Goal: Task Accomplishment & Management: Manage account settings

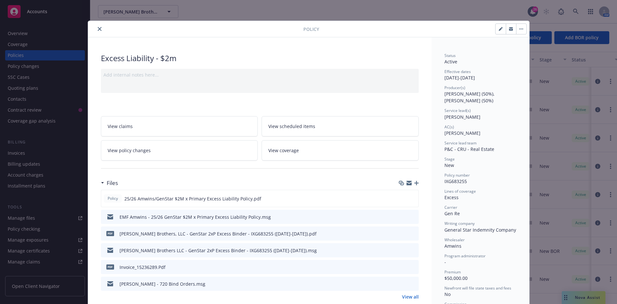
click at [98, 30] on icon "close" at bounding box center [100, 29] width 4 height 4
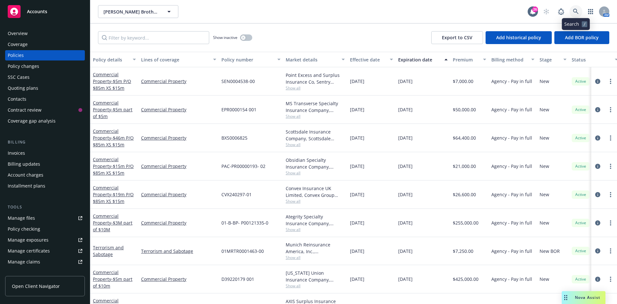
click at [575, 10] on icon at bounding box center [576, 12] width 6 height 6
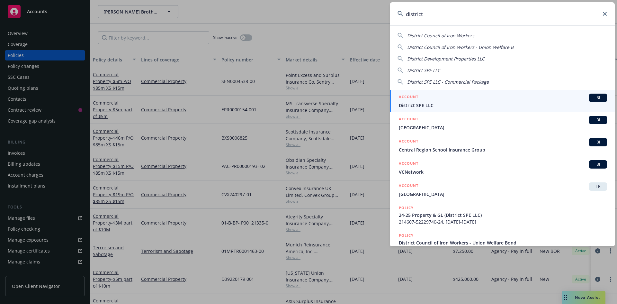
type input "district"
click at [418, 102] on span "District SPE LLC" at bounding box center [503, 105] width 208 height 7
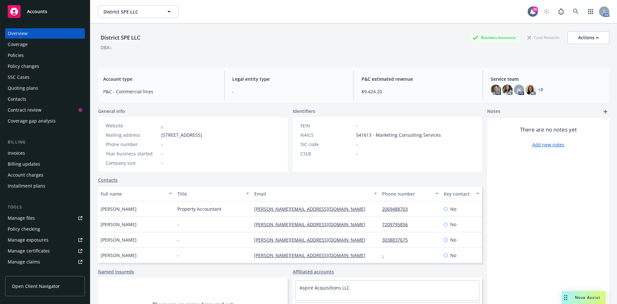
click at [34, 86] on div "Quoting plans" at bounding box center [23, 88] width 31 height 10
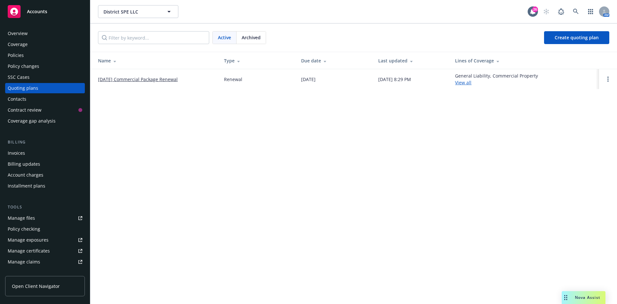
click at [110, 80] on link "10/01/25 Commercial Package Renewal" at bounding box center [138, 79] width 80 height 7
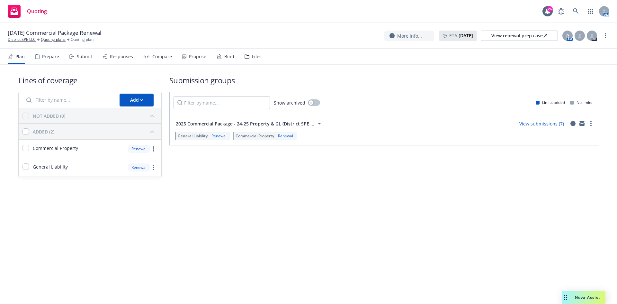
click at [541, 122] on link "View submissions (7)" at bounding box center [542, 124] width 45 height 6
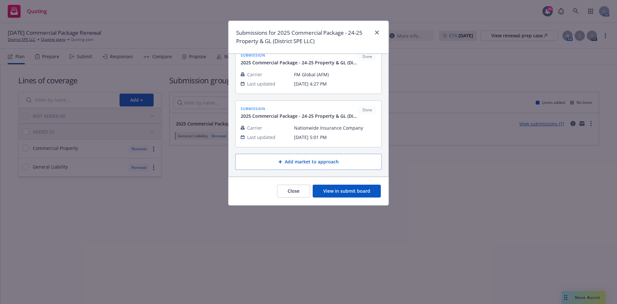
scroll to position [287, 0]
click at [350, 192] on button "View in submit board" at bounding box center [347, 191] width 68 height 13
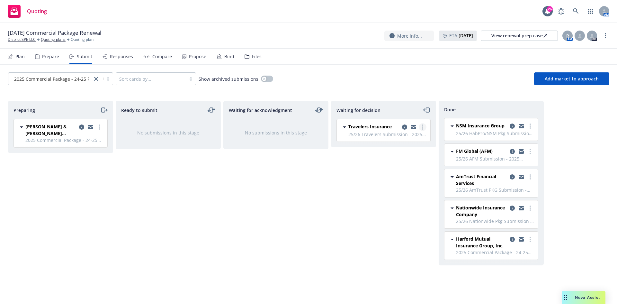
click at [422, 126] on link "more" at bounding box center [423, 127] width 8 height 8
click at [396, 180] on span "Add declined decision" at bounding box center [393, 179] width 63 height 6
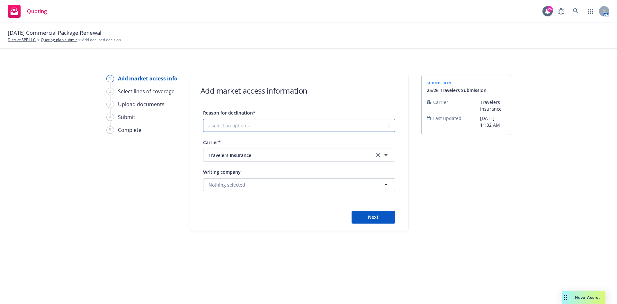
click at [341, 128] on select "-- select an option -- Cannot compete with other markets Carrier non-renewed Ca…" at bounding box center [299, 125] width 192 height 13
select select "DOES_NOT_FIT_UNDERWRITER_APPETITE"
click at [203, 119] on select "-- select an option -- Cannot compete with other markets Carrier non-renewed Ca…" at bounding box center [299, 125] width 192 height 13
click at [218, 183] on span "Nothing selected" at bounding box center [227, 184] width 37 height 7
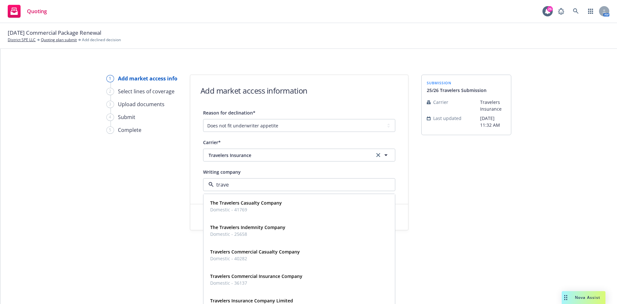
type input "trave"
click at [131, 200] on div "1 Add market access info 2 Select lines of coverage 3 Upload documents 4 Submit…" at bounding box center [141, 153] width 71 height 156
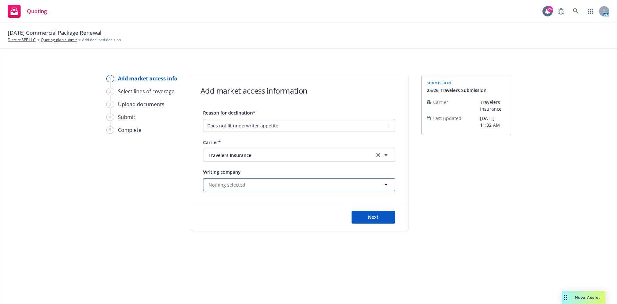
click at [239, 184] on span "Nothing selected" at bounding box center [227, 184] width 37 height 7
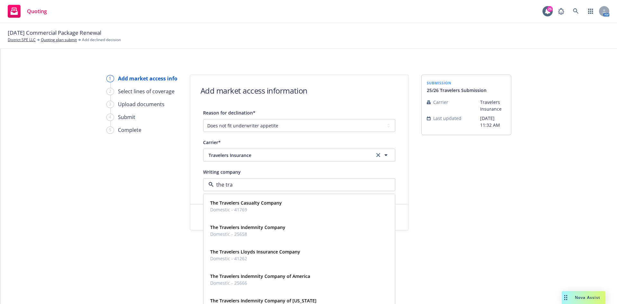
type input "the trav"
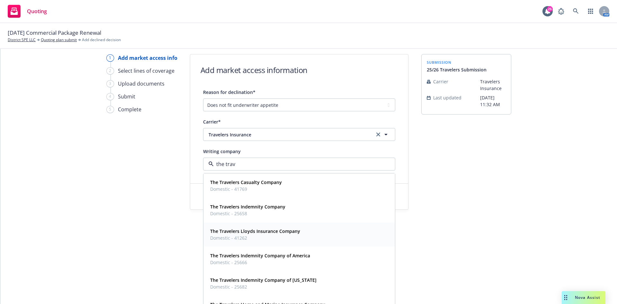
scroll to position [37, 0]
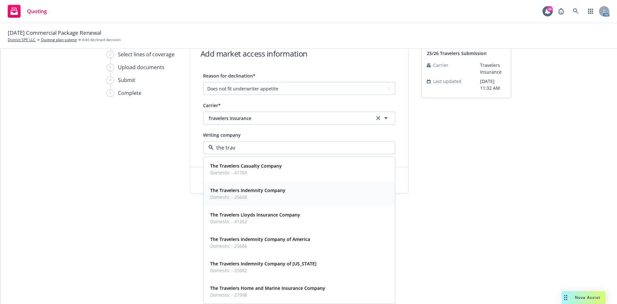
click at [245, 190] on strong "The Travelers Indemnity Company" at bounding box center [247, 190] width 75 height 6
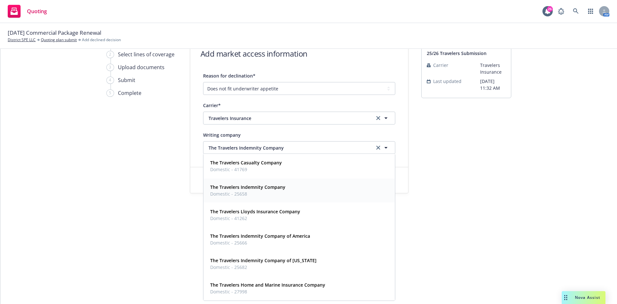
scroll to position [0, 0]
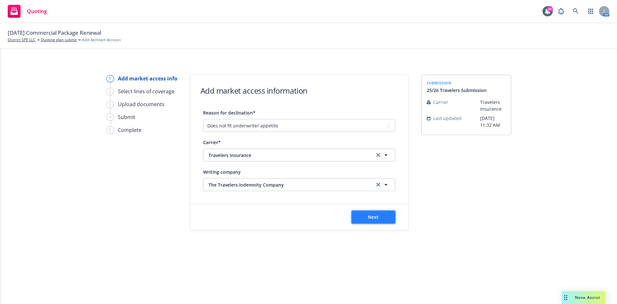
click at [362, 215] on button "Next" at bounding box center [374, 217] width 44 height 13
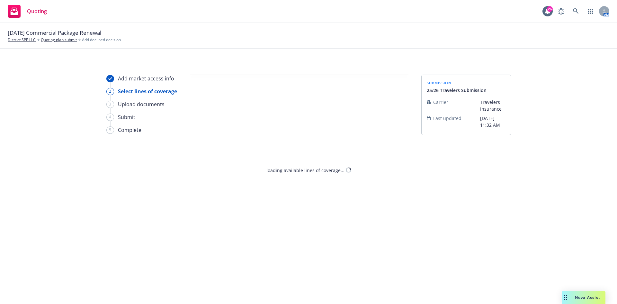
select select "DOES_NOT_FIT_UNDERWRITER_APPETITE"
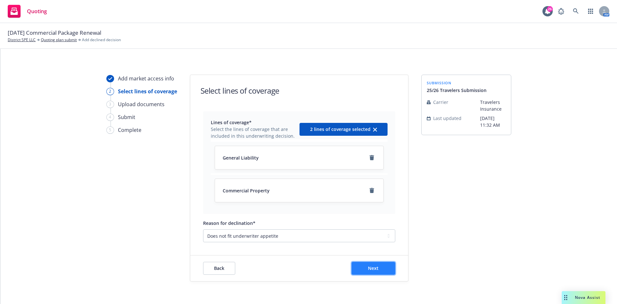
click at [371, 266] on span "Next" at bounding box center [373, 268] width 11 height 6
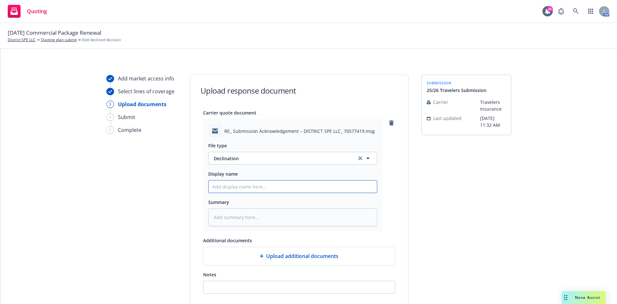
click at [233, 189] on input "Display name" at bounding box center [293, 186] width 168 height 12
type textarea "x"
type input "E"
type textarea "x"
type input "EM"
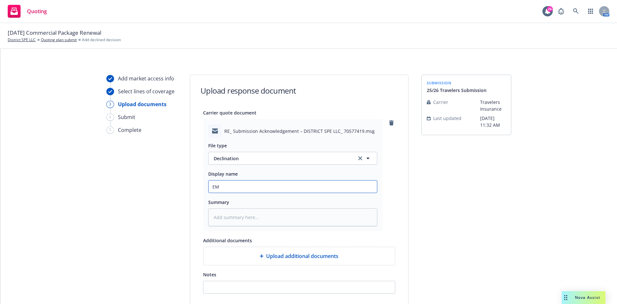
type textarea "x"
type input "EMF"
type textarea "x"
type input "EMF"
type textarea "x"
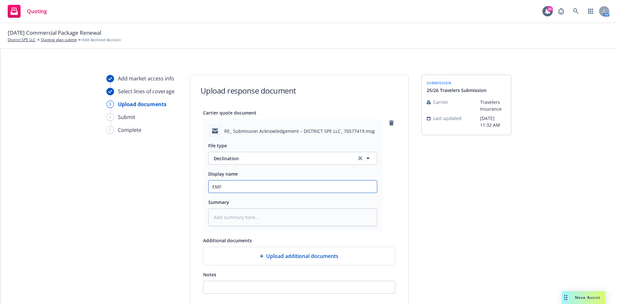
type input "EMF T"
type textarea "x"
type input "EMF Tr"
type textarea "x"
type input "EMF Tra"
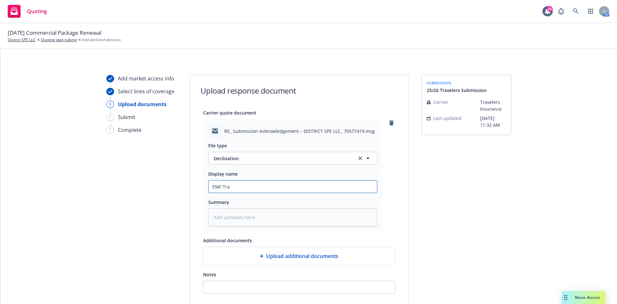
type textarea "x"
type input "EMF Trav"
type textarea "x"
type input "EMF Trave"
type textarea "x"
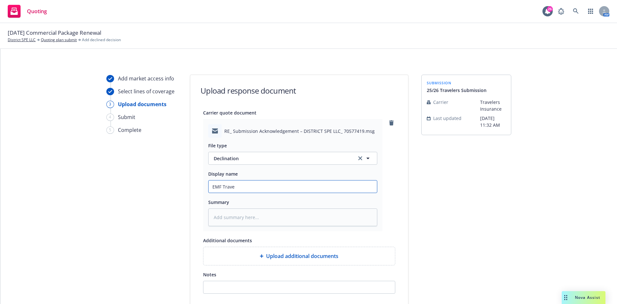
type input "EMF Travel"
type textarea "x"
type input "EMF Travele"
type textarea "x"
type input "EMF Traveler"
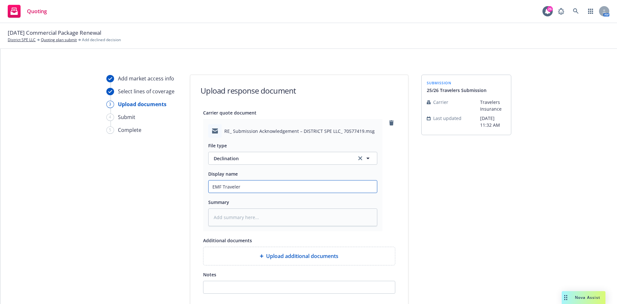
type textarea "x"
type input "EMF Travelers"
type textarea "x"
type input "EMF Travelers"
type textarea "x"
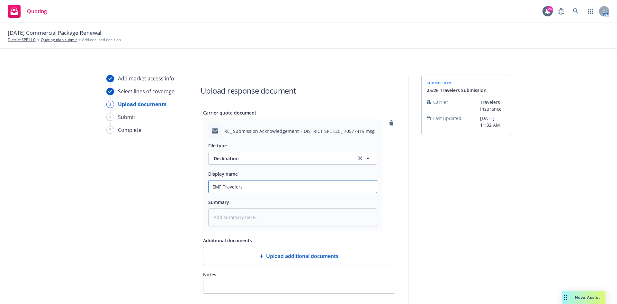
type input "EMF Travelers -"
type textarea "x"
type input "EMF Travelers -"
type textarea "x"
type input "EMF Travelers - 2"
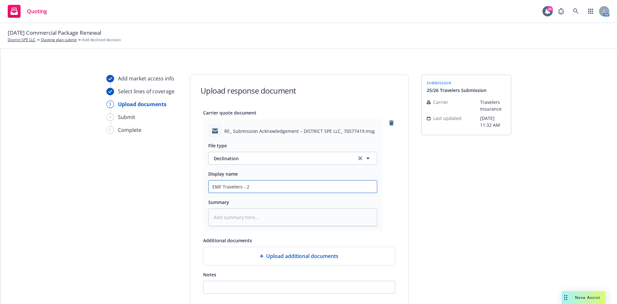
type textarea "x"
type input "EMF Travelers - 25"
type textarea "x"
type input "EMF Travelers - 25/"
type textarea "x"
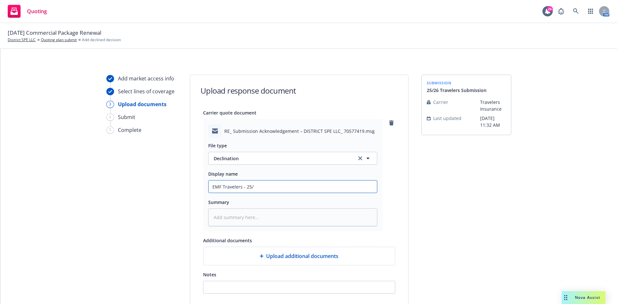
type input "EMF Travelers - 25/2"
type textarea "x"
type input "EMF Travelers - 25/26"
type textarea "x"
type input "EMF Travelers - 25/26"
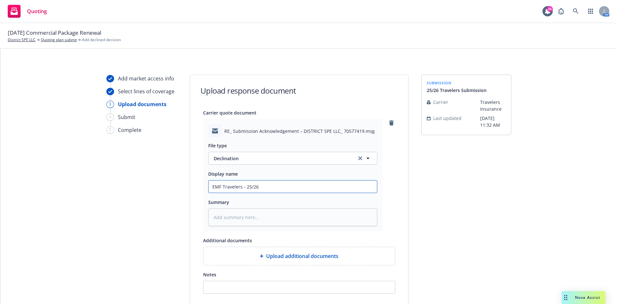
type textarea "x"
type input "EMF Travelers - 25/26 P"
type textarea "x"
type input "EMF Travelers - 25/26 PK"
type textarea "x"
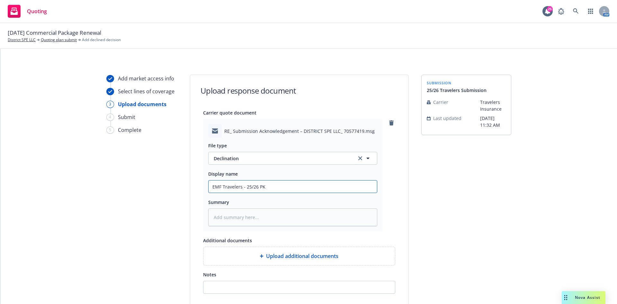
type input "EMF Travelers - 25/26 PKG"
type textarea "x"
type input "EMF Travelers - 25/26 PKG"
type textarea "x"
type input "EMF Travelers - 25/26 PKG D"
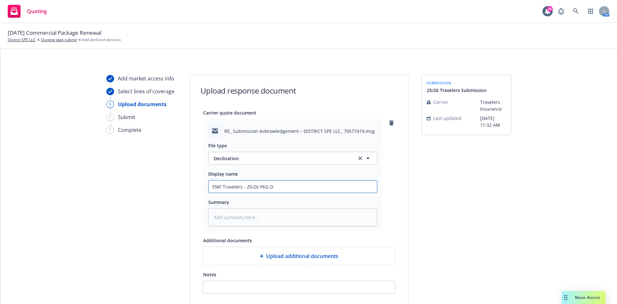
type textarea "x"
type input "EMF Travelers - 25/26 PKG De"
type textarea "x"
type input "EMF Travelers - 25/26 PKG Dec"
type textarea "x"
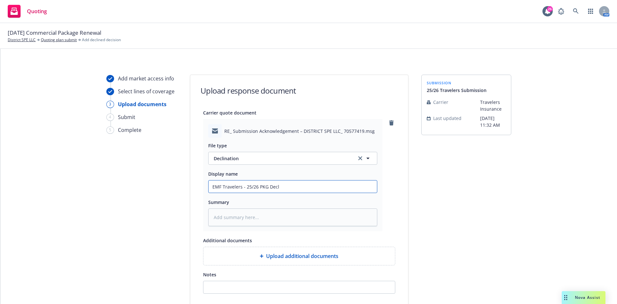
type input "EMF Travelers - 25/26 PKG Decli"
type textarea "x"
type input "EMF Travelers - 25/26 PKG Decliu"
type textarea "x"
type input "EMF Travelers - 25/26 PKG Decli"
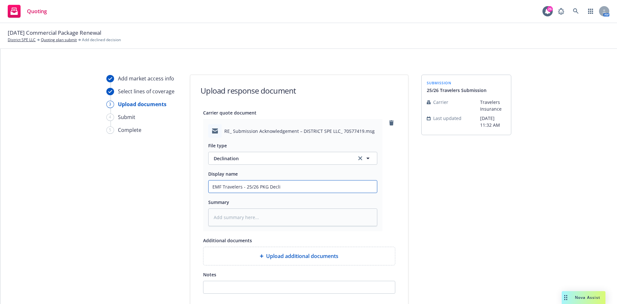
type textarea "x"
type input "EMF Travelers - 25/26 PKG Declin"
type textarea "x"
type input "EMF Travelers - 25/26 PKG Declina"
type textarea "x"
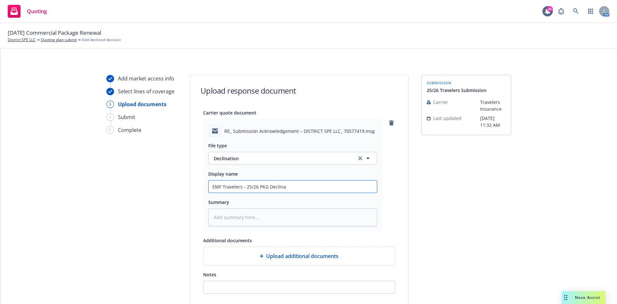
type input "EMF Travelers - 25/26 PKG Declinat"
type textarea "x"
type input "EMF Travelers - 25/26 PKG Declinati"
type textarea "x"
type input "EMF Travelers - 25/26 PKG Declinatio"
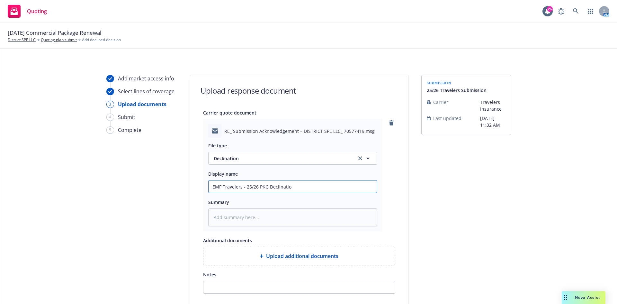
type textarea "x"
type input "EMF Travelers - 25/26 PKG Declination"
type textarea "x"
drag, startPoint x: 297, startPoint y: 185, endPoint x: 62, endPoint y: 185, distance: 234.4
click at [62, 185] on div "Add market access info Select lines of coverage 3 Upload documents 4 Submit 5 C…" at bounding box center [309, 204] width 602 height 258
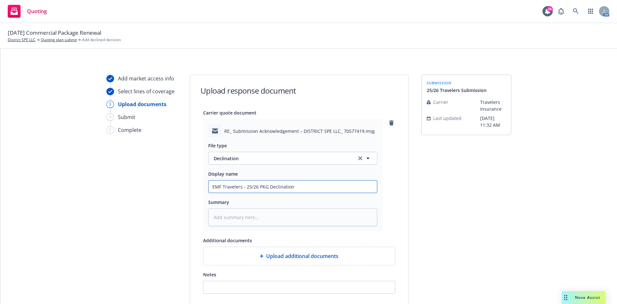
type input "EMF Travelers - 25/26 PKG Declination"
click at [252, 219] on textarea at bounding box center [292, 217] width 169 height 18
paste textarea "EMF Travelers - 25/26 PKG Declination"
type textarea "x"
type textarea "EMF Travelers - 25/26 PKG Declination"
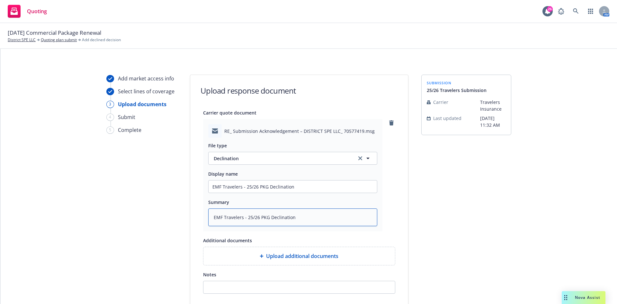
type textarea "x"
type textarea "EMF Travelers - 25/26 PKG Declination"
type textarea "x"
type textarea "EMF Travelers - 25/26 PKG Declination;"
type textarea "x"
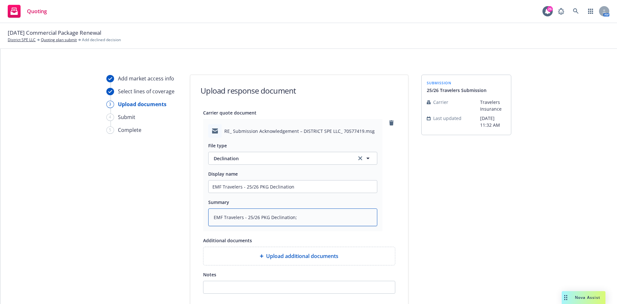
type textarea "EMF Travelers - 25/26 PKG Declination;"
type textarea "x"
type textarea "EMF Travelers - 25/26 PKG Declination; d"
type textarea "x"
type textarea "EMF Travelers - 25/26 PKG Declination; du"
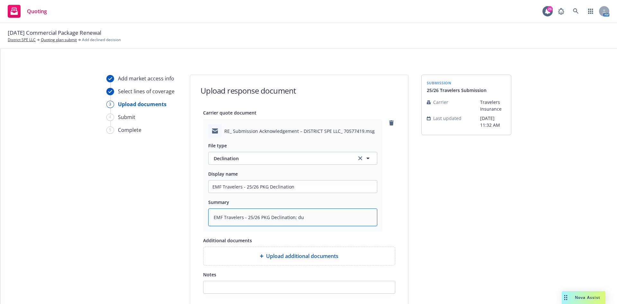
type textarea "x"
type textarea "EMF Travelers - 25/26 PKG Declination; due"
type textarea "x"
type textarea "EMF Travelers - 25/26 PKG Declination; due"
type textarea "x"
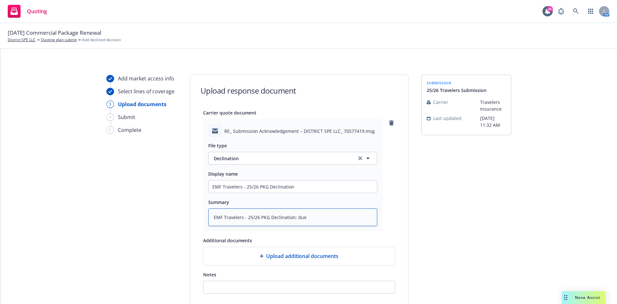
type textarea "EMF Travelers - 25/26 PKG Declination; due t"
type textarea "x"
type textarea "EMF Travelers - 25/26 PKG Declination; due to"
type textarea "x"
type textarea "EMF Travelers - 25/26 PKG Declination; due to"
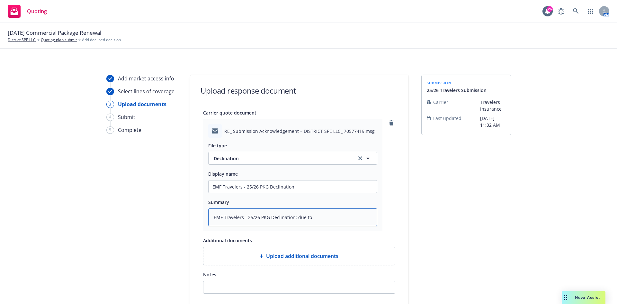
type textarea "x"
type textarea "EMF Travelers - 25/26 PKG Declination; due to a"
type textarea "x"
type textarea "EMF Travelers - 25/26 PKG Declination; due to ap"
type textarea "x"
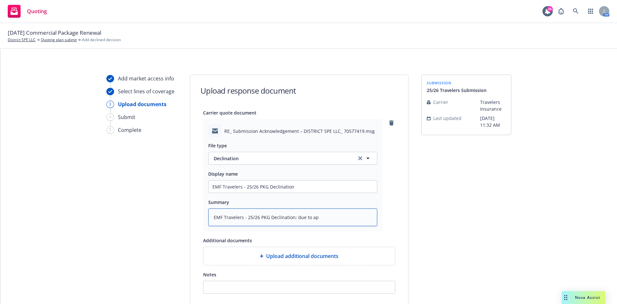
type textarea "EMF Travelers - 25/26 PKG Declination; due to app"
type textarea "x"
type textarea "EMF Travelers - 25/26 PKG Declination; due to appe"
type textarea "x"
type textarea "EMF Travelers - 25/26 PKG Declination; due to appet"
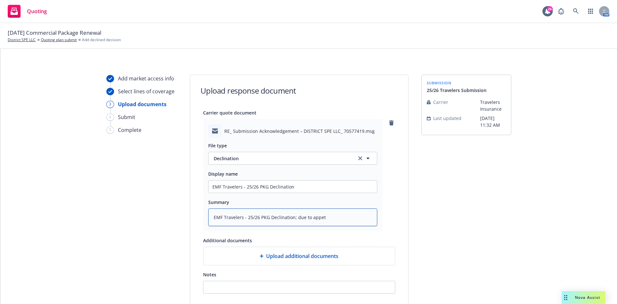
type textarea "x"
type textarea "EMF Travelers - 25/26 PKG Declination; due to appeti"
type textarea "x"
type textarea "EMF Travelers - 25/26 PKG Declination; due to appetit"
type textarea "x"
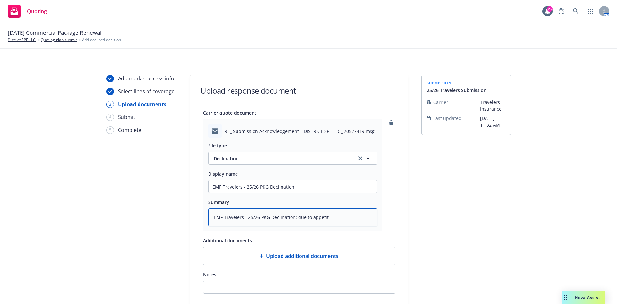
type textarea "EMF Travelers - 25/26 PKG Declination; due to appetiti"
type textarea "x"
type textarea "EMF Travelers - 25/26 PKG Declination; due to appetitie"
type textarea "x"
type textarea "EMF Travelers - 25/26 PKG Declination; due to appetitie"
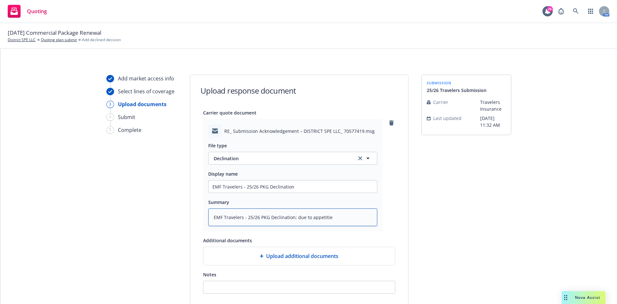
type textarea "x"
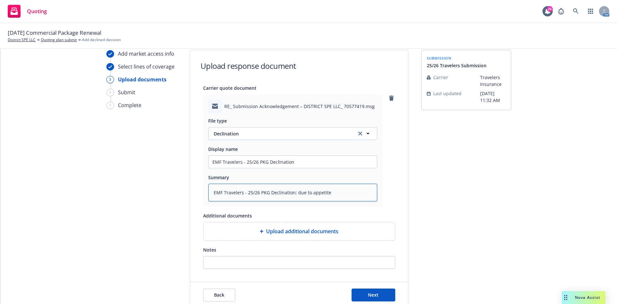
scroll to position [55, 0]
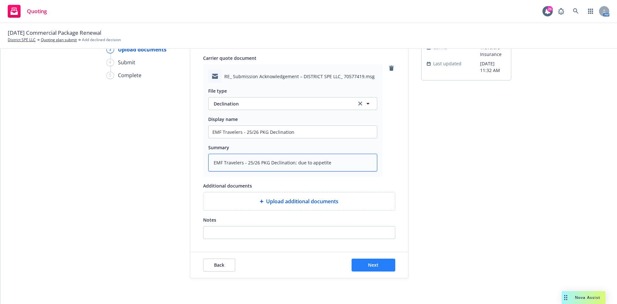
type textarea "EMF Travelers - 25/26 PKG Declination; due to appetite"
click at [377, 260] on button "Next" at bounding box center [374, 264] width 44 height 13
type textarea "x"
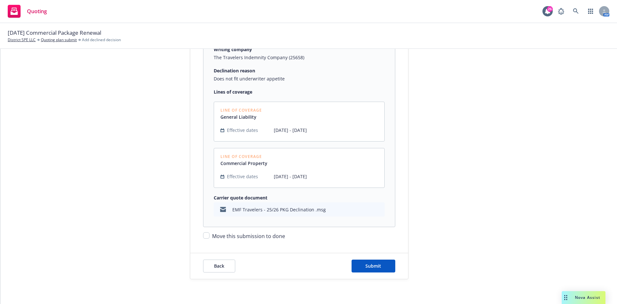
scroll to position [124, 0]
click at [203, 235] on input "Move this submission to done" at bounding box center [206, 234] width 6 height 6
checkbox input "true"
click at [384, 264] on button "Submit" at bounding box center [374, 264] width 44 height 13
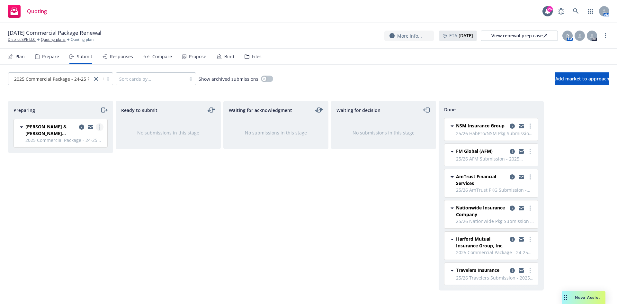
click at [102, 128] on link "more" at bounding box center [100, 127] width 8 height 8
click at [76, 182] on link "Add accepted decision" at bounding box center [71, 178] width 64 height 13
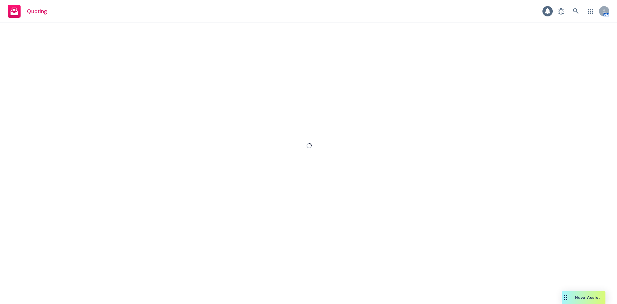
select select "12"
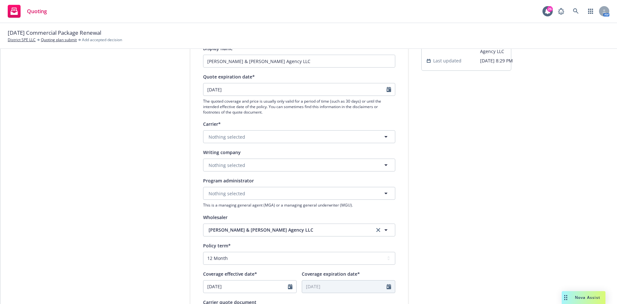
scroll to position [96, 0]
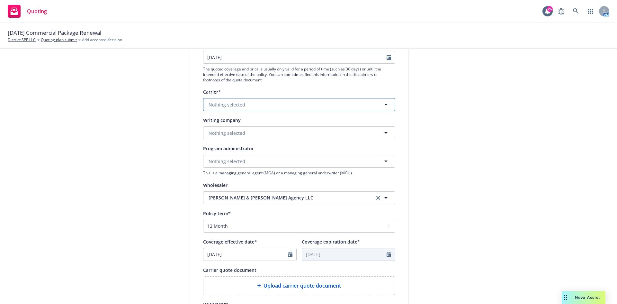
click at [223, 103] on span "Nothing selected" at bounding box center [227, 104] width 37 height 7
type input "owner"
click at [218, 137] on strong "Auto-Owners Insurance Company" at bounding box center [247, 138] width 74 height 6
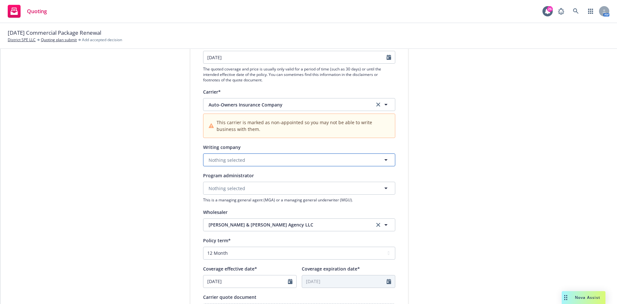
click at [244, 155] on button "Nothing selected" at bounding box center [299, 159] width 192 height 13
click at [242, 178] on strong "Owners Insurance Company" at bounding box center [241, 178] width 62 height 6
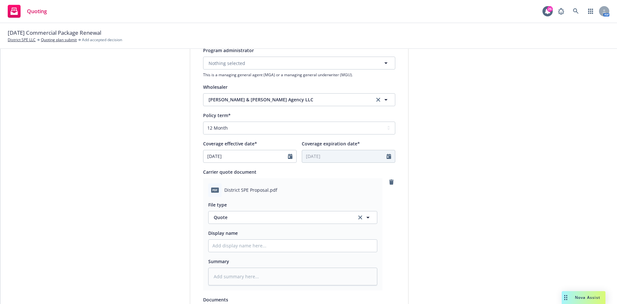
scroll to position [257, 0]
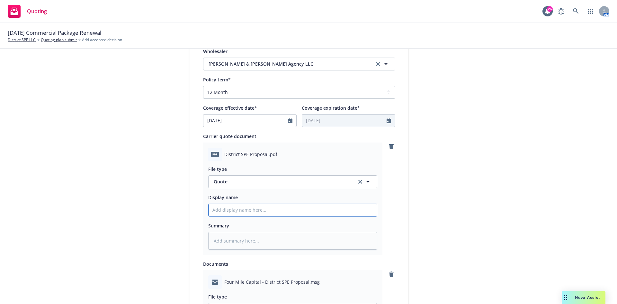
click at [230, 210] on input "Display name" at bounding box center [293, 210] width 168 height 12
type textarea "x"
type input "2"
type textarea "x"
type input "25"
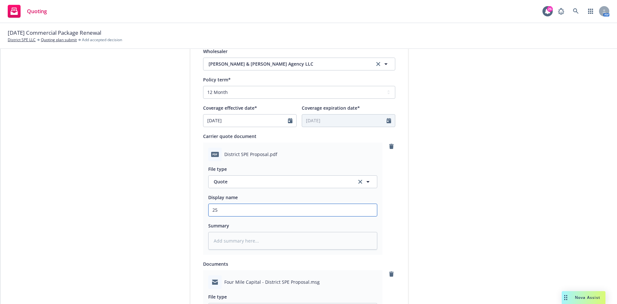
type textarea "x"
type input "25/"
type textarea "x"
type input "25/2"
type textarea "x"
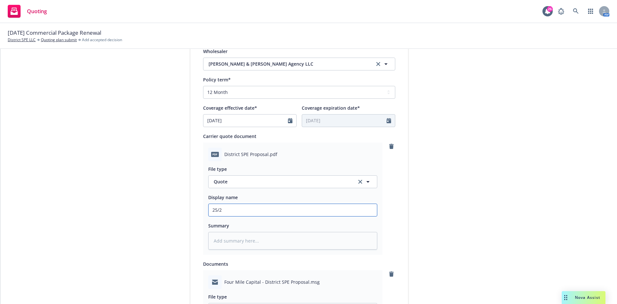
type input "25/26"
type textarea "x"
type input "25/26"
type textarea "x"
type input "25/26 M"
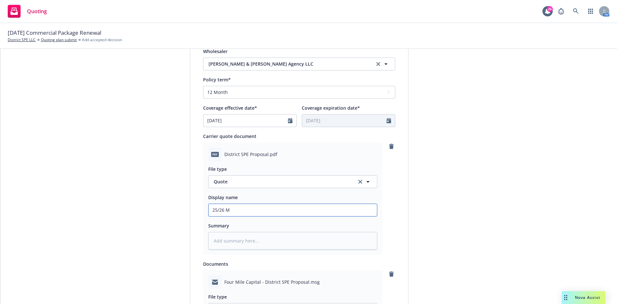
type textarea "x"
type input "25/26 Ma"
type textarea "x"
type input "25/26 Mar"
type textarea "x"
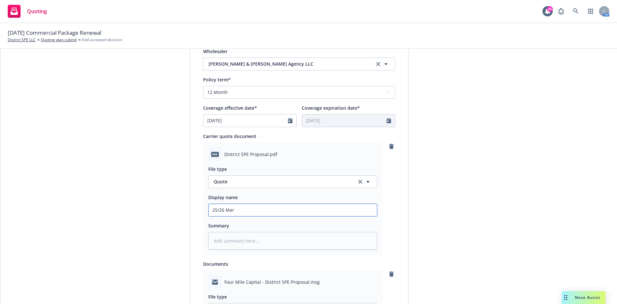
type input "25/26 Mars"
type textarea "x"
type input "25/26 Marsh"
type textarea "x"
type input "25/26 Marsh/"
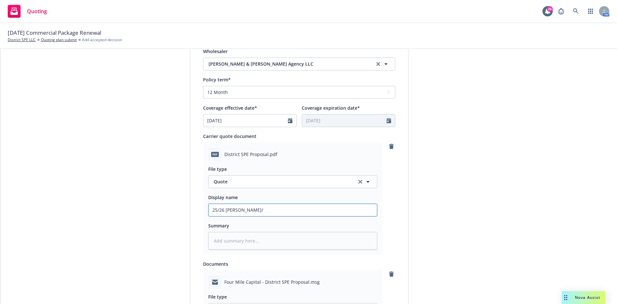
type textarea "x"
type input "25/26 Marsh/S"
type textarea "x"
type input "25/26 Marsh/"
type textarea "x"
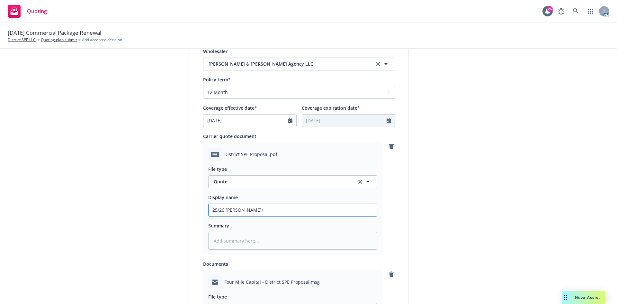
type input "25/26 Marsh/A"
type textarea "x"
type input "25/26 Marsh/Au"
type textarea "x"
type input "25/26 Marsh/Aut"
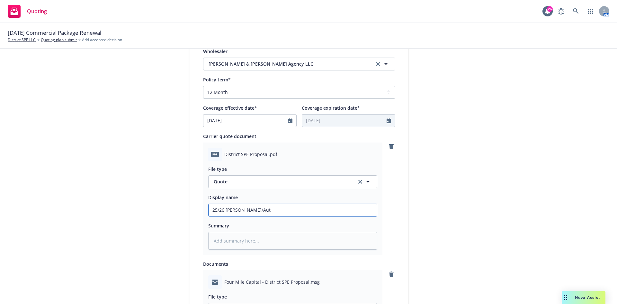
type textarea "x"
type input "25/26 Marsh/Auti"
type textarea "x"
type input "25/26 Marsh/Aut"
type textarea "x"
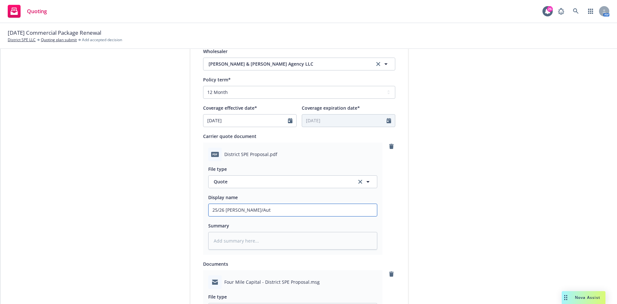
type input "25/26 Marsh/Auto"
type textarea "x"
type input "25/26 Marsh/Auto-"
type textarea "x"
type input "25/26 Marsh/Auto-O"
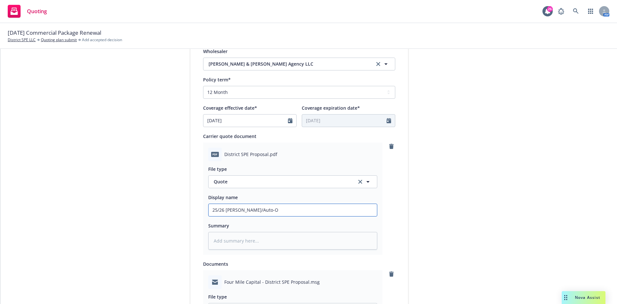
type textarea "x"
type input "25/26 Marsh/Auto-Ow"
type textarea "x"
type input "25/26 Marsh/Auto-Own"
type textarea "x"
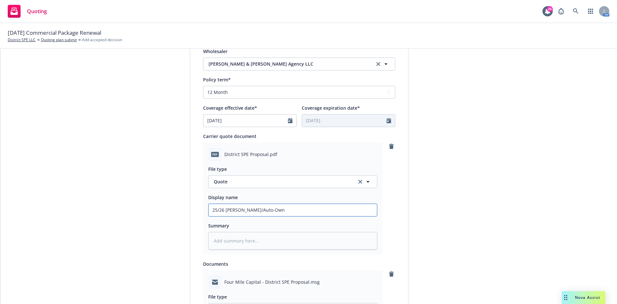
type input "25/26 Marsh/Auto-Owne"
type textarea "x"
type input "25/26 Marsh/Auto-Owner"
type textarea "x"
type input "25/26 Marsh/Auto-Owners"
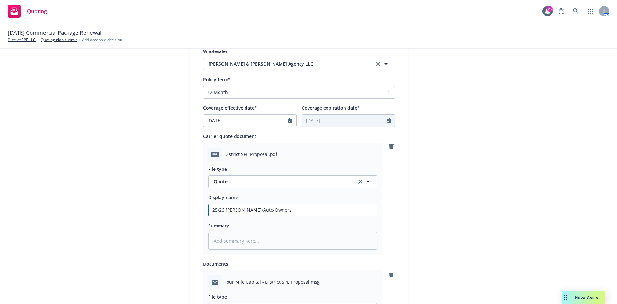
type textarea "x"
type input "25/26 Marsh/Auto-Owners"
type textarea "x"
type input "25/26 Marsh/Auto-Owners I"
type textarea "x"
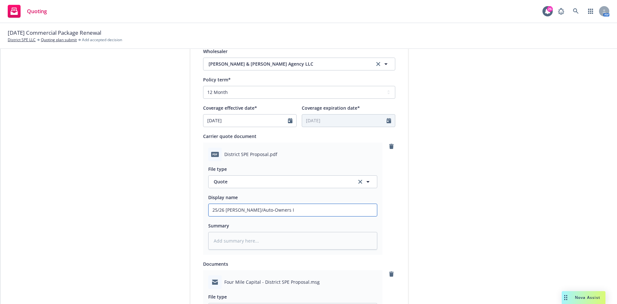
type input "25/26 Marsh/Auto-Owners In"
type textarea "x"
type input "25/26 Marsh/Auto-Owners I"
type textarea "x"
type input "25/26 Marsh/Auto-Owners"
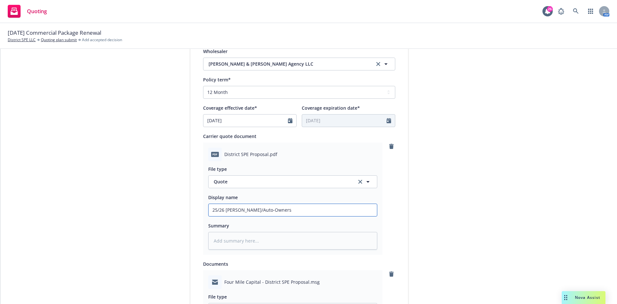
type textarea "x"
type input "25/26 Marsh/Auto-Owners T"
type textarea "x"
type input "25/26 Marsh/Auto-Owners"
type textarea "x"
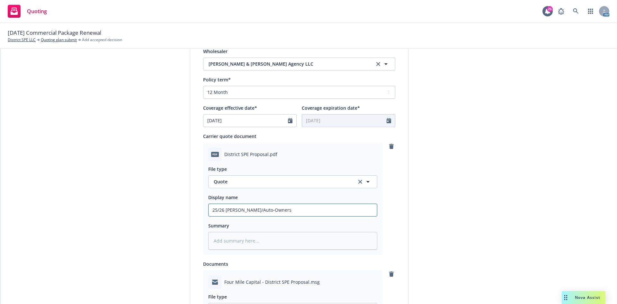
type input "25/26 Marsh/Auto-Owners R"
type textarea "x"
type input "25/26 Marsh/Auto-Owners Rn"
type textarea "x"
type input "25/26 Marsh/Auto-Owners Rne"
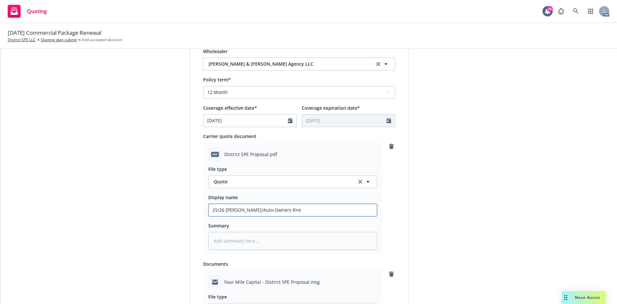
type textarea "x"
type input "25/26 Marsh/Auto-Owners Rnew"
type textarea "x"
type input "25/26 Marsh/Auto-Owners Rnewa"
type textarea "x"
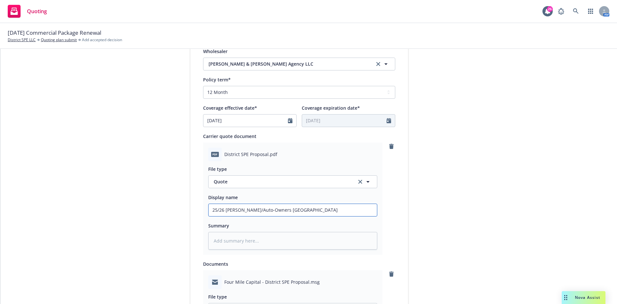
type input "25/26 Marsh/Auto-Owners Rnew"
type textarea "x"
type input "25/26 Marsh/Auto-Owners Rne"
type textarea "x"
type input "25/26 Marsh/Auto-Owners Rn"
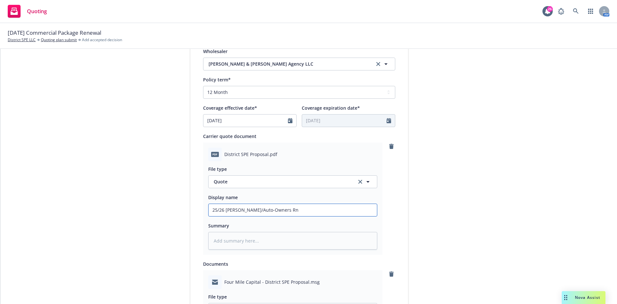
type textarea "x"
type input "25/26 Marsh/Auto-Owners R"
type textarea "x"
type input "25/26 Marsh/Auto-Owners Re"
type textarea "x"
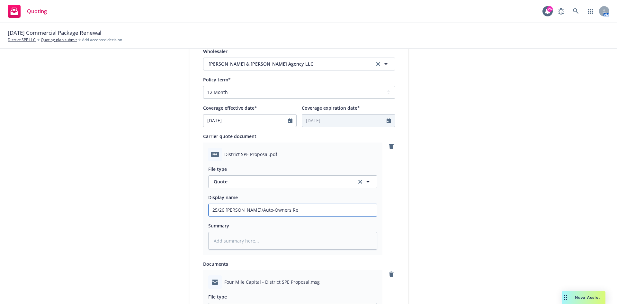
type input "25/26 Marsh/Auto-Owners Ren"
type textarea "x"
type input "25/26 Marsh/Auto-Owners Rene"
type textarea "x"
type input "25/26 Marsh/Auto-Owners Renew"
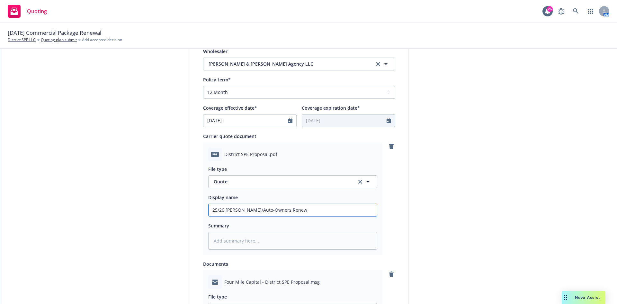
type textarea "x"
type input "25/26 Marsh/Auto-Owners Renewa"
type textarea "x"
type input "25/26 Marsh/Auto-Owners Renewal"
type textarea "x"
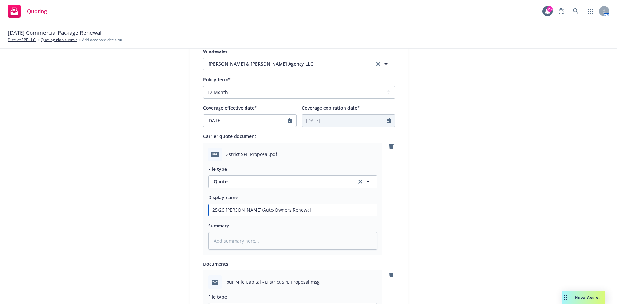
type input "25/26 Marsh/Auto-Owners Renewal"
type textarea "x"
type input "25/26 Marsh/Auto-Owners Renewal Q"
type textarea "x"
type input "25/26 Marsh/Auto-Owners Renewal Qu"
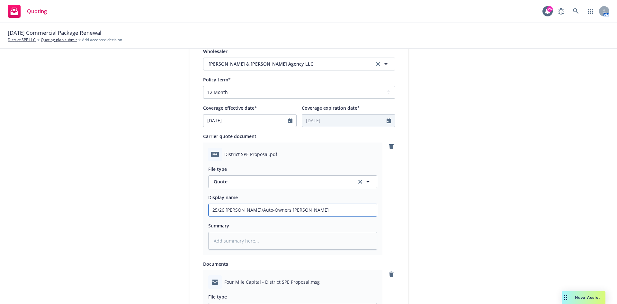
type textarea "x"
type input "25/26 Marsh/Auto-Owners Renewal Quo"
type textarea "x"
type input "25/26 Marsh/Auto-Owners Renewal Quot"
type textarea "x"
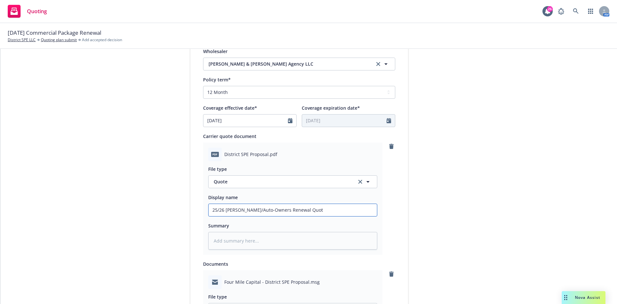
type input "25/26 Marsh/Auto-Owners Renewal Quote"
type textarea "x"
type input "25/26 Marsh/Auto-Owners Renewal Quote/"
type textarea "x"
type input "25/26 Marsh/Auto-Owners Renewal Quote/P"
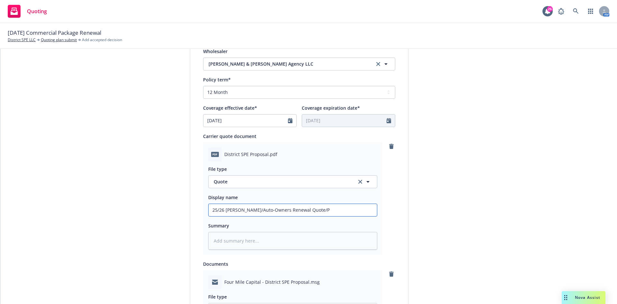
type textarea "x"
type input "25/26 Marsh/Auto-Owners Renewal Quote/Pr"
type textarea "x"
type input "25/26 Marsh/Auto-Owners Renewal Quote/Pro"
type textarea "x"
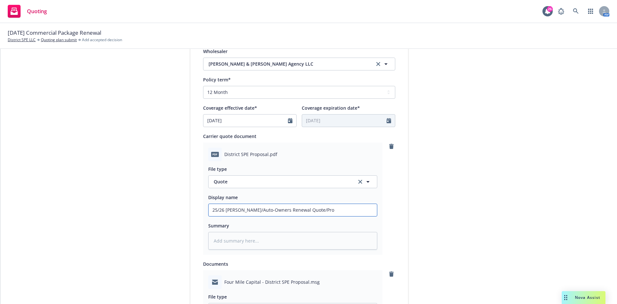
type input "25/26 Marsh/Auto-Owners Renewal Quote/Prop"
type textarea "x"
type input "25/26 Marsh/Auto-Owners Renewal Quote/Propo"
type textarea "x"
type input "25/26 Marsh/Auto-Owners Renewal Quote/Propos"
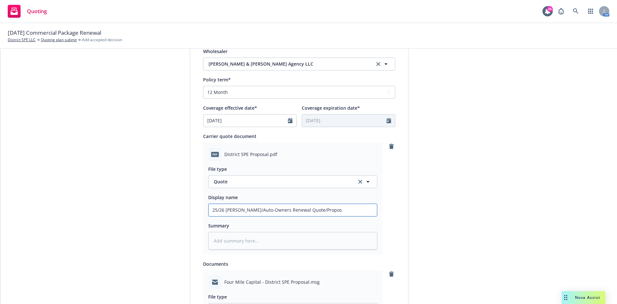
type textarea "x"
type input "25/26 Marsh/Auto-Owners Renewal Quote/Proposa"
type textarea "x"
type input "25/26 Marsh/Auto-Owners Renewal Quote/Proposal"
type textarea "x"
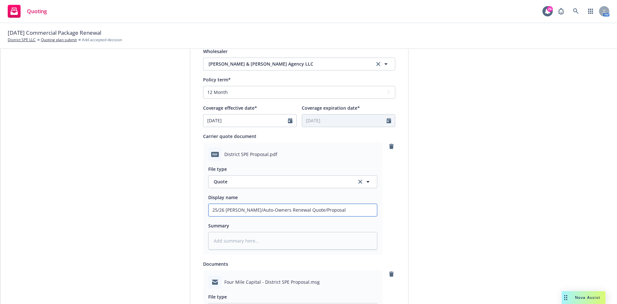
type input "25/26 Marsh/Auto-Owners Renewal Quote/Proposal"
type textarea "x"
type input "25/26 Marsh/Auto-Owners Renewal Quote/Proposal ("
type textarea "x"
type input "25/26 Marsh/Auto-Owners Renewal Quote/Proposal"
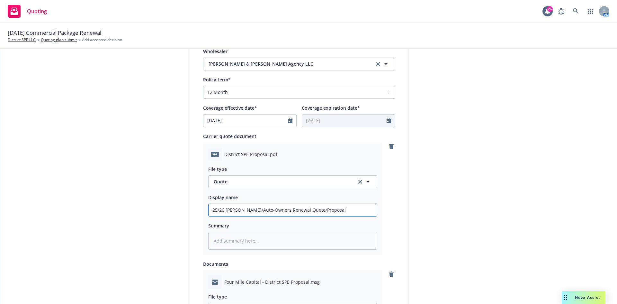
type textarea "x"
type input "25/26 Marsh/Auto-Owners Renewal Quote/Proposal -"
type textarea "x"
type input "25/26 Marsh/Auto-Owners Renewal Quote/Proposal -"
type textarea "x"
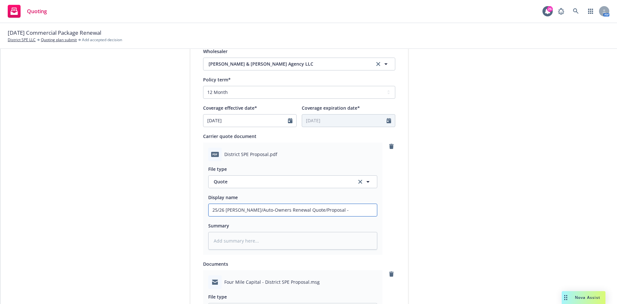
type input "25/26 Marsh/Auto-Owners Renewal Quote/Proposal - P"
type textarea "x"
type input "25/26 Marsh/Auto-Owners Renewal Quote/Proposal - Pr"
type textarea "x"
type input "25/26 Marsh/Auto-Owners Renewal Quote/Proposal - Pro"
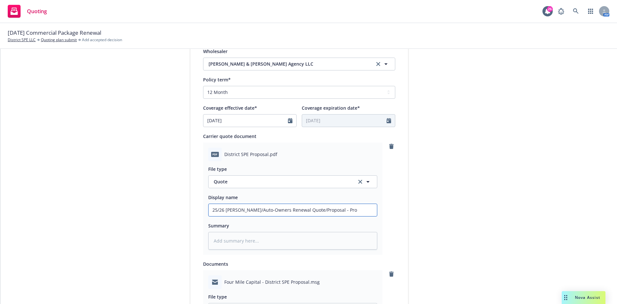
type textarea "x"
type input "25/26 Marsh/Auto-Owners Renewal Quote/Proposal - Prop"
type textarea "x"
type input "25/26 Marsh/Auto-Owners Renewal Quote/Proposal - Prop/"
type textarea "x"
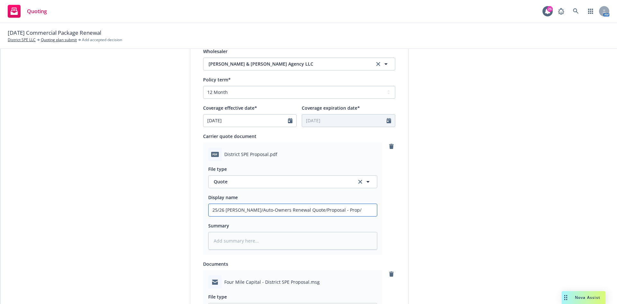
type input "25/26 Marsh/Auto-Owners Renewal Quote/Proposal - Prop/G"
type textarea "x"
type input "25/26 Marsh/Auto-Owners Renewal Quote/Proposal - Prop/GL"
type textarea "x"
type input "25/26 Marsh/Auto-Owners Renewal Quote/Proposal - Prop/GL"
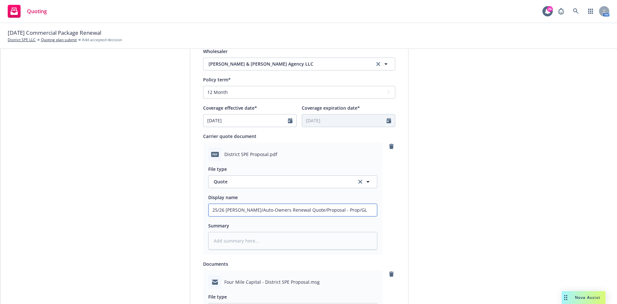
type textarea "x"
type input "25/26 Marsh/Auto-Owners Renewal Quote/Proposal - Prop/GL P"
type textarea "x"
type input "25/26 Marsh/Auto-Owners Renewal Quote/Proposal - Prop/GL PK"
type textarea "x"
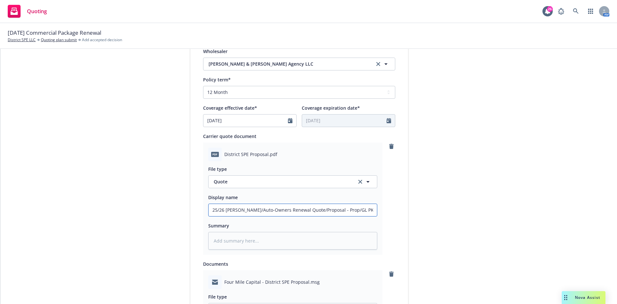
type input "25/26 Marsh/Auto-Owners Renewal Quote/Proposal - Prop/GL PKH"
type textarea "x"
type input "25/26 Marsh/Auto-Owners Renewal Quote/Proposal - Prop/GL PK"
type textarea "x"
drag, startPoint x: 297, startPoint y: 208, endPoint x: 178, endPoint y: 215, distance: 119.2
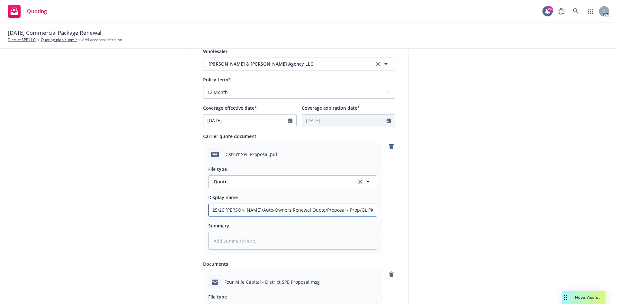
click at [178, 215] on div "1 Quote initiation 2 Coverage selection 3 Billing info Quote initiation Display…" at bounding box center [309, 151] width 602 height 668
type input "25/26 Marsh/Auto-Owners Renewal Quote/Proposal - Prop/GL PKG"
click at [236, 242] on textarea at bounding box center [292, 241] width 169 height 18
paste textarea "25/26 Marsh/Auto-Owners Renewal Quote/Proposal - Prop/GL PKG"
type textarea "x"
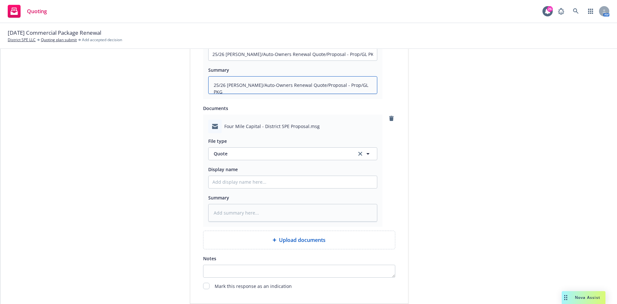
scroll to position [418, 0]
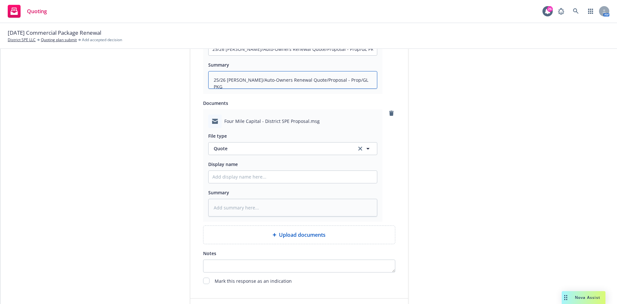
type textarea "25/26 Marsh/Auto-Owners Renewal Quote/Proposal - Prop/GL PKG"
click at [259, 148] on span "Quote" at bounding box center [281, 148] width 135 height 7
type input "email"
click at [260, 159] on div "Email" at bounding box center [293, 166] width 168 height 17
click at [252, 173] on div "File type Email Email Display name Summary" at bounding box center [292, 172] width 169 height 88
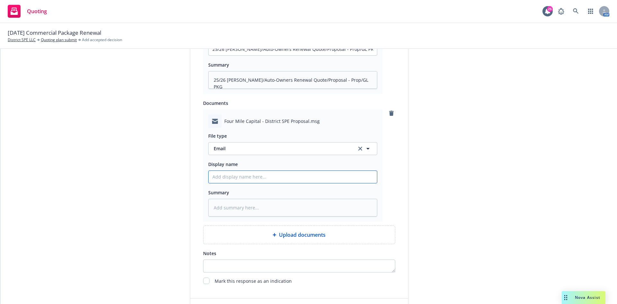
click at [256, 181] on input "Display name" at bounding box center [293, 177] width 168 height 12
type textarea "x"
type input "E"
type textarea "x"
type input "EM"
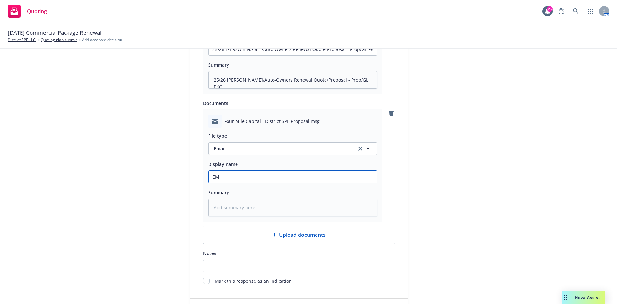
type textarea "x"
type input "EMF"
type textarea "x"
type input "EMF"
type textarea "x"
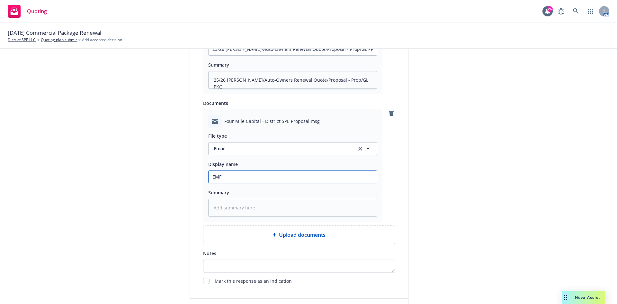
type input "EMF A"
type textarea "x"
type input "EMF"
type textarea "x"
type input "EMF M"
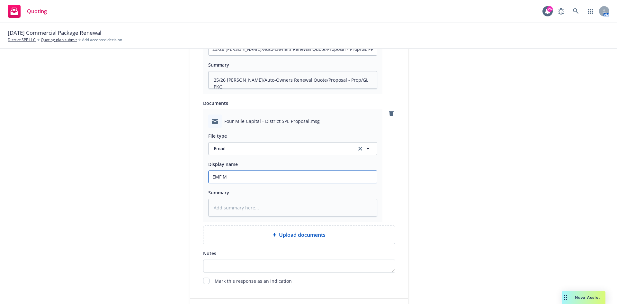
type textarea "x"
type input "EMF Ma"
type textarea "x"
type input "EMF Mar"
type textarea "x"
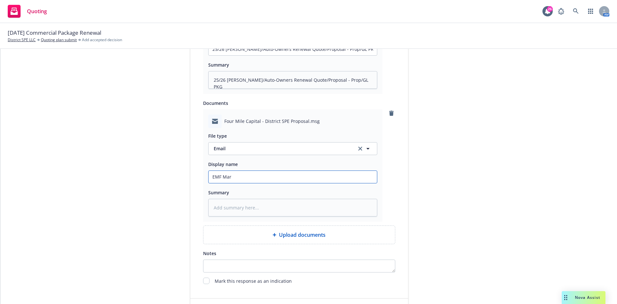
type input "EMF Mars"
type textarea "x"
type input "EMF Marsh"
type textarea "x"
type input "EMF Marsh"
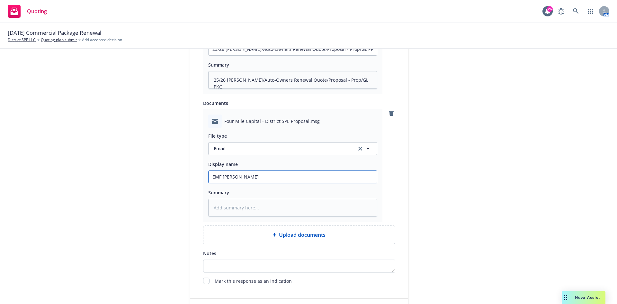
type textarea "x"
type input "EMF Marsh -"
type textarea "x"
type input "EMF Marsh -"
type textarea "x"
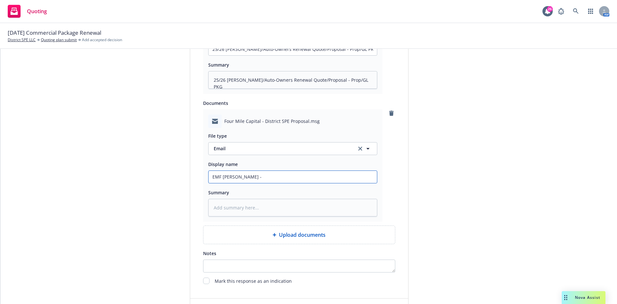
type input "EMF Marsh - 2"
type textarea "x"
drag, startPoint x: 303, startPoint y: 178, endPoint x: 95, endPoint y: 197, distance: 209.5
click at [262, 204] on textarea at bounding box center [292, 208] width 169 height 18
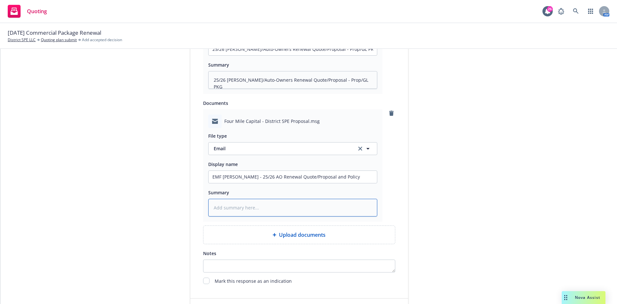
paste textarea "EMF Marsh - 25/26 AO Renewal Quote/Proposal and Policy"
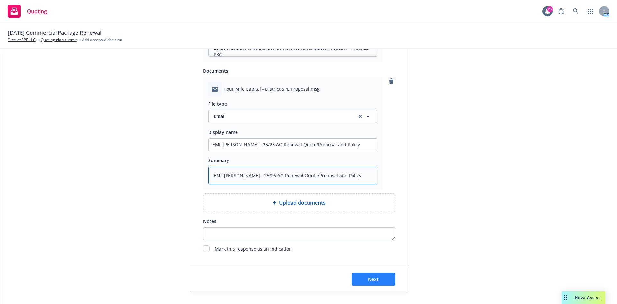
scroll to position [464, 0]
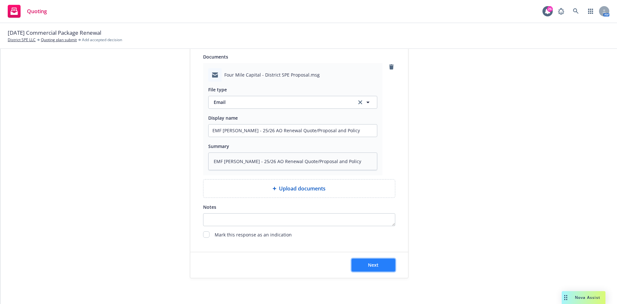
click at [377, 260] on button "Next" at bounding box center [374, 264] width 44 height 13
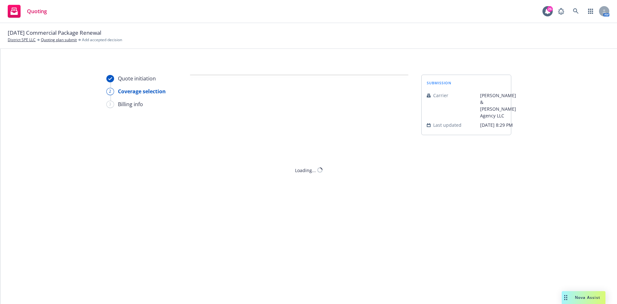
scroll to position [0, 0]
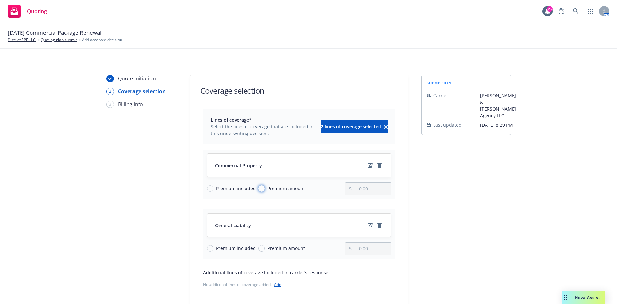
click at [260, 187] on input "Premium amount" at bounding box center [261, 188] width 6 height 6
drag, startPoint x: 368, startPoint y: 185, endPoint x: 353, endPoint y: 186, distance: 15.2
click at [355, 186] on input "0.00" at bounding box center [373, 189] width 36 height 12
click at [287, 250] on span "Premium amount" at bounding box center [286, 248] width 38 height 7
click at [265, 250] on input "Premium amount" at bounding box center [261, 248] width 6 height 6
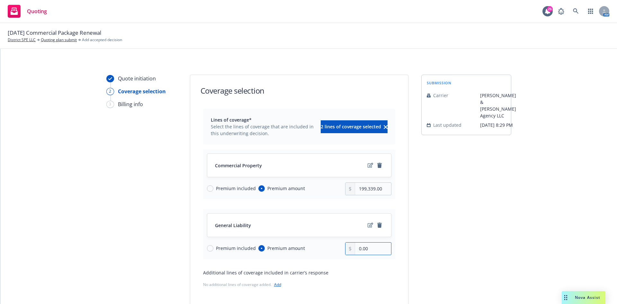
drag, startPoint x: 384, startPoint y: 253, endPoint x: 326, endPoint y: 249, distance: 58.7
click at [326, 249] on div "Premium included Premium amount 0.00" at bounding box center [299, 248] width 185 height 13
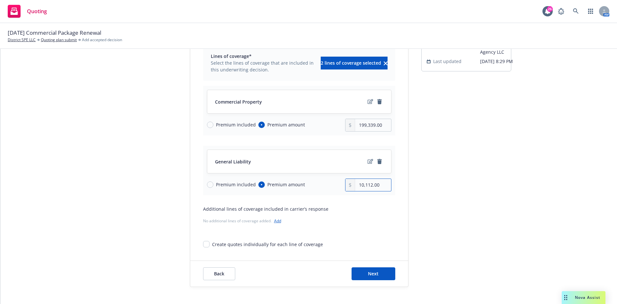
scroll to position [64, 0]
click at [372, 275] on span "Next" at bounding box center [373, 273] width 11 height 6
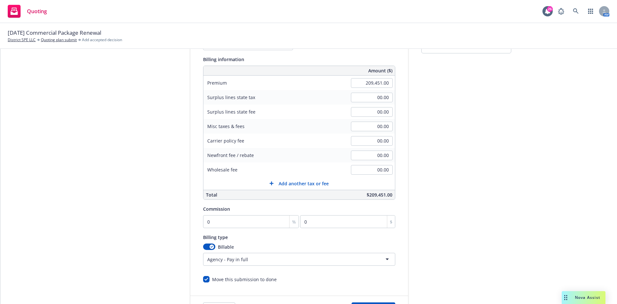
scroll to position [96, 0]
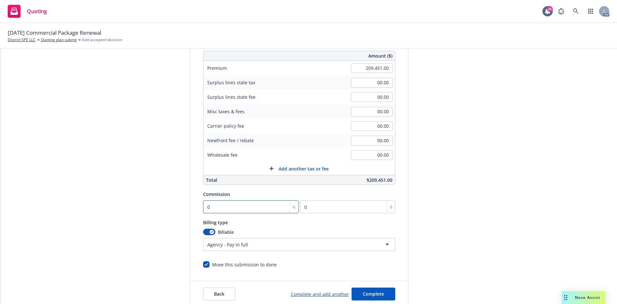
click at [211, 207] on input "0" at bounding box center [251, 206] width 96 height 13
click at [376, 220] on div "Billing type" at bounding box center [299, 222] width 192 height 8
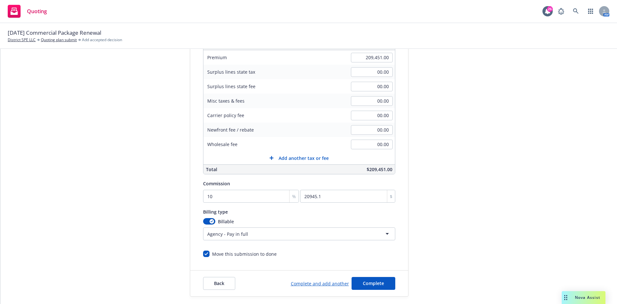
scroll to position [125, 0]
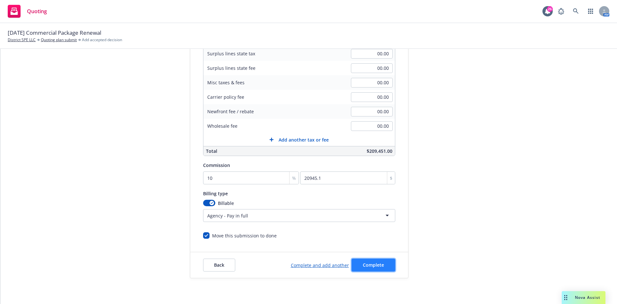
click at [378, 266] on span "Complete" at bounding box center [373, 265] width 21 height 6
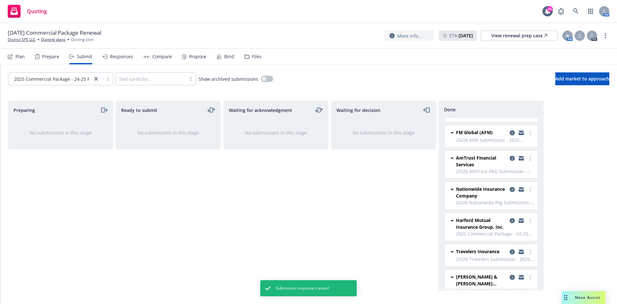
scroll to position [37, 0]
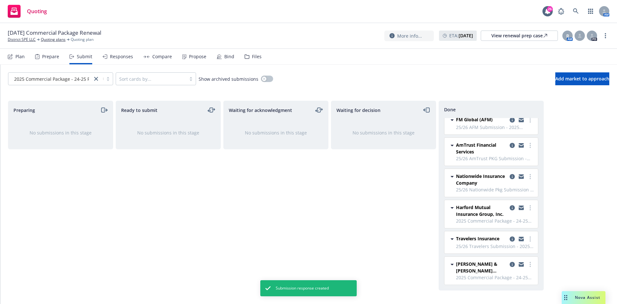
click at [168, 57] on div "Compare" at bounding box center [162, 56] width 20 height 5
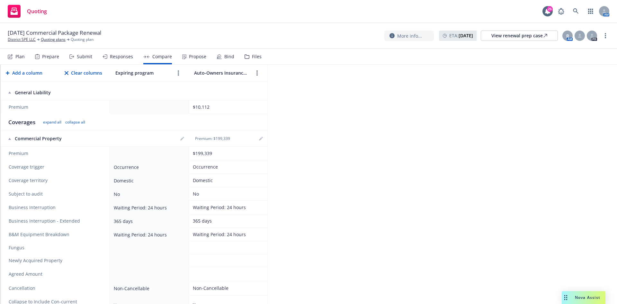
scroll to position [129, 0]
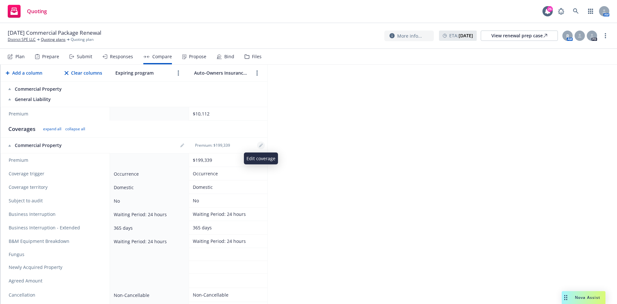
click at [262, 145] on icon "editPencil" at bounding box center [260, 145] width 3 height 3
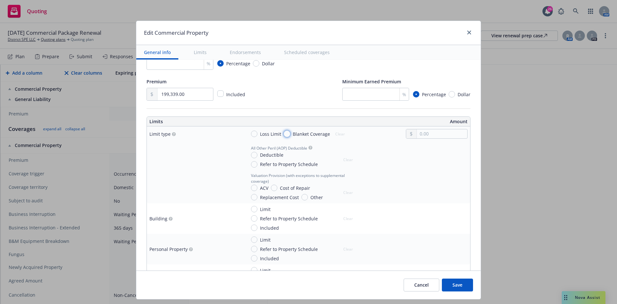
click at [285, 132] on input "Blanket Coverage" at bounding box center [287, 134] width 6 height 6
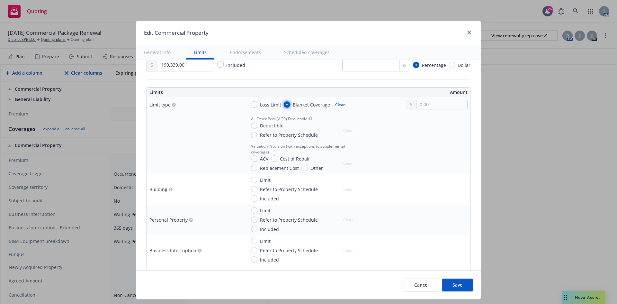
scroll to position [193, 0]
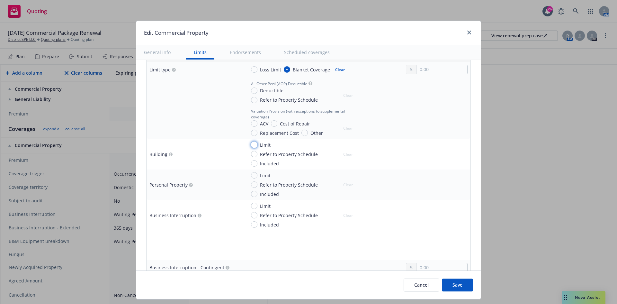
click at [251, 145] on input "Limit" at bounding box center [254, 144] width 6 height 6
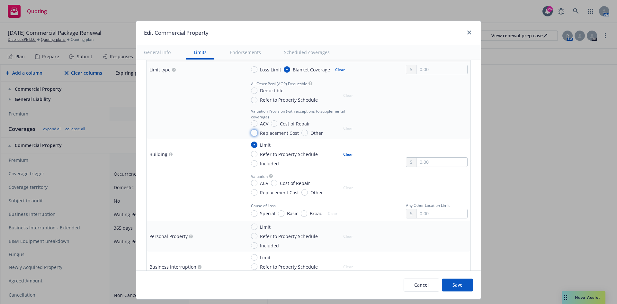
click at [253, 132] on input "Replacement Cost" at bounding box center [254, 133] width 6 height 6
click at [252, 90] on input "Deductible" at bounding box center [254, 90] width 6 height 6
click at [441, 100] on input "text" at bounding box center [442, 98] width 50 height 9
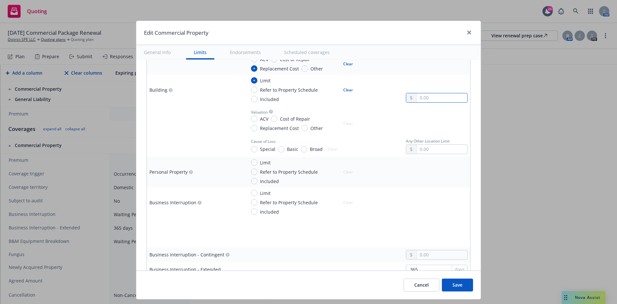
click at [434, 99] on input "text" at bounding box center [442, 97] width 50 height 9
click at [251, 149] on input "Special" at bounding box center [254, 149] width 6 height 6
click at [251, 213] on input "Included" at bounding box center [254, 211] width 6 height 6
click at [252, 191] on input "Limit" at bounding box center [254, 193] width 6 height 6
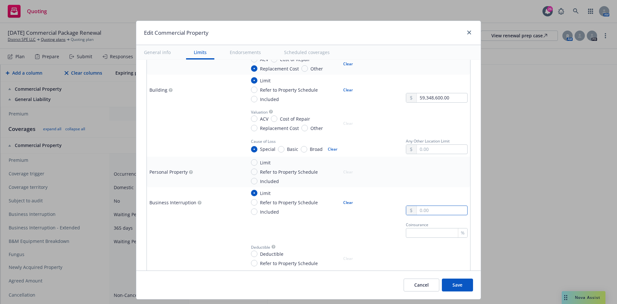
click at [445, 211] on input "text" at bounding box center [442, 210] width 50 height 9
click at [312, 238] on td "Coinsurance %" at bounding box center [356, 229] width 227 height 23
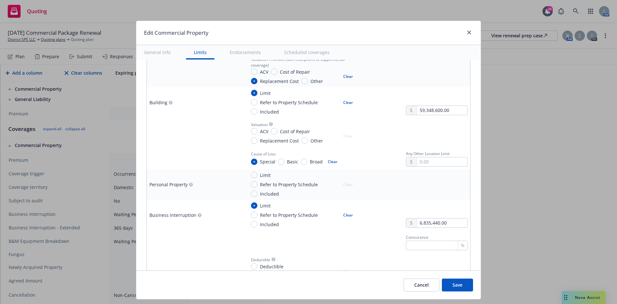
scroll to position [193, 0]
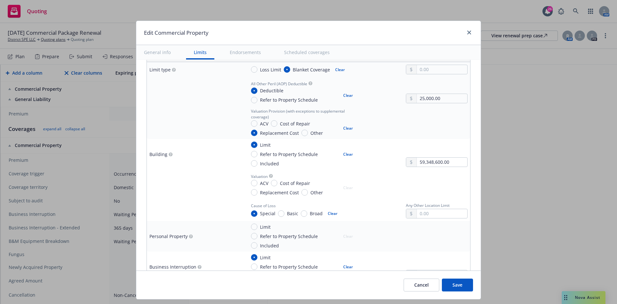
click at [277, 182] on span "Cost of Repair" at bounding box center [293, 183] width 33 height 7
click at [276, 182] on input "Cost of Repair" at bounding box center [274, 183] width 6 height 6
click at [253, 192] on input "Replacement Cost" at bounding box center [254, 192] width 6 height 6
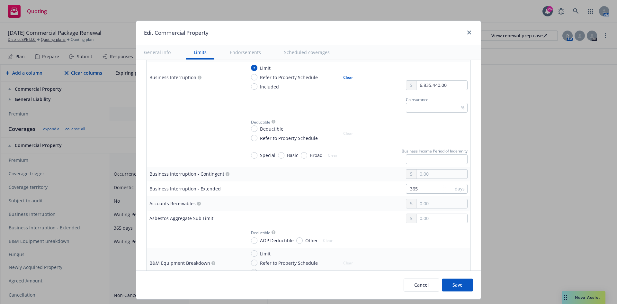
scroll to position [418, 0]
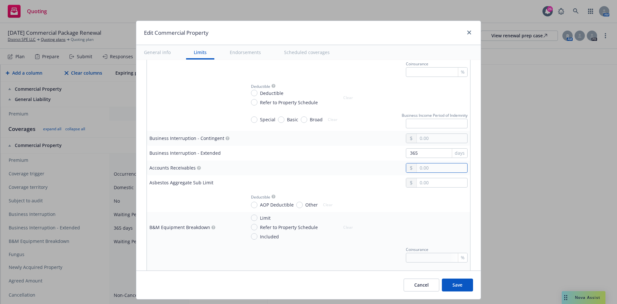
click at [440, 166] on input "text" at bounding box center [442, 167] width 50 height 9
click at [197, 200] on div at bounding box center [194, 201] width 91 height 8
click at [251, 237] on input "Included" at bounding box center [254, 236] width 6 height 6
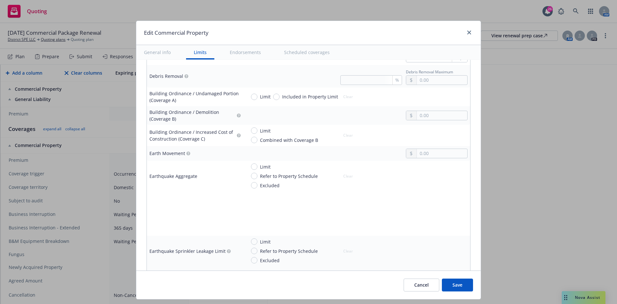
scroll to position [675, 0]
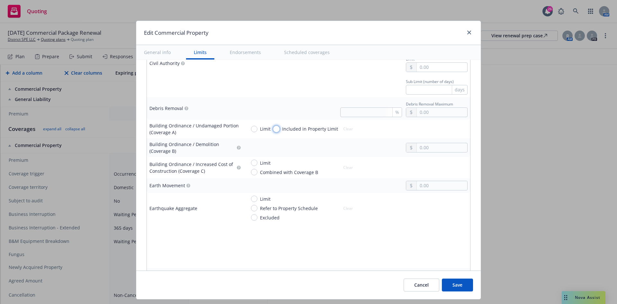
click at [273, 128] on input "Included in Property Limit" at bounding box center [276, 129] width 6 height 6
click at [440, 148] on input "text" at bounding box center [442, 147] width 50 height 9
click at [367, 168] on div "Limit Combined with Coverage B Clear" at bounding box center [357, 167] width 222 height 16
drag, startPoint x: 250, startPoint y: 160, endPoint x: 308, endPoint y: 161, distance: 57.5
click at [251, 160] on input "Limit" at bounding box center [254, 162] width 6 height 6
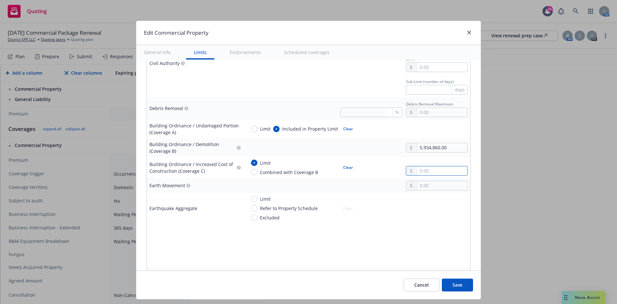
click at [438, 172] on input "text" at bounding box center [442, 170] width 50 height 9
click at [343, 184] on div at bounding box center [357, 186] width 222 height 10
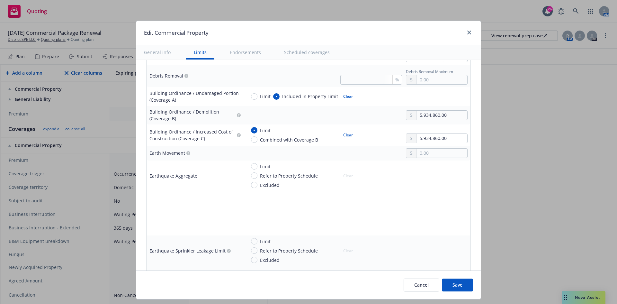
scroll to position [707, 0]
click at [251, 177] on input "Refer to Property Schedule" at bounding box center [254, 176] width 6 height 6
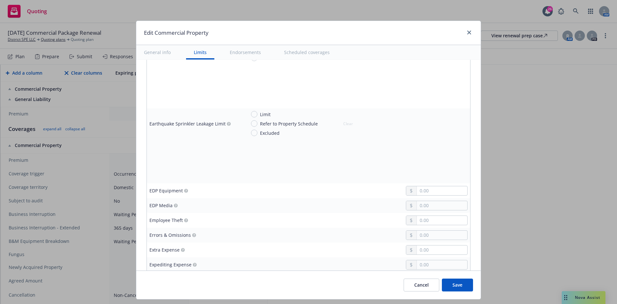
scroll to position [836, 0]
click at [433, 187] on input "text" at bounding box center [442, 189] width 50 height 9
click at [308, 213] on td at bounding box center [356, 219] width 227 height 15
click at [429, 219] on input "text" at bounding box center [442, 218] width 50 height 9
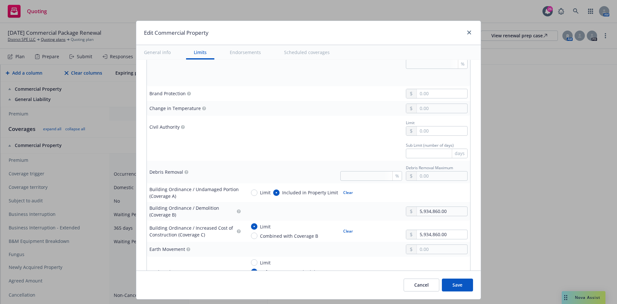
scroll to position [611, 0]
click at [419, 176] on input "text" at bounding box center [442, 176] width 50 height 9
click at [318, 152] on div "Sub Limit (number of days) days" at bounding box center [357, 149] width 222 height 17
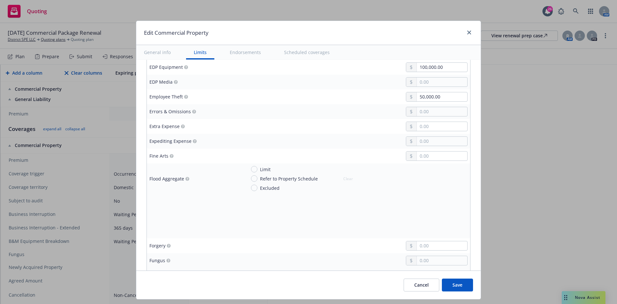
scroll to position [964, 0]
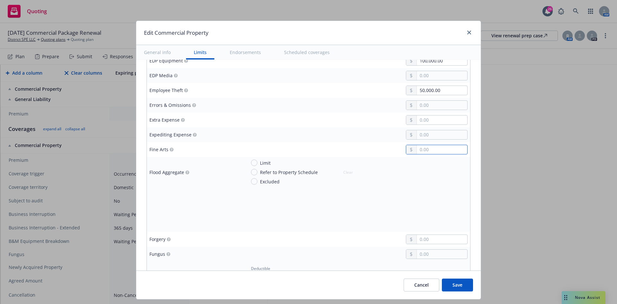
click at [444, 152] on input "text" at bounding box center [442, 149] width 50 height 9
click at [321, 209] on div at bounding box center [357, 210] width 222 height 10
click at [251, 182] on input "Excluded" at bounding box center [254, 181] width 6 height 6
click at [437, 240] on input "text" at bounding box center [442, 239] width 50 height 9
click at [336, 250] on div at bounding box center [357, 254] width 222 height 10
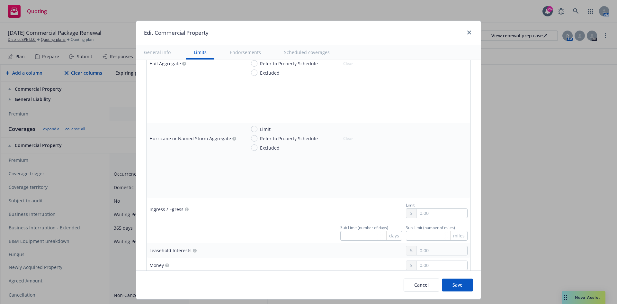
scroll to position [1222, 0]
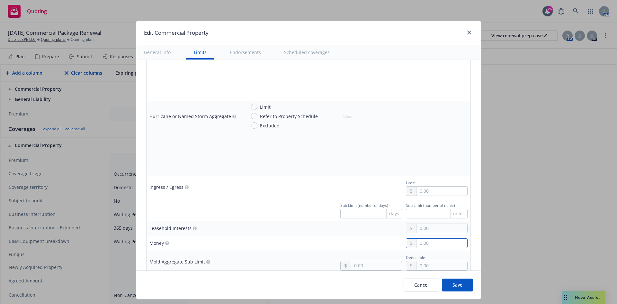
click at [442, 243] on input "text" at bounding box center [442, 243] width 50 height 9
click at [299, 231] on div at bounding box center [357, 228] width 222 height 10
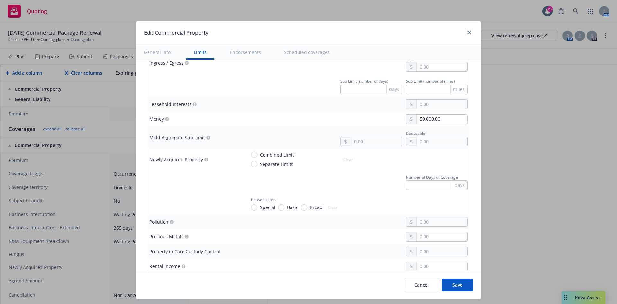
scroll to position [1318, 0]
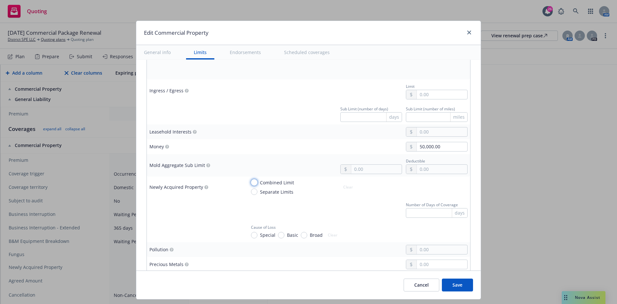
click at [251, 179] on input "Combined Limit" at bounding box center [254, 182] width 6 height 6
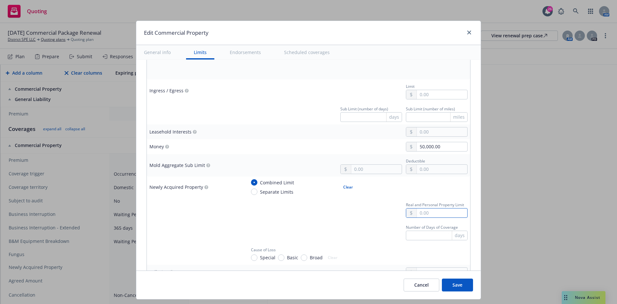
click at [451, 212] on input "text" at bounding box center [442, 212] width 50 height 9
click at [377, 221] on td "Number of Days of Coverage days" at bounding box center [356, 231] width 227 height 23
click at [411, 236] on input "text" at bounding box center [437, 236] width 62 height 10
click at [251, 258] on input "Special" at bounding box center [254, 257] width 6 height 6
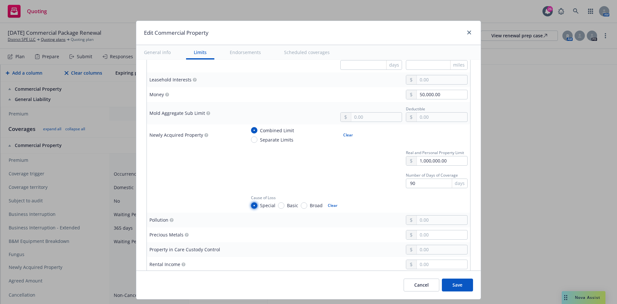
scroll to position [1415, 0]
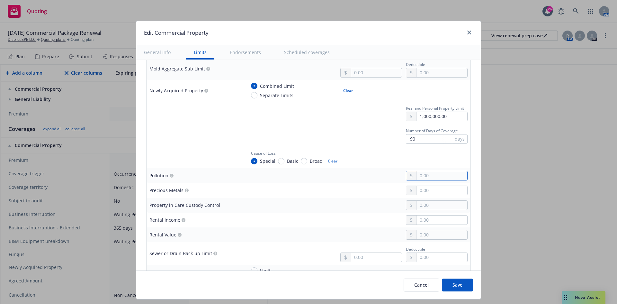
click at [436, 175] on input "text" at bounding box center [442, 175] width 50 height 9
click at [332, 192] on div at bounding box center [357, 191] width 222 height 10
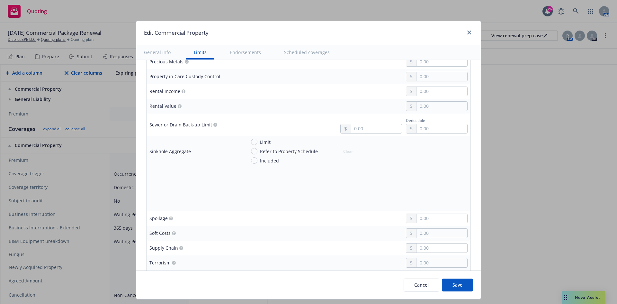
scroll to position [1575, 0]
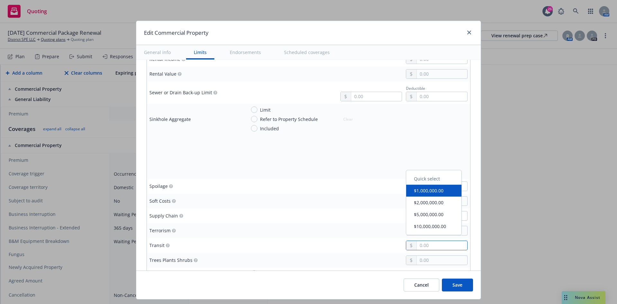
click at [430, 247] on input "text" at bounding box center [442, 245] width 50 height 9
click at [347, 214] on div at bounding box center [357, 216] width 222 height 10
click at [422, 260] on input "text" at bounding box center [442, 260] width 50 height 9
click at [297, 242] on div "100,000.00" at bounding box center [357, 245] width 222 height 10
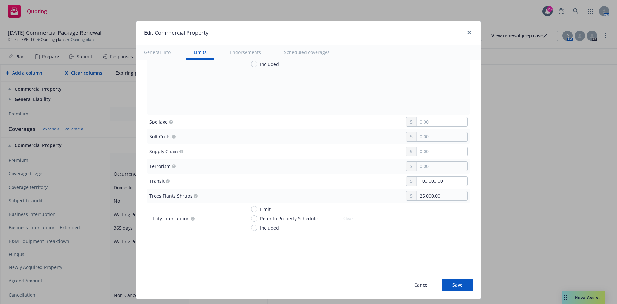
scroll to position [1672, 0]
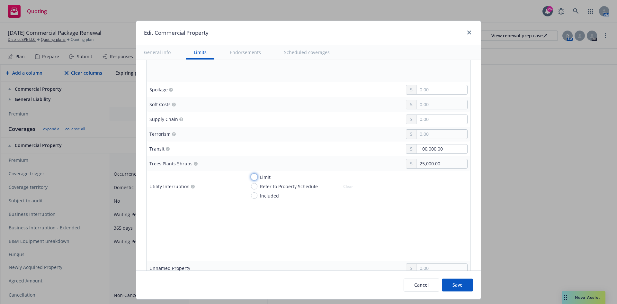
click at [251, 178] on input "Limit" at bounding box center [254, 177] width 6 height 6
click at [422, 196] on input "text" at bounding box center [442, 194] width 50 height 9
click at [365, 215] on div "Coinsurance %" at bounding box center [357, 212] width 222 height 17
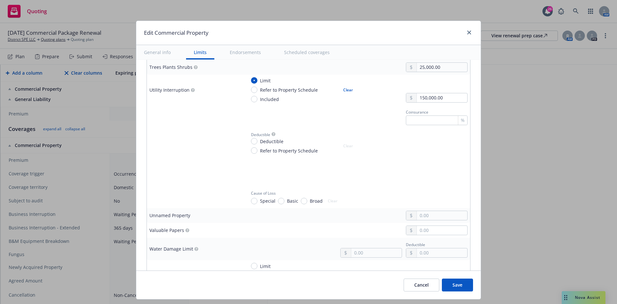
scroll to position [1800, 0]
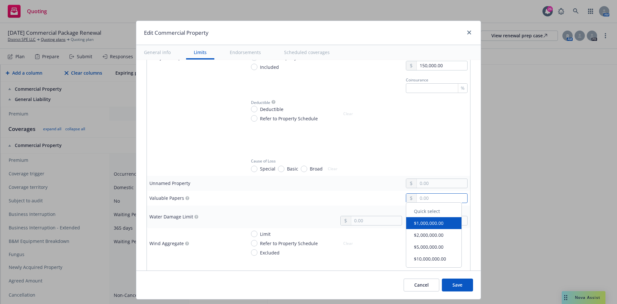
click at [417, 199] on input "text" at bounding box center [442, 198] width 50 height 9
click at [285, 208] on div "Deductible" at bounding box center [357, 216] width 222 height 17
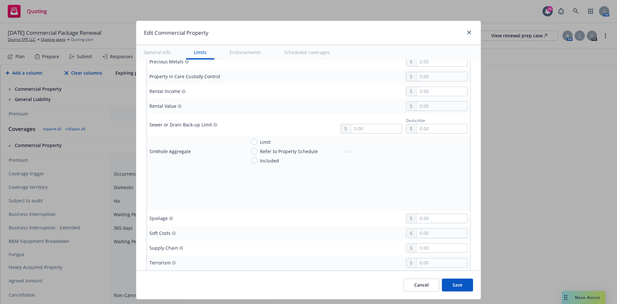
scroll to position [1511, 0]
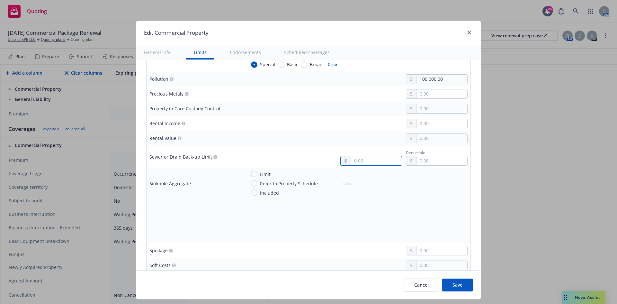
click at [352, 159] on input "text" at bounding box center [376, 160] width 50 height 9
click at [306, 153] on div "50,000.00 Deductible" at bounding box center [357, 156] width 222 height 17
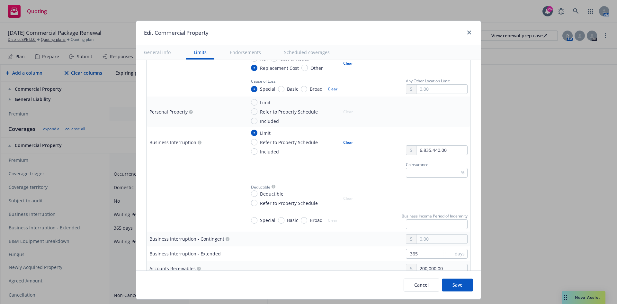
scroll to position [289, 0]
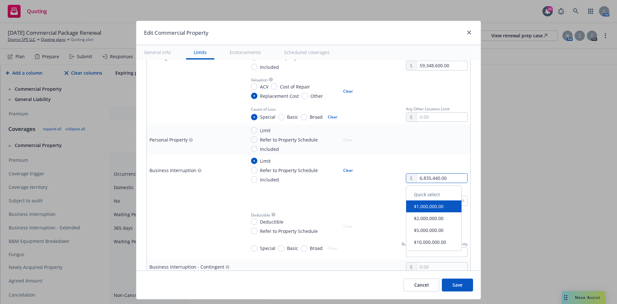
drag, startPoint x: 447, startPoint y: 178, endPoint x: 379, endPoint y: 179, distance: 68.2
click at [379, 179] on div "Limit Refer to Property Schedule Included Clear 6,835,440.00" at bounding box center [357, 170] width 222 height 25
click at [345, 170] on button "Clear" at bounding box center [348, 170] width 17 height 9
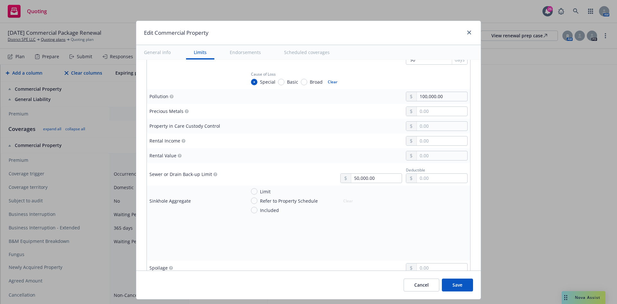
scroll to position [1447, 0]
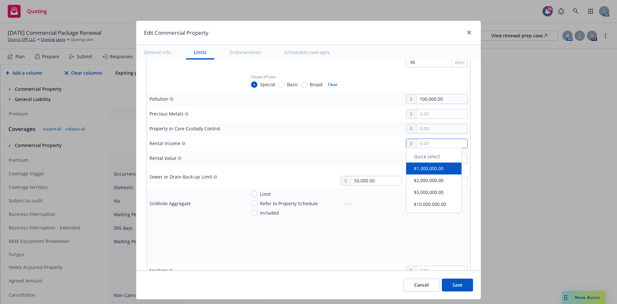
click at [427, 145] on input "text" at bounding box center [442, 143] width 50 height 9
paste input "6,835,440.00"
click at [341, 155] on div at bounding box center [357, 158] width 222 height 10
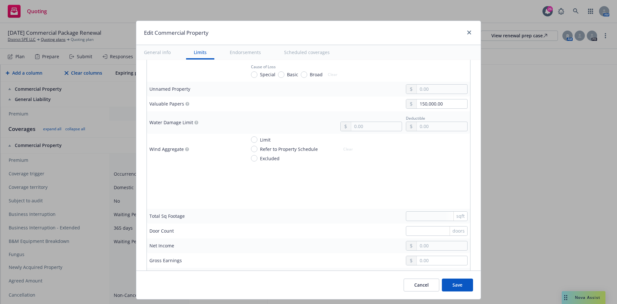
scroll to position [1865, 0]
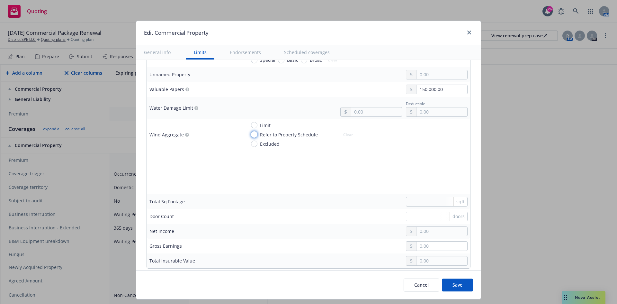
click at [251, 135] on input "Refer to Property Schedule" at bounding box center [254, 134] width 6 height 6
click at [251, 125] on input "Limit" at bounding box center [254, 125] width 6 height 6
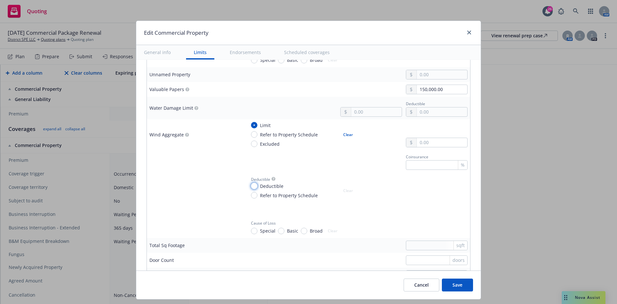
click at [251, 183] on input "Deductible" at bounding box center [254, 186] width 6 height 6
click at [251, 133] on input "Refer to Property Schedule" at bounding box center [254, 134] width 6 height 6
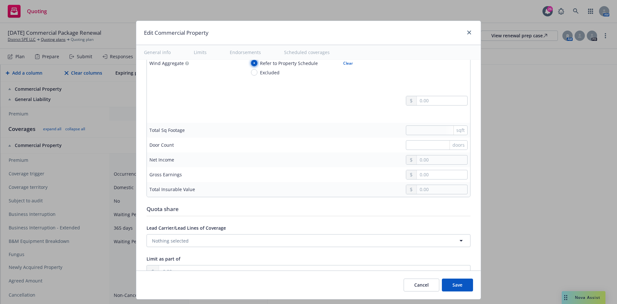
scroll to position [1929, 0]
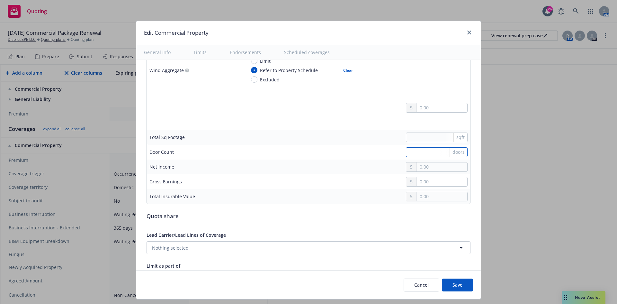
click at [420, 153] on input "text" at bounding box center [437, 152] width 62 height 10
click at [417, 196] on input "text" at bounding box center [442, 196] width 50 height 9
click at [381, 218] on div "Quota share" at bounding box center [309, 216] width 324 height 8
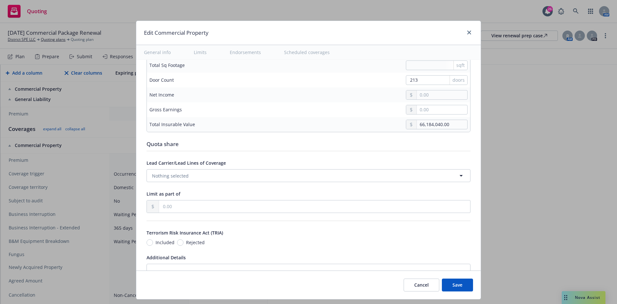
scroll to position [2025, 0]
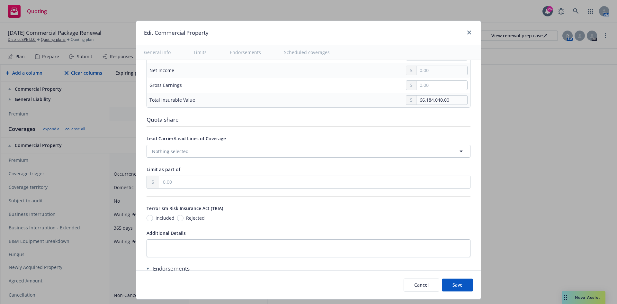
click at [457, 284] on button "Save" at bounding box center [457, 284] width 31 height 13
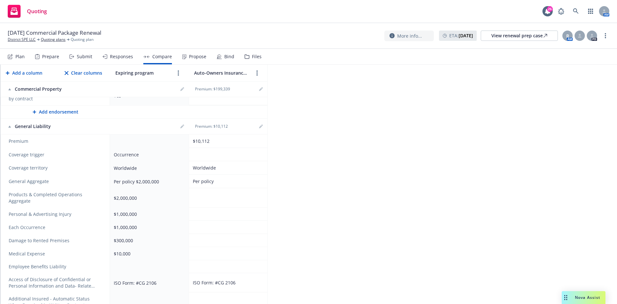
scroll to position [836, 0]
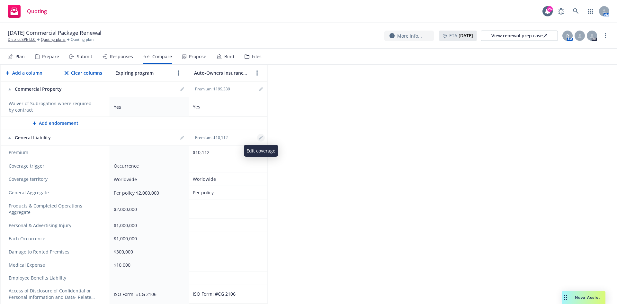
click at [261, 140] on link "editPencil" at bounding box center [261, 138] width 8 height 8
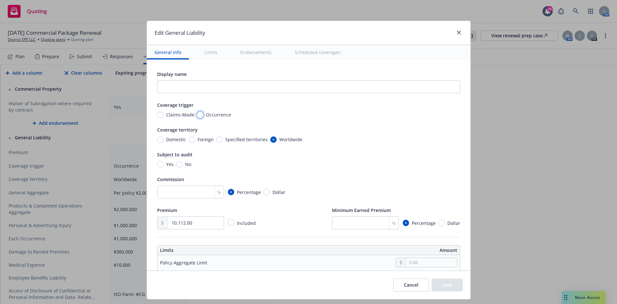
click at [197, 113] on input "Occurrence" at bounding box center [200, 115] width 6 height 6
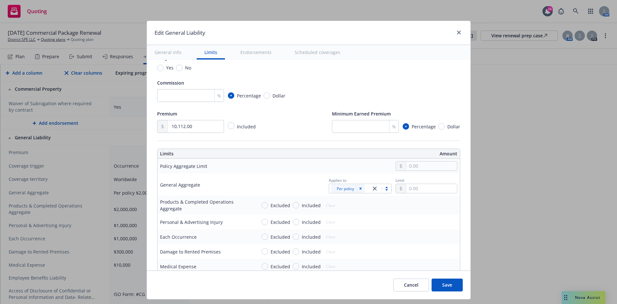
scroll to position [129, 0]
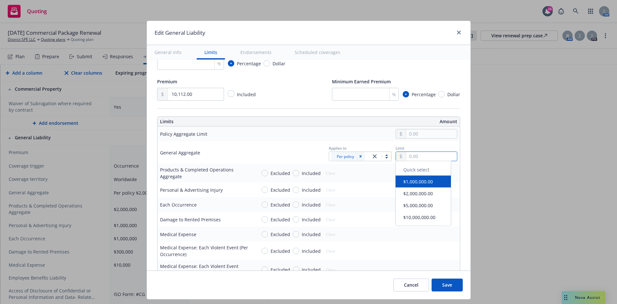
click at [427, 158] on input "text" at bounding box center [431, 156] width 50 height 9
click at [365, 232] on div "Excluded Included Clear" at bounding box center [357, 234] width 201 height 10
drag, startPoint x: 292, startPoint y: 172, endPoint x: 329, endPoint y: 176, distance: 36.9
click at [293, 172] on input "Included" at bounding box center [296, 173] width 6 height 6
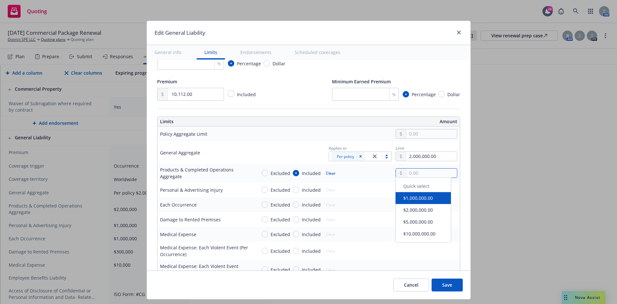
click at [419, 173] on input "text" at bounding box center [431, 172] width 50 height 9
click at [415, 213] on button "$2,000,000.00" at bounding box center [423, 213] width 55 height 12
drag, startPoint x: 291, startPoint y: 189, endPoint x: 293, endPoint y: 200, distance: 11.0
click at [293, 190] on input "Included" at bounding box center [296, 189] width 6 height 6
click at [293, 204] on input "Included" at bounding box center [296, 204] width 6 height 6
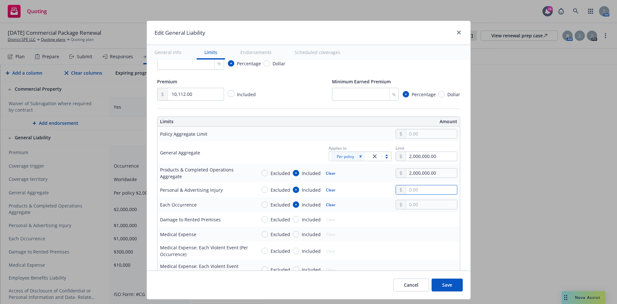
click at [431, 191] on input "text" at bounding box center [431, 189] width 50 height 9
click at [414, 220] on button "$1,000,000.00" at bounding box center [423, 218] width 55 height 12
click at [408, 204] on input "text" at bounding box center [431, 204] width 50 height 9
click at [416, 231] on button "$1,000,000.00" at bounding box center [423, 233] width 55 height 12
click at [293, 233] on input "Included" at bounding box center [296, 234] width 6 height 6
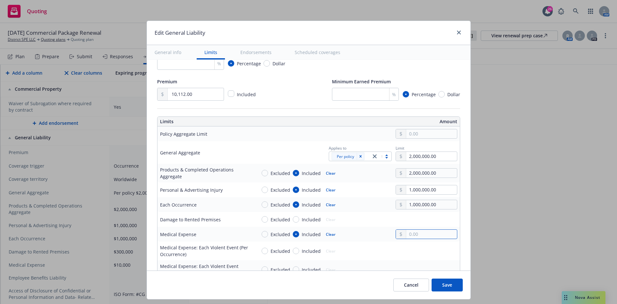
click at [407, 233] on input "text" at bounding box center [431, 234] width 50 height 9
drag, startPoint x: 294, startPoint y: 220, endPoint x: 335, endPoint y: 220, distance: 40.8
click at [294, 220] on input "Included" at bounding box center [296, 219] width 6 height 6
drag, startPoint x: 413, startPoint y: 212, endPoint x: 415, endPoint y: 216, distance: 4.2
click at [415, 214] on td "Excluded Included Clear" at bounding box center [357, 219] width 206 height 15
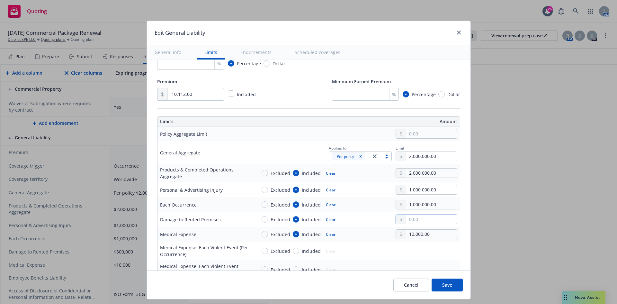
click at [415, 216] on input "text" at bounding box center [431, 219] width 50 height 9
click at [262, 138] on div at bounding box center [357, 134] width 201 height 10
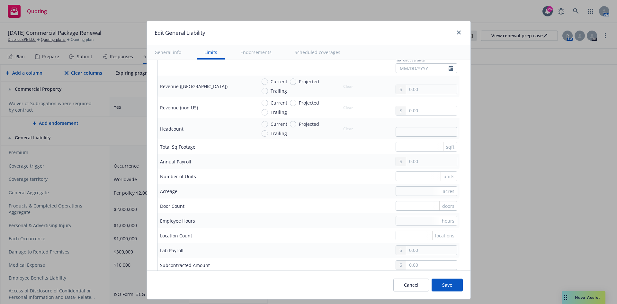
scroll to position [450, 0]
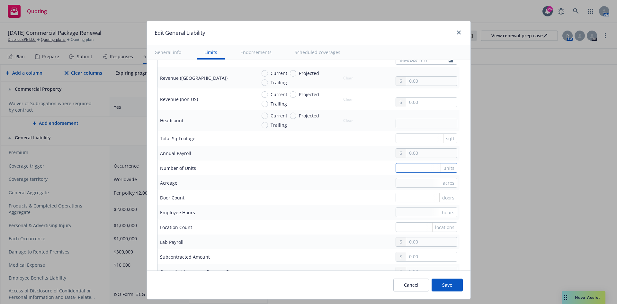
click at [399, 167] on input "text" at bounding box center [427, 168] width 62 height 10
click at [334, 191] on td "doors" at bounding box center [357, 197] width 206 height 15
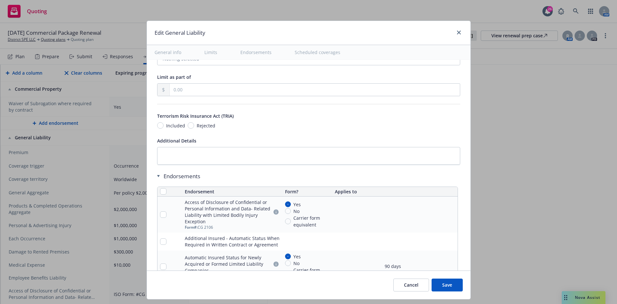
scroll to position [739, 0]
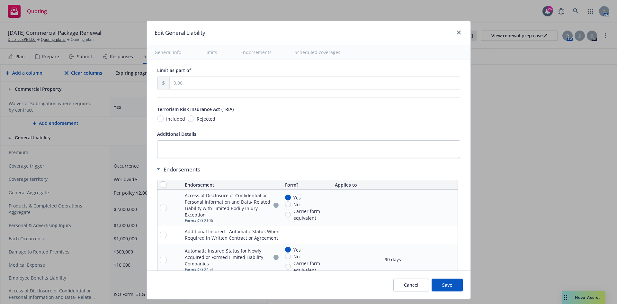
click at [453, 284] on button "Save" at bounding box center [447, 284] width 31 height 13
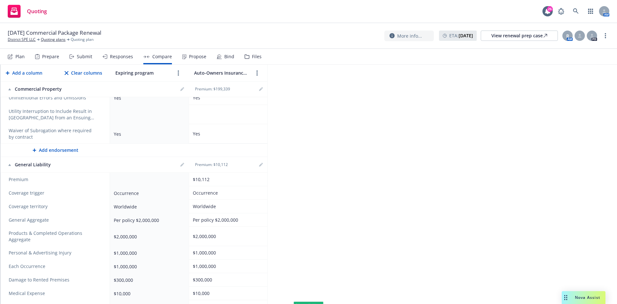
scroll to position [863, 0]
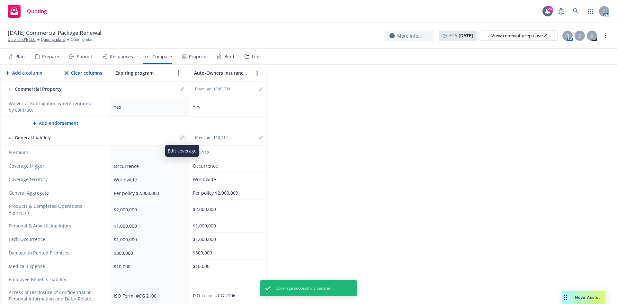
click at [181, 137] on icon "editPencil" at bounding box center [182, 138] width 4 height 4
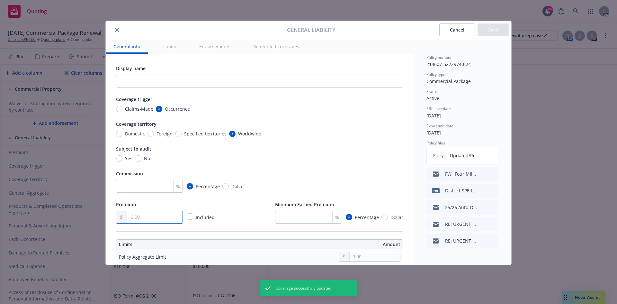
click at [162, 218] on input "text" at bounding box center [155, 217] width 56 height 12
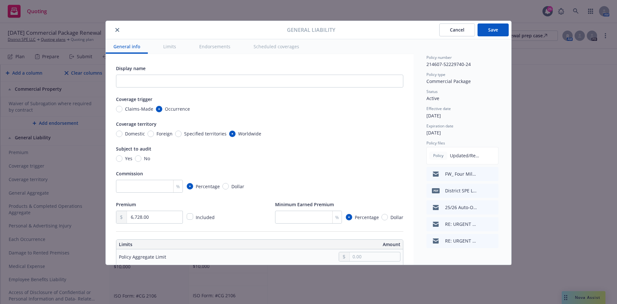
click at [495, 28] on button "Save" at bounding box center [493, 29] width 31 height 13
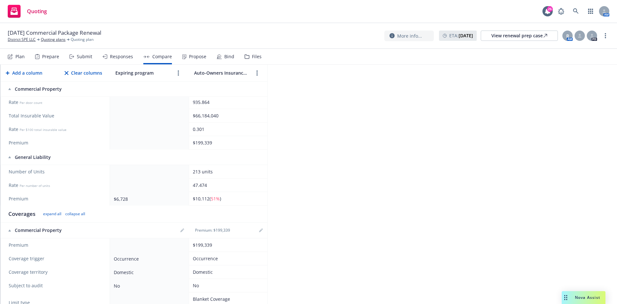
scroll to position [225, 0]
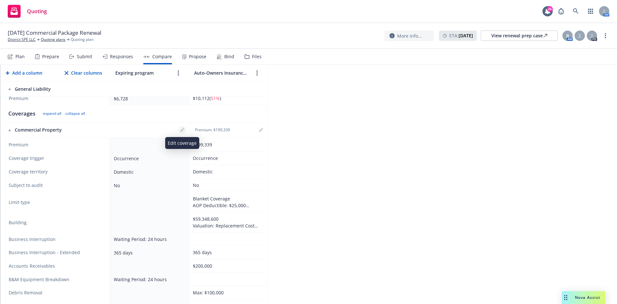
click at [181, 130] on icon "editPencil" at bounding box center [182, 130] width 4 height 4
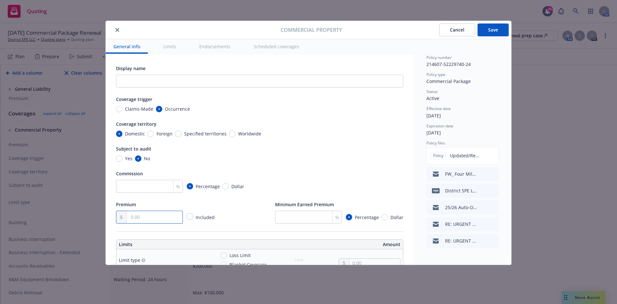
click at [148, 219] on input "text" at bounding box center [155, 217] width 56 height 12
click at [503, 31] on button "Save" at bounding box center [493, 29] width 31 height 13
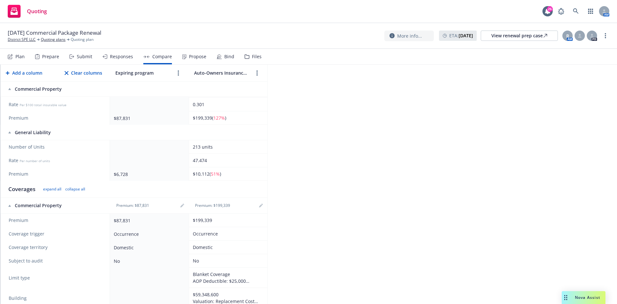
scroll to position [161, 0]
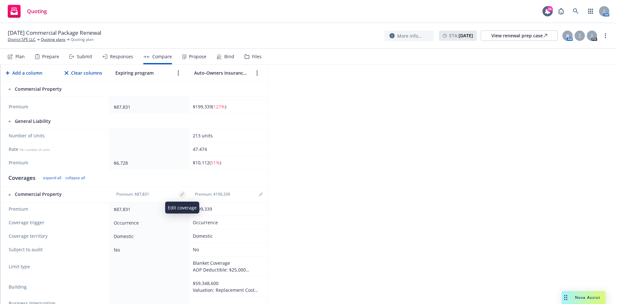
click at [184, 196] on icon "editPencil" at bounding box center [182, 194] width 4 height 4
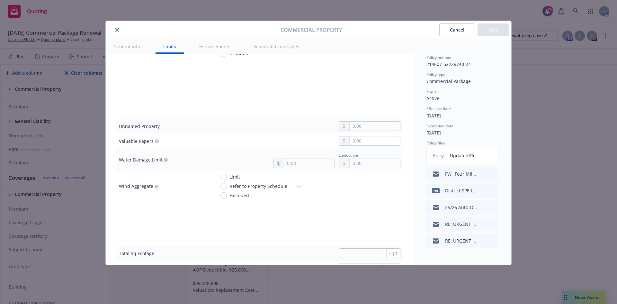
scroll to position [1768, 0]
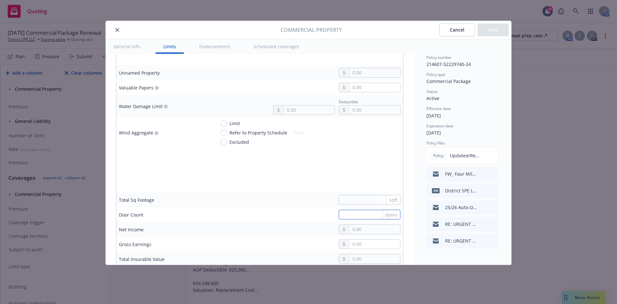
click at [359, 216] on input "text" at bounding box center [370, 215] width 62 height 10
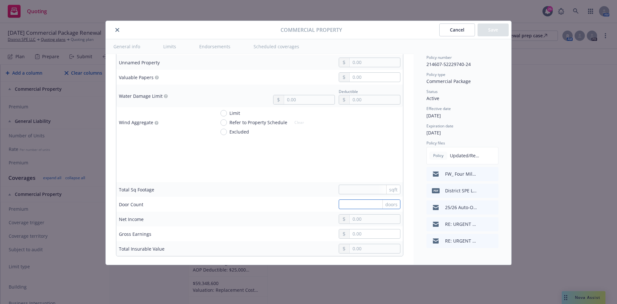
scroll to position [1833, 0]
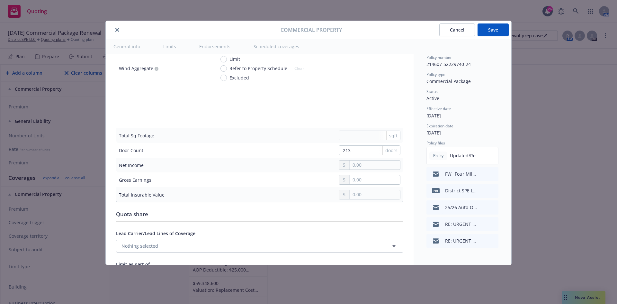
click at [491, 33] on button "Save" at bounding box center [493, 29] width 31 height 13
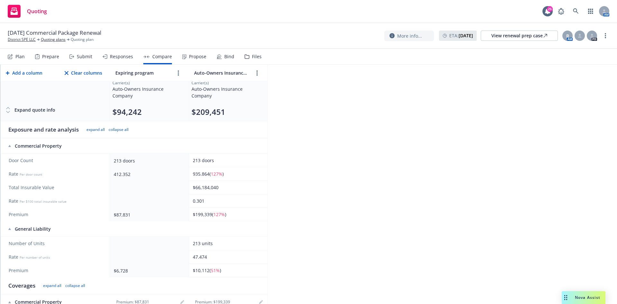
scroll to position [0, 0]
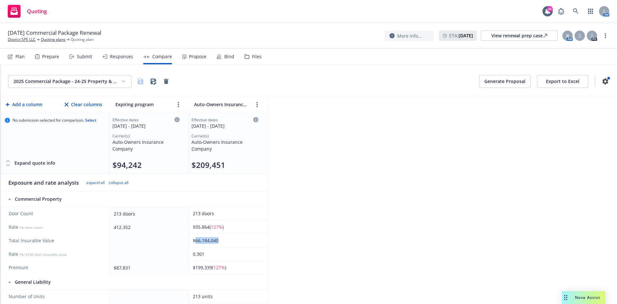
drag, startPoint x: 195, startPoint y: 241, endPoint x: 222, endPoint y: 242, distance: 28.0
click at [222, 242] on div "$66,184,040" at bounding box center [227, 240] width 68 height 7
copy div "66,184,040"
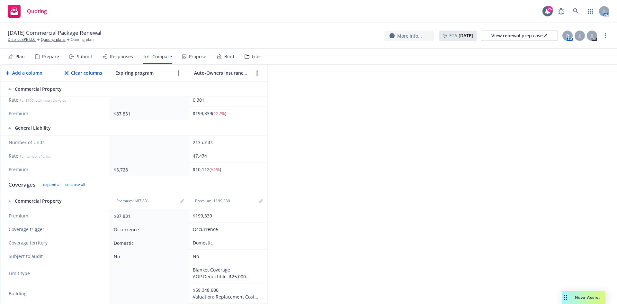
scroll to position [161, 0]
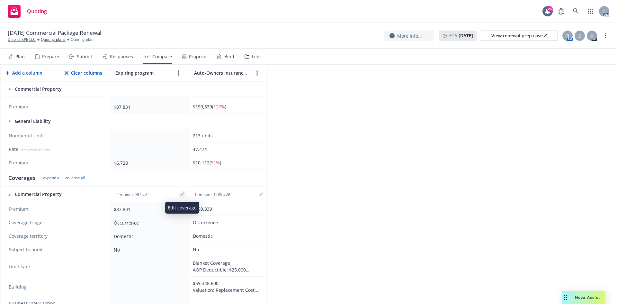
click at [183, 195] on icon "editPencil" at bounding box center [181, 194] width 3 height 3
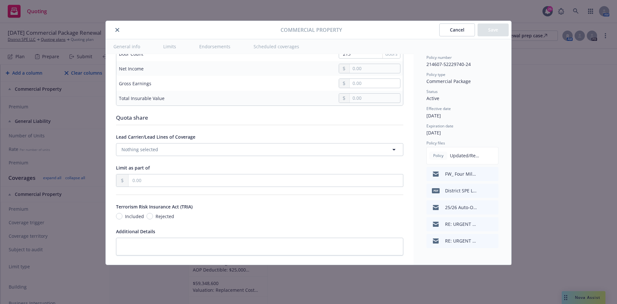
scroll to position [1865, 0]
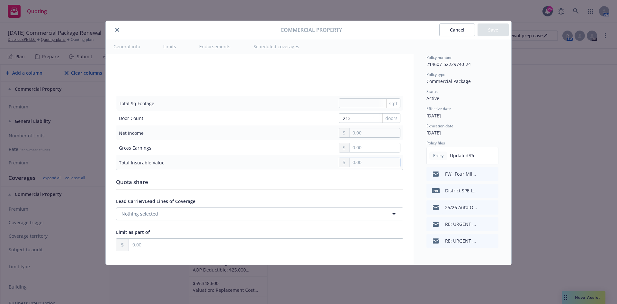
click at [378, 164] on input "text" at bounding box center [375, 162] width 50 height 9
click at [494, 32] on button "Save" at bounding box center [493, 29] width 31 height 13
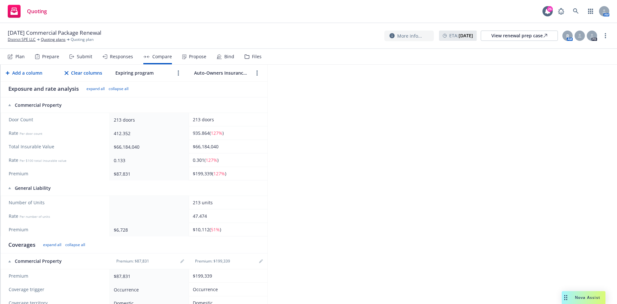
scroll to position [96, 0]
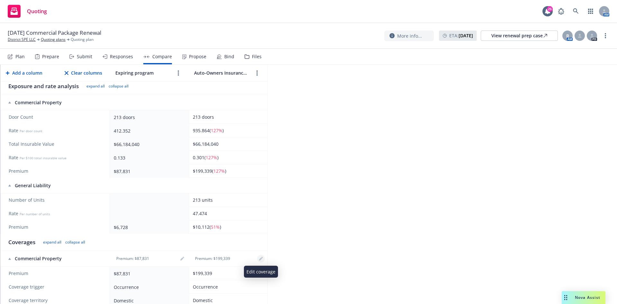
click at [260, 257] on icon "editPencil" at bounding box center [261, 259] width 4 height 4
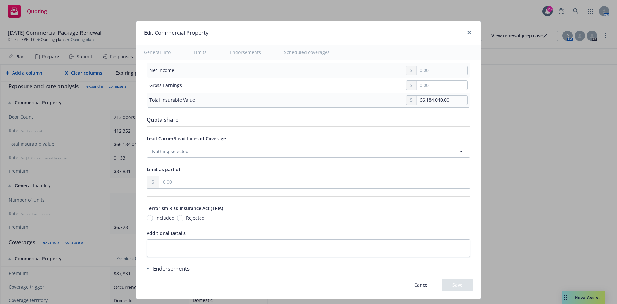
scroll to position [1897, 0]
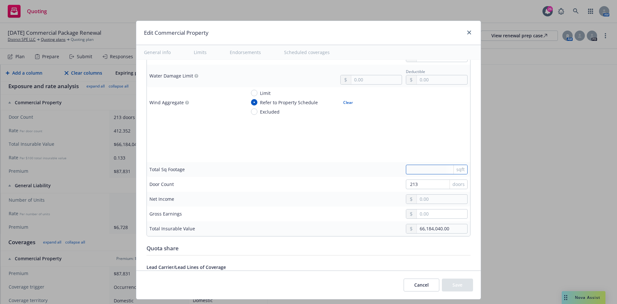
click at [414, 167] on input "text" at bounding box center [437, 170] width 62 height 10
click at [458, 285] on button "Save" at bounding box center [457, 284] width 31 height 13
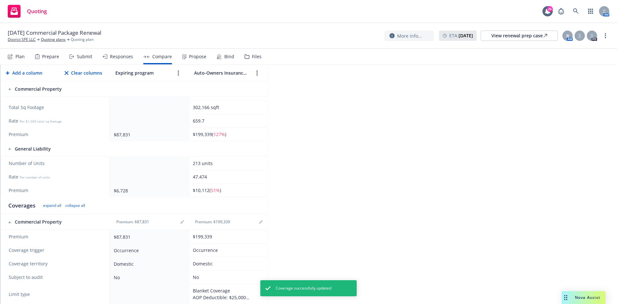
scroll to position [161, 0]
click at [183, 221] on icon "editPencil" at bounding box center [181, 221] width 3 height 3
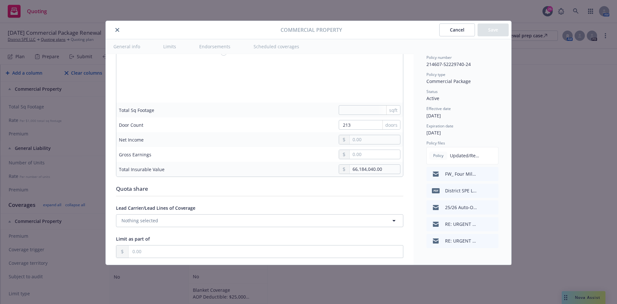
scroll to position [1833, 0]
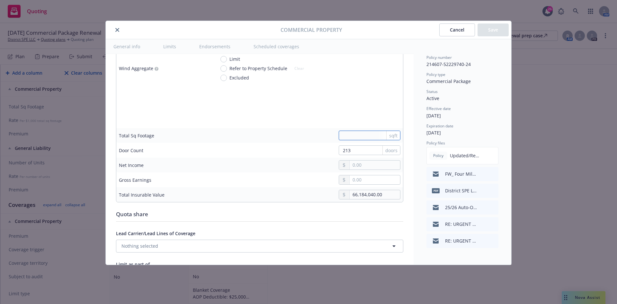
click at [352, 136] on input "text" at bounding box center [370, 136] width 62 height 10
click at [501, 30] on button "Save" at bounding box center [493, 29] width 31 height 13
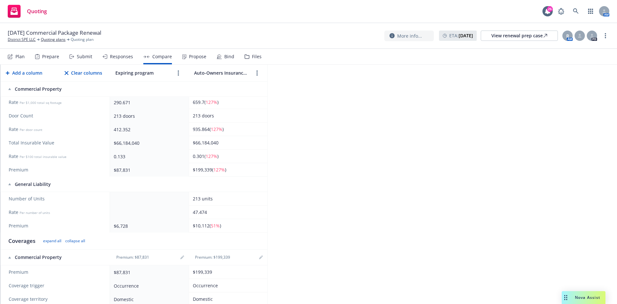
scroll to position [161, 0]
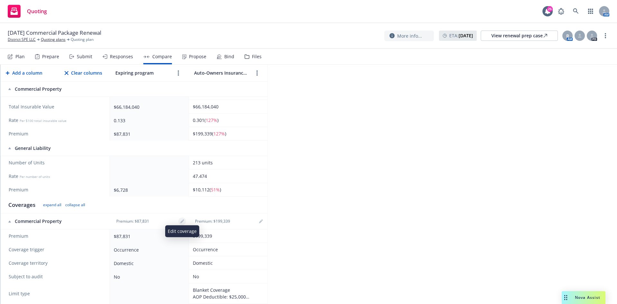
click at [181, 222] on icon "editPencil" at bounding box center [181, 221] width 3 height 3
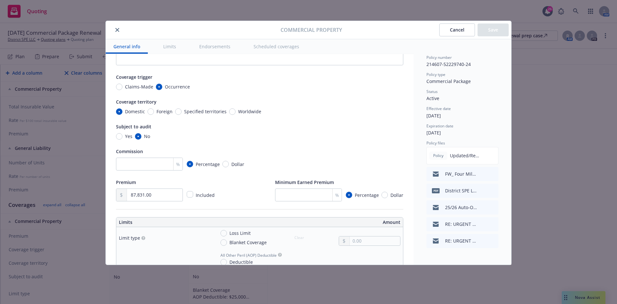
scroll to position [0, 0]
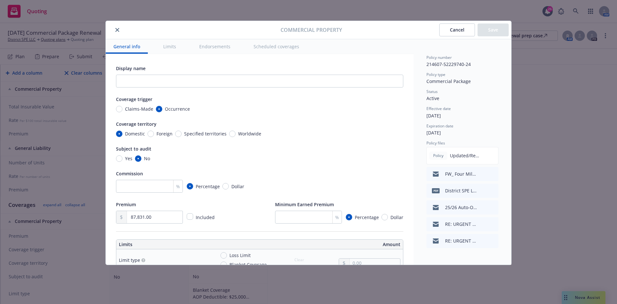
drag, startPoint x: 460, startPoint y: 31, endPoint x: 456, endPoint y: 34, distance: 5.5
click at [460, 31] on button "Cancel" at bounding box center [457, 29] width 36 height 13
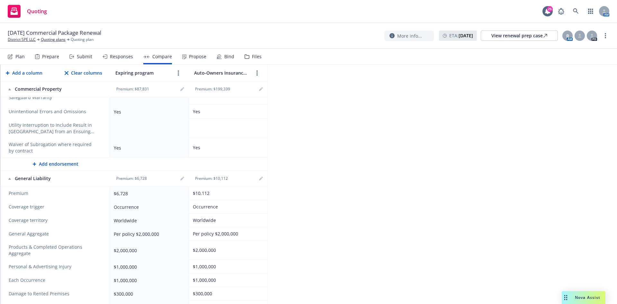
scroll to position [836, 0]
click at [185, 178] on link "editPencil" at bounding box center [182, 178] width 8 height 8
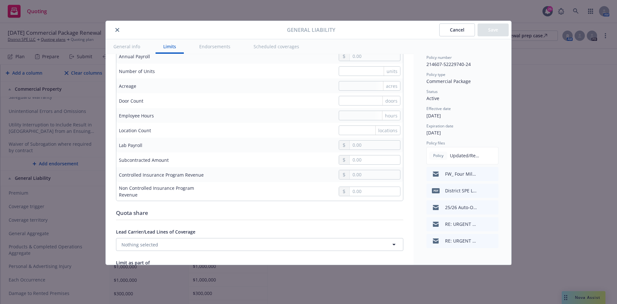
scroll to position [482, 0]
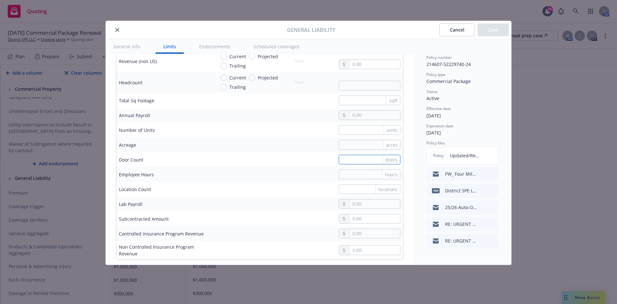
click at [339, 160] on input "text" at bounding box center [370, 160] width 62 height 10
click at [342, 130] on input "text" at bounding box center [370, 130] width 62 height 10
click at [502, 29] on button "Save" at bounding box center [493, 29] width 31 height 13
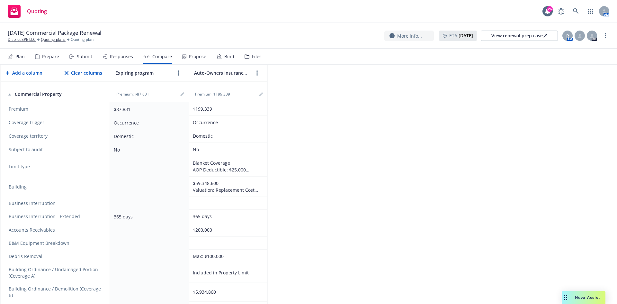
scroll to position [354, 0]
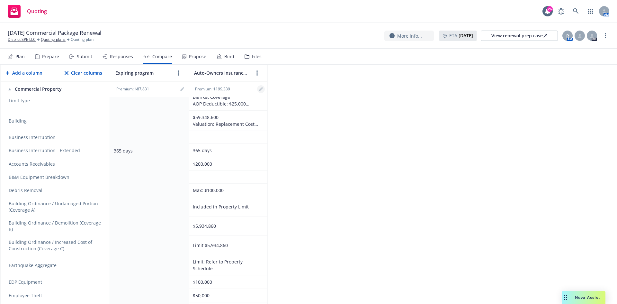
click at [259, 90] on icon "editPencil" at bounding box center [261, 89] width 4 height 4
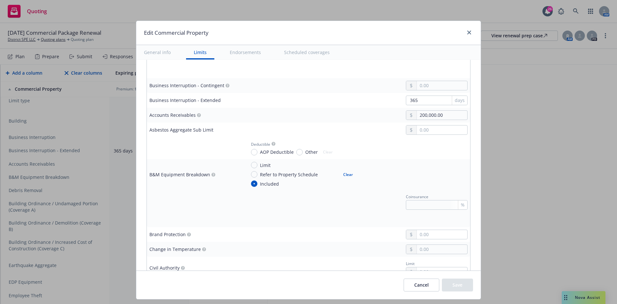
scroll to position [450, 0]
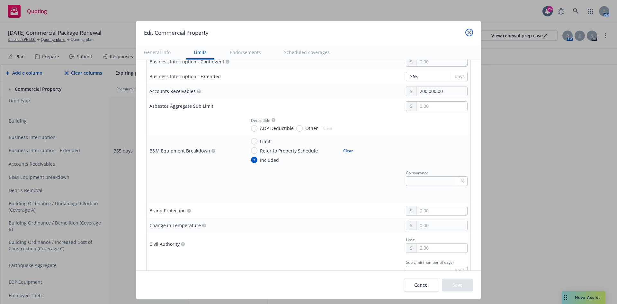
click at [468, 31] on icon "close" at bounding box center [469, 33] width 4 height 4
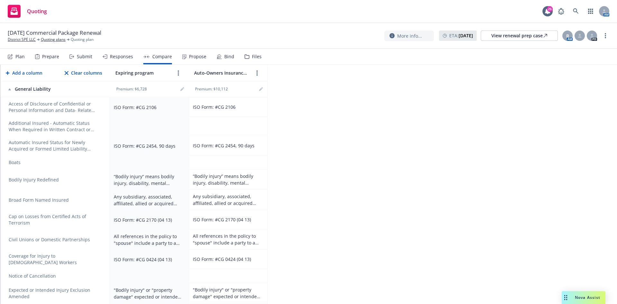
scroll to position [1182, 0]
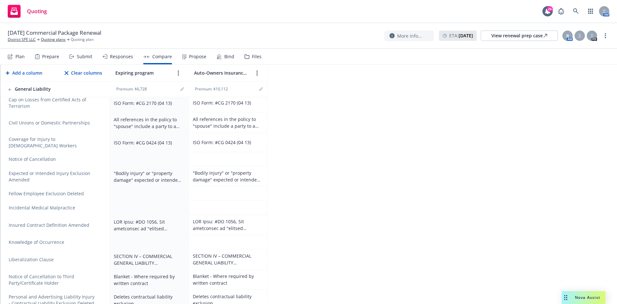
click at [97, 205] on icon "remove" at bounding box center [99, 207] width 5 height 5
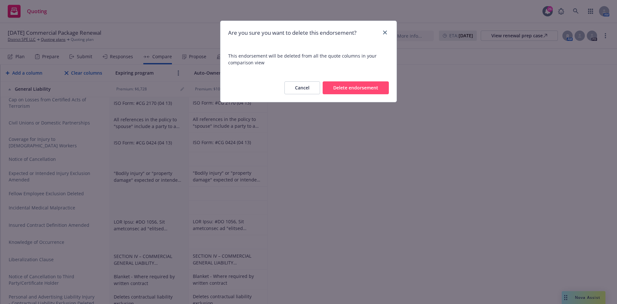
click at [369, 86] on button "Delete endorsement" at bounding box center [356, 87] width 66 height 13
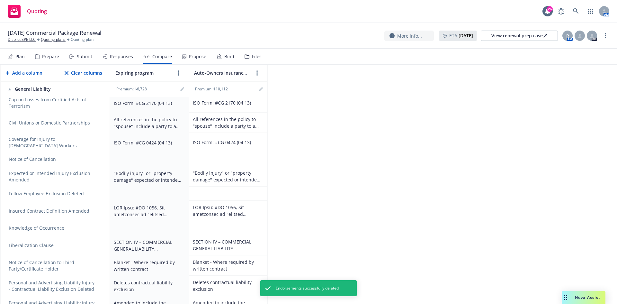
click at [101, 191] on icon "remove" at bounding box center [99, 193] width 5 height 5
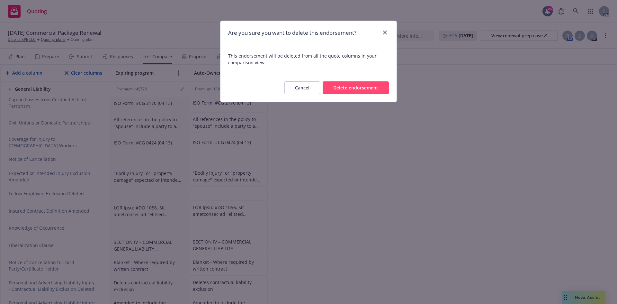
click at [356, 93] on button "Delete endorsement" at bounding box center [356, 87] width 66 height 13
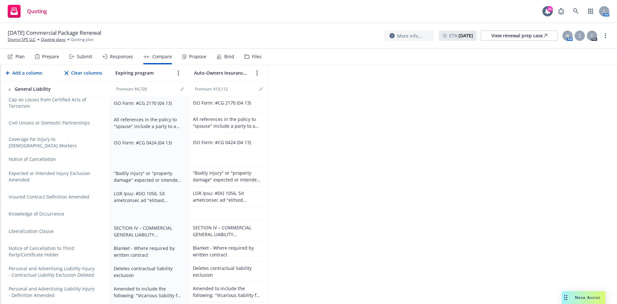
click at [100, 157] on icon "remove" at bounding box center [99, 159] width 5 height 5
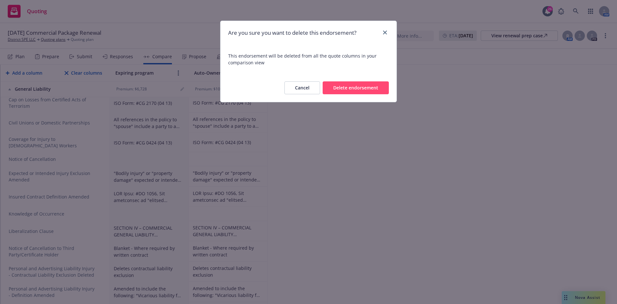
click at [360, 86] on button "Delete endorsement" at bounding box center [356, 87] width 66 height 13
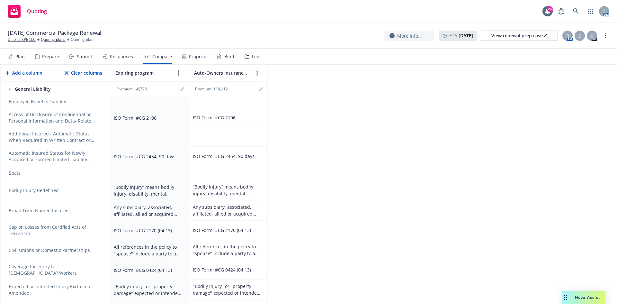
scroll to position [1053, 0]
click at [99, 172] on icon "remove" at bounding box center [99, 174] width 5 height 5
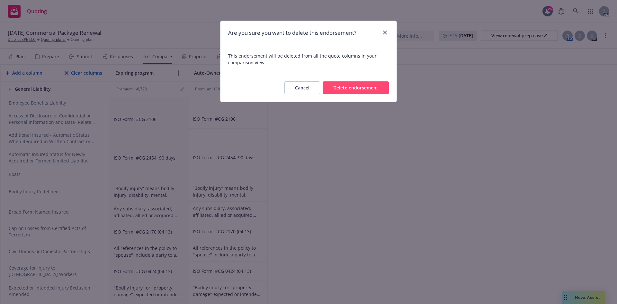
click at [360, 83] on button "Delete endorsement" at bounding box center [356, 87] width 66 height 13
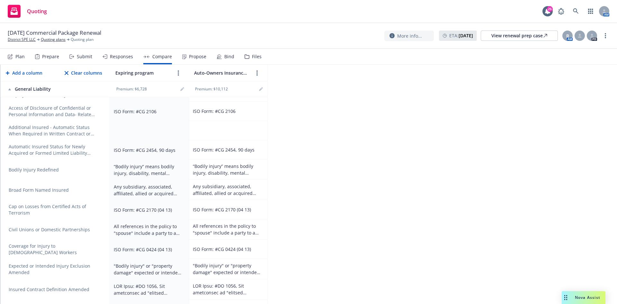
scroll to position [989, 0]
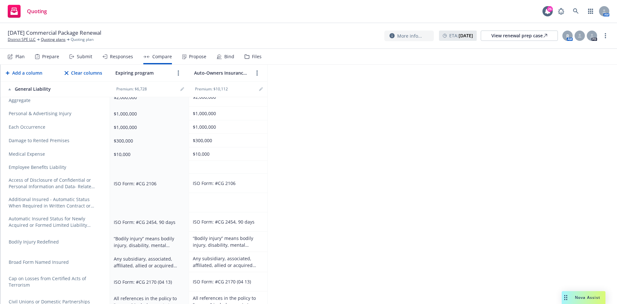
click at [98, 200] on icon "remove" at bounding box center [99, 202] width 5 height 5
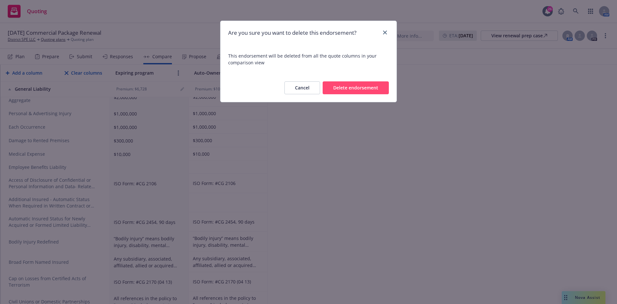
click at [370, 88] on button "Delete endorsement" at bounding box center [356, 87] width 66 height 13
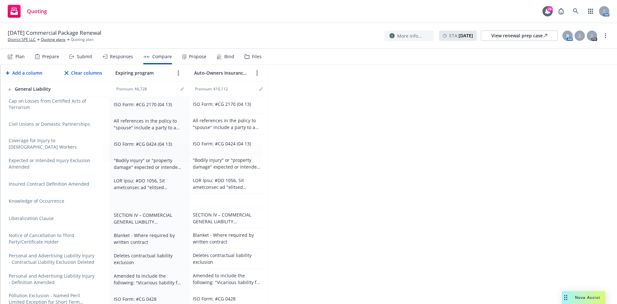
scroll to position [1149, 0]
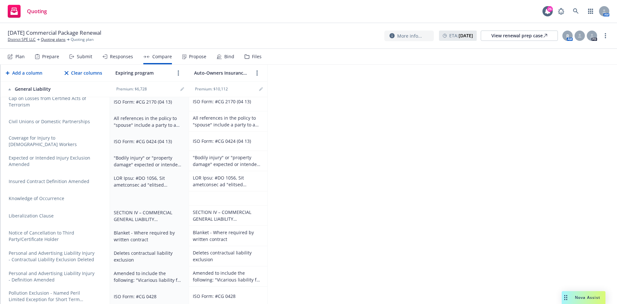
click at [99, 196] on icon "remove" at bounding box center [99, 198] width 5 height 5
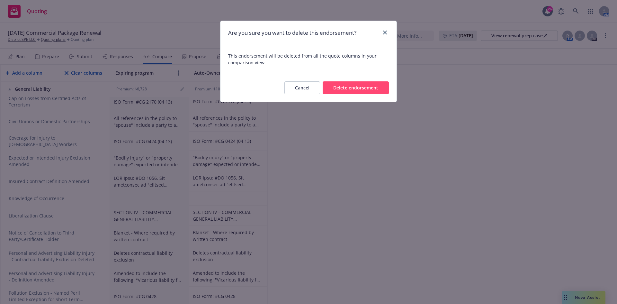
click at [344, 86] on button "Delete endorsement" at bounding box center [356, 87] width 66 height 13
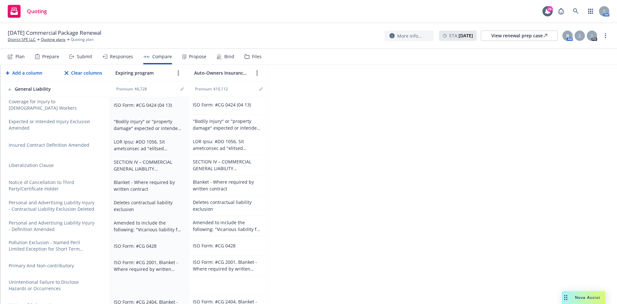
scroll to position [1220, 0]
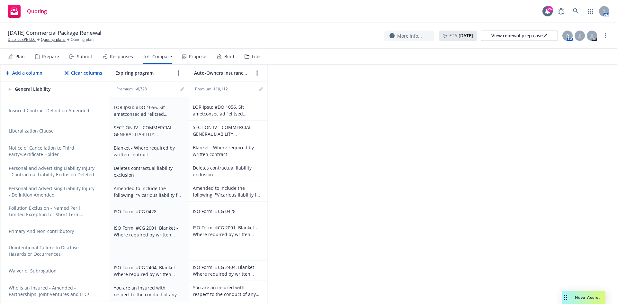
click at [102, 247] on link "remove" at bounding box center [99, 251] width 8 height 8
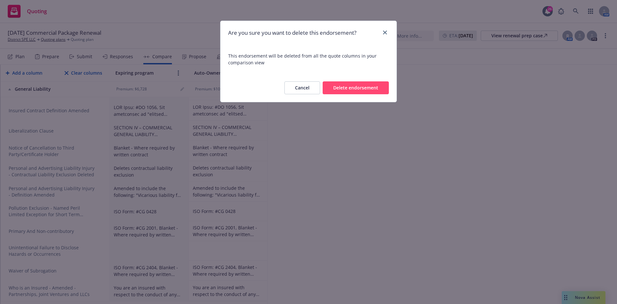
click at [362, 87] on button "Delete endorsement" at bounding box center [356, 87] width 66 height 13
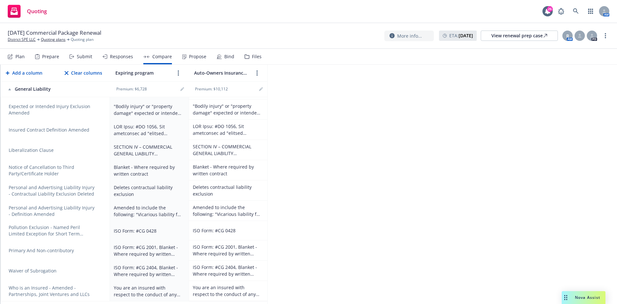
click at [102, 267] on link "remove" at bounding box center [99, 271] width 8 height 8
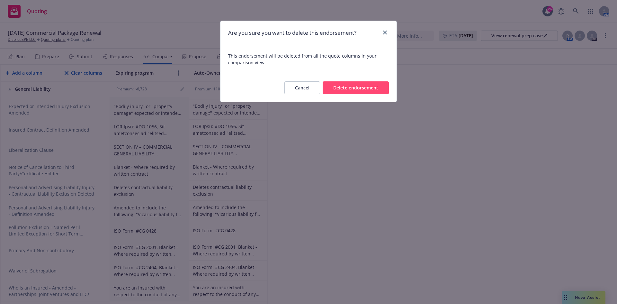
click at [365, 89] on button "Delete endorsement" at bounding box center [356, 87] width 66 height 13
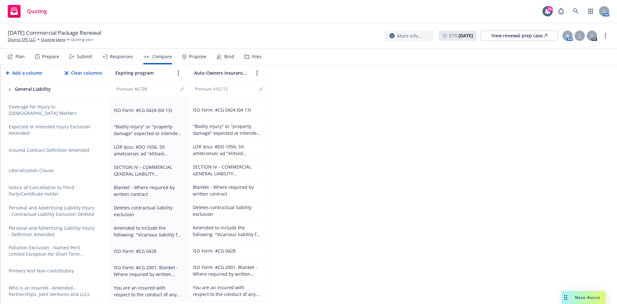
click at [102, 287] on link "remove" at bounding box center [99, 291] width 8 height 8
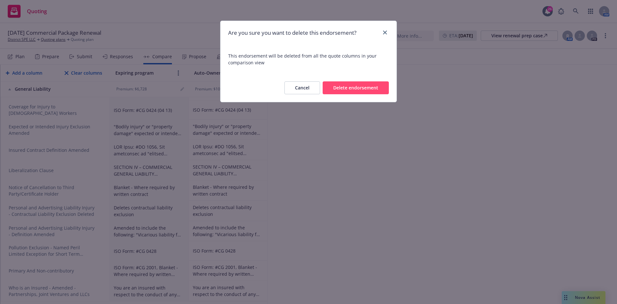
drag, startPoint x: 362, startPoint y: 86, endPoint x: 359, endPoint y: 93, distance: 7.5
click at [362, 87] on button "Delete endorsement" at bounding box center [356, 87] width 66 height 13
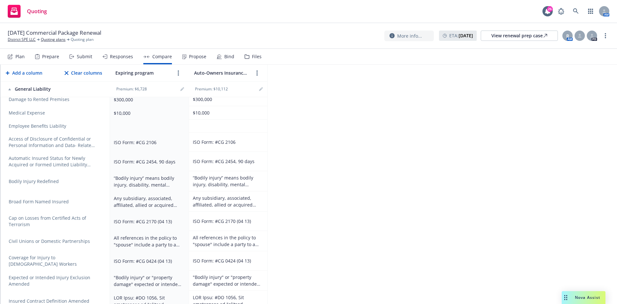
scroll to position [1032, 0]
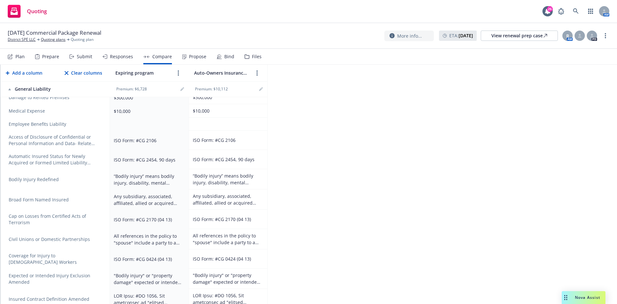
click at [99, 217] on icon "remove" at bounding box center [99, 219] width 5 height 5
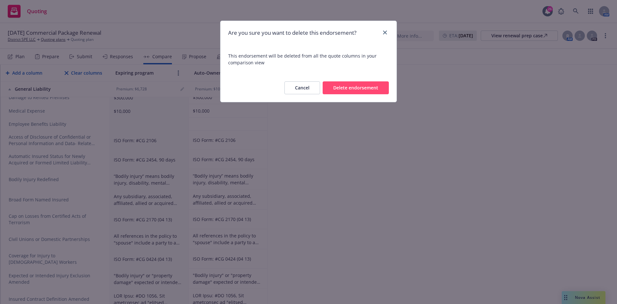
click at [347, 87] on button "Delete endorsement" at bounding box center [356, 87] width 66 height 13
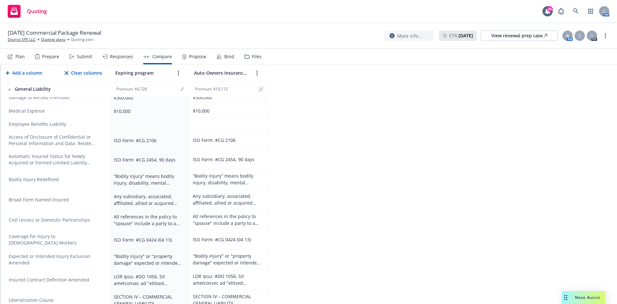
click at [259, 88] on icon "editPencil" at bounding box center [261, 89] width 4 height 4
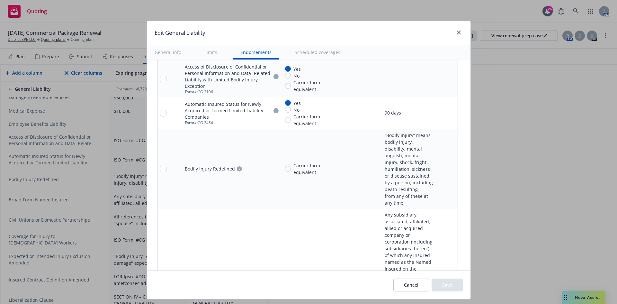
scroll to position [675, 0]
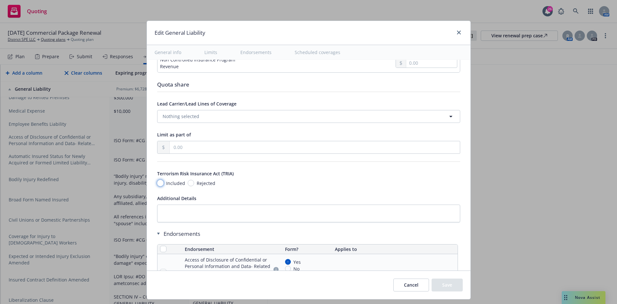
click at [157, 181] on input "Included" at bounding box center [160, 183] width 6 height 6
click at [451, 286] on button "Save" at bounding box center [447, 284] width 31 height 13
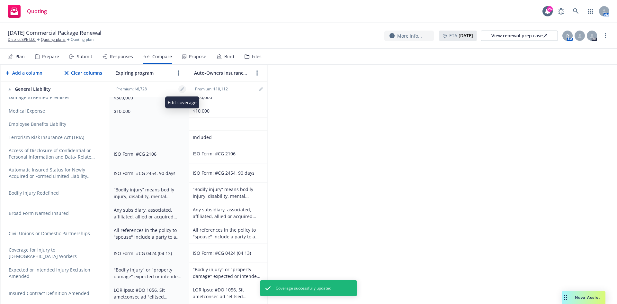
click at [182, 90] on icon "editPencil" at bounding box center [181, 89] width 3 height 3
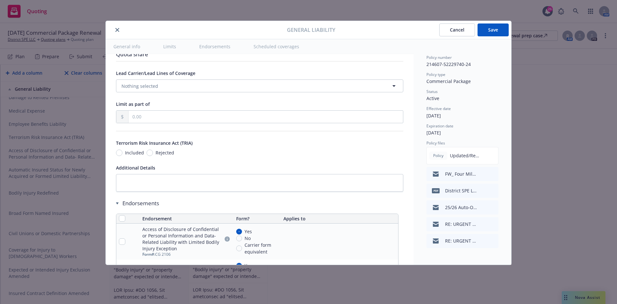
scroll to position [772, 0]
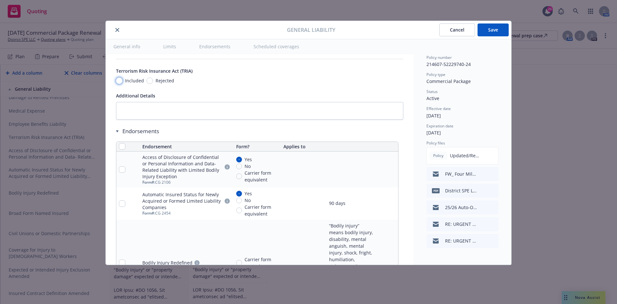
click at [119, 82] on input "Included" at bounding box center [119, 80] width 6 height 6
click at [497, 28] on button "Save" at bounding box center [493, 29] width 31 height 13
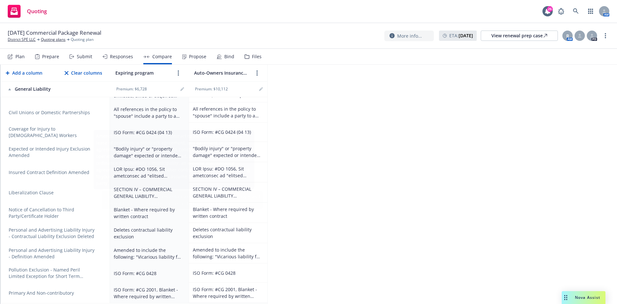
scroll to position [1155, 0]
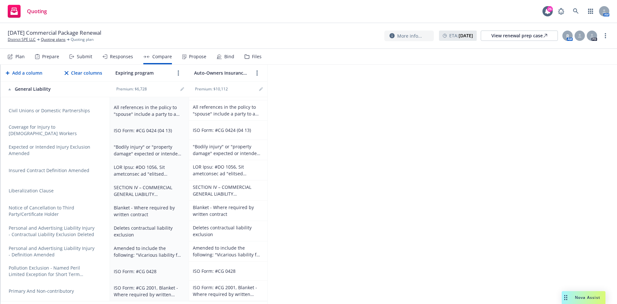
click at [99, 208] on icon "remove" at bounding box center [99, 210] width 5 height 5
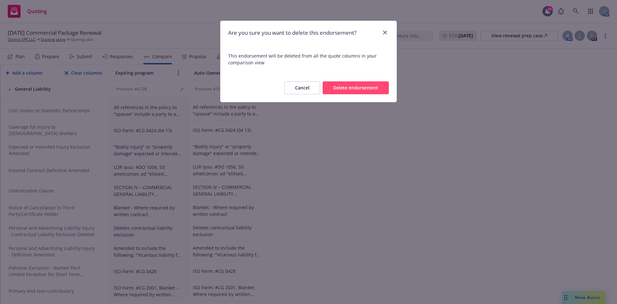
click at [362, 88] on button "Delete endorsement" at bounding box center [356, 87] width 66 height 13
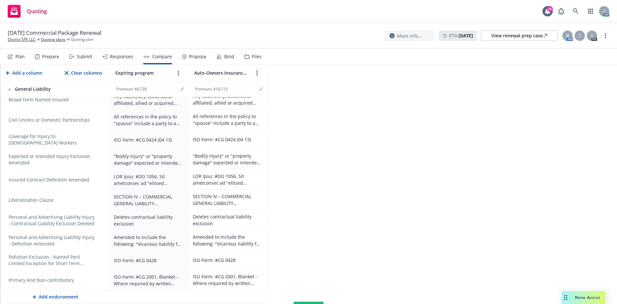
scroll to position [1134, 0]
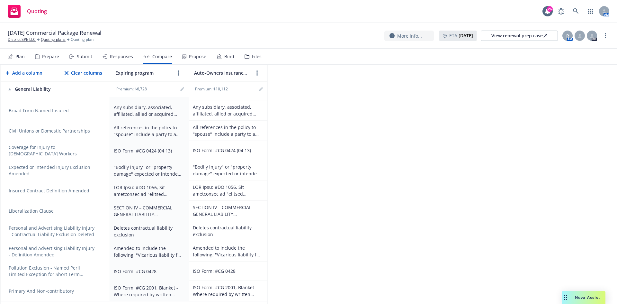
click at [101, 188] on icon "remove" at bounding box center [99, 190] width 5 height 5
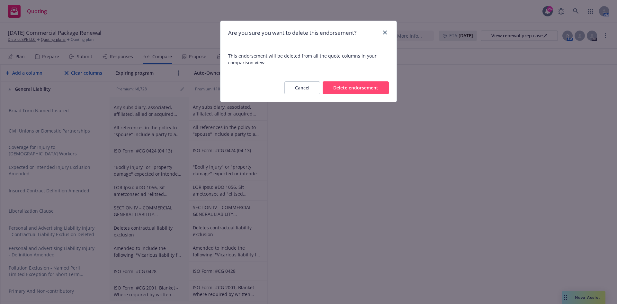
click at [355, 90] on button "Delete endorsement" at bounding box center [356, 87] width 66 height 13
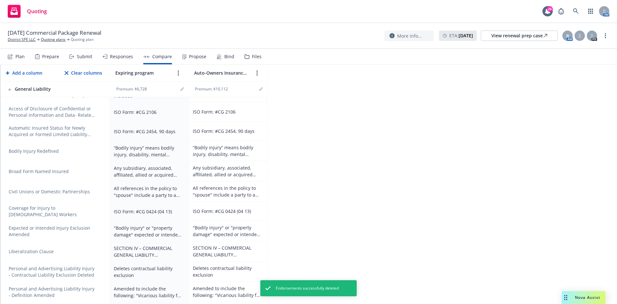
scroll to position [1018, 0]
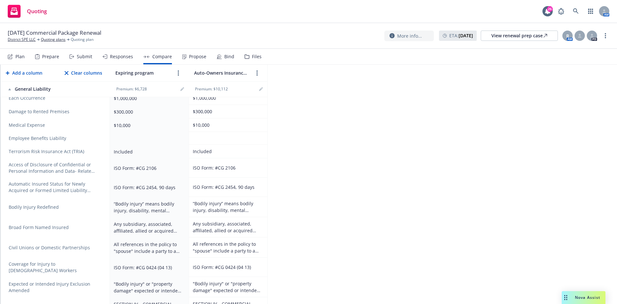
click at [99, 204] on icon "remove" at bounding box center [99, 206] width 5 height 5
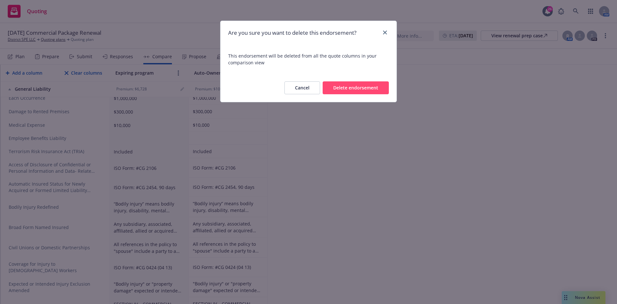
drag, startPoint x: 385, startPoint y: 84, endPoint x: 306, endPoint y: 110, distance: 82.9
click at [384, 85] on button "Delete endorsement" at bounding box center [356, 87] width 66 height 13
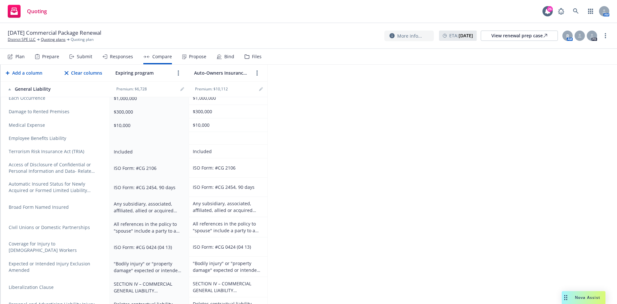
click at [102, 203] on link "remove" at bounding box center [99, 207] width 8 height 8
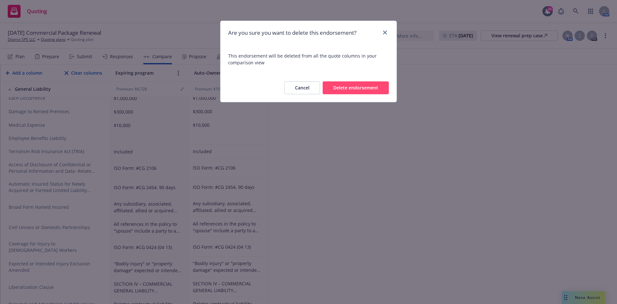
click at [363, 93] on button "Delete endorsement" at bounding box center [356, 87] width 66 height 13
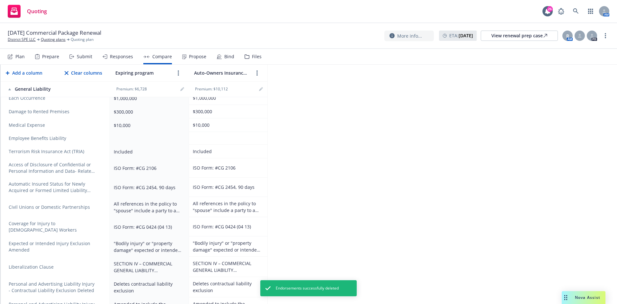
click at [99, 204] on icon "remove" at bounding box center [99, 206] width 5 height 5
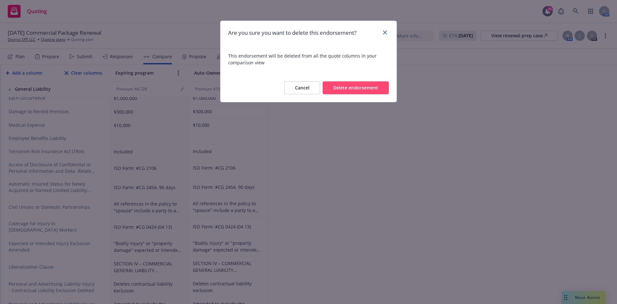
click at [334, 91] on button "Delete endorsement" at bounding box center [356, 87] width 66 height 13
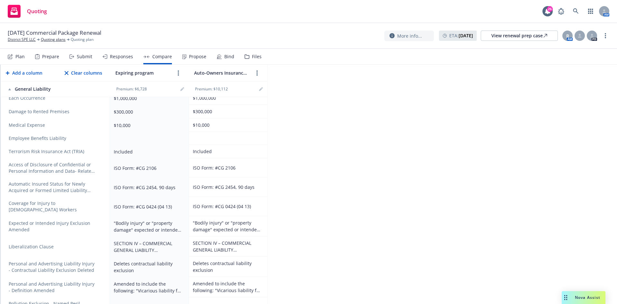
click at [101, 204] on icon "remove" at bounding box center [99, 206] width 5 height 5
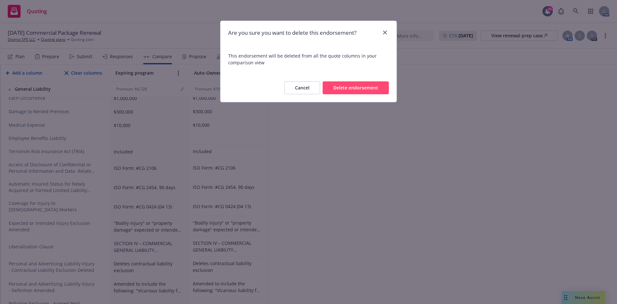
click at [346, 93] on button "Delete endorsement" at bounding box center [356, 87] width 66 height 13
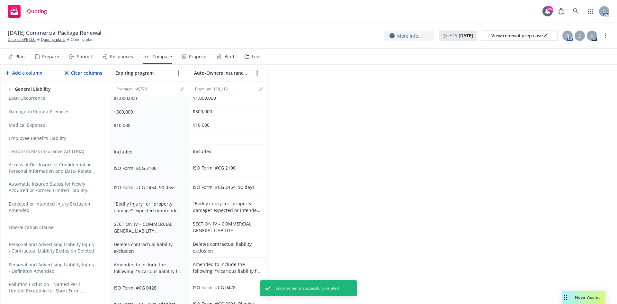
drag, startPoint x: 96, startPoint y: 183, endPoint x: 100, endPoint y: 179, distance: 5.7
click at [96, 183] on link "remove" at bounding box center [99, 187] width 8 height 8
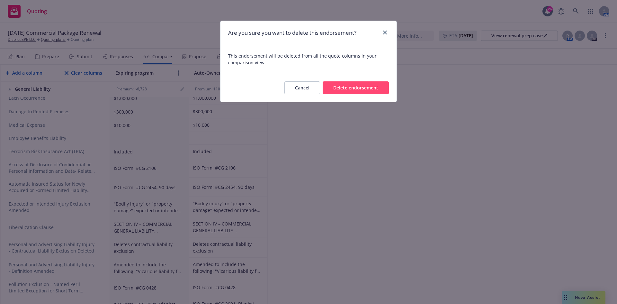
click at [346, 96] on div "Cancel Delete endorsement" at bounding box center [309, 88] width 176 height 28
click at [347, 91] on button "Delete endorsement" at bounding box center [356, 87] width 66 height 13
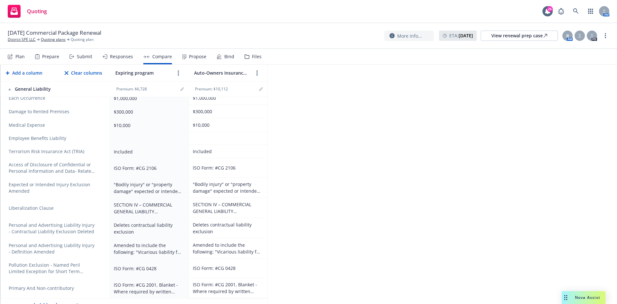
click at [100, 169] on icon "remove" at bounding box center [99, 167] width 5 height 5
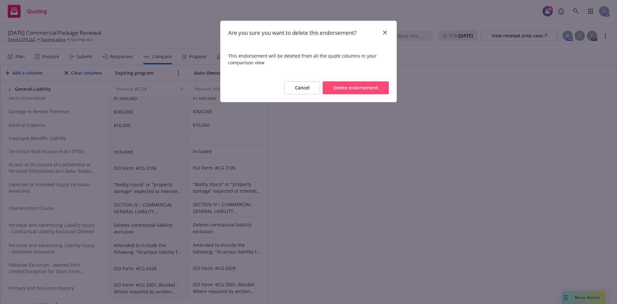
click at [343, 92] on button "Delete endorsement" at bounding box center [356, 87] width 66 height 13
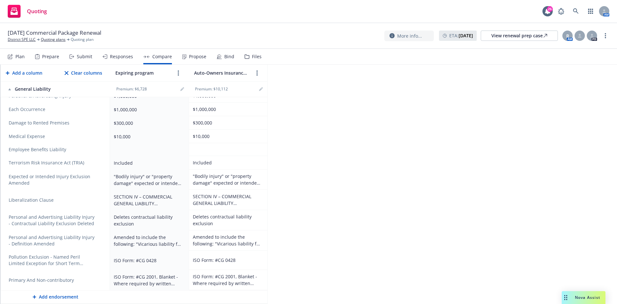
scroll to position [1001, 0]
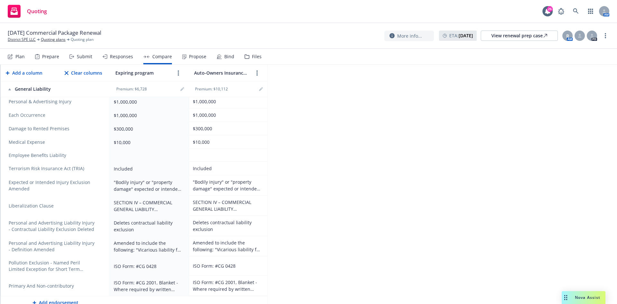
click at [99, 183] on icon "remove" at bounding box center [99, 185] width 5 height 5
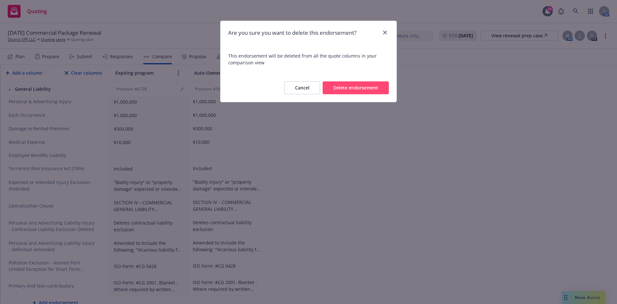
click at [349, 89] on button "Delete endorsement" at bounding box center [356, 87] width 66 height 13
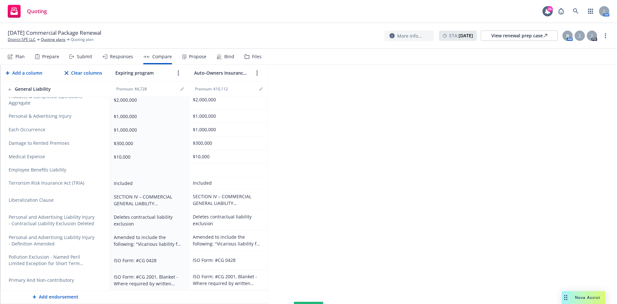
scroll to position [980, 0]
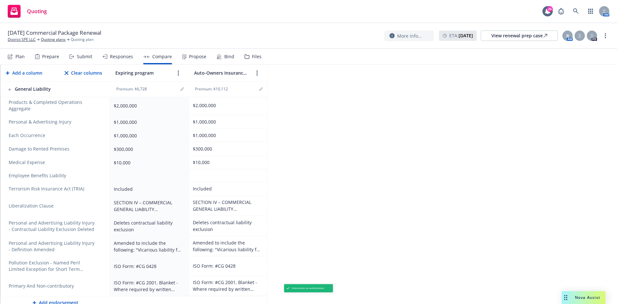
click at [98, 203] on icon "remove" at bounding box center [99, 205] width 5 height 5
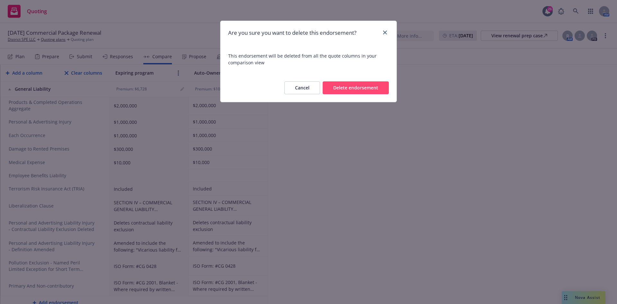
click at [381, 91] on button "Delete endorsement" at bounding box center [356, 87] width 66 height 13
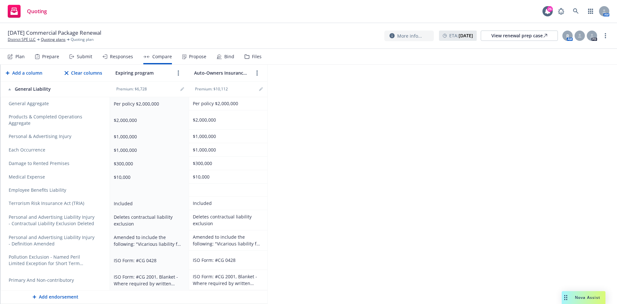
scroll to position [960, 0]
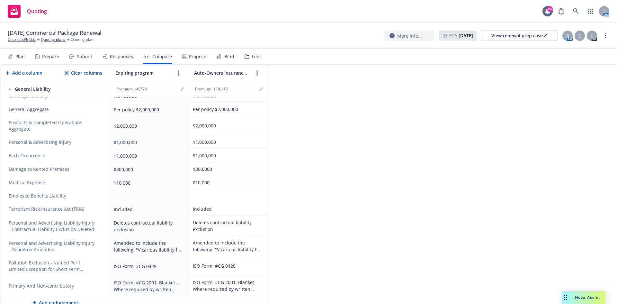
click at [98, 223] on icon "remove" at bounding box center [99, 225] width 5 height 5
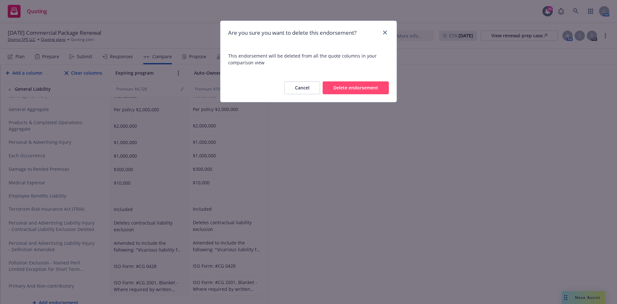
click at [354, 89] on button "Delete endorsement" at bounding box center [356, 87] width 66 height 13
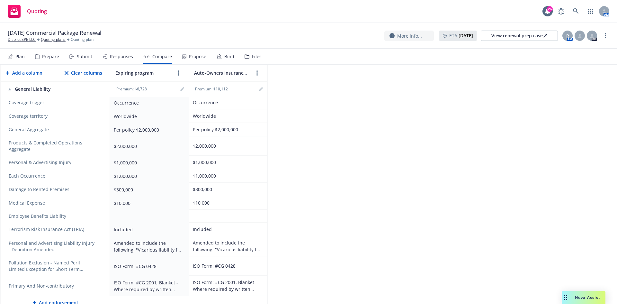
click at [101, 244] on icon "remove" at bounding box center [99, 246] width 5 height 5
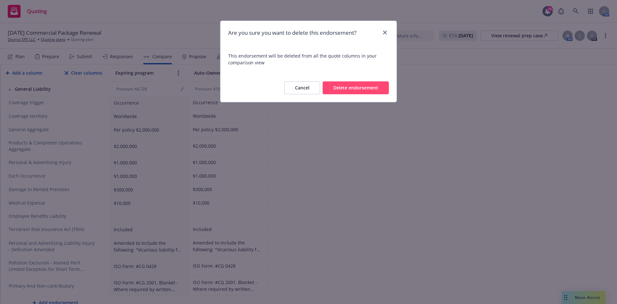
click at [351, 90] on button "Delete endorsement" at bounding box center [356, 87] width 66 height 13
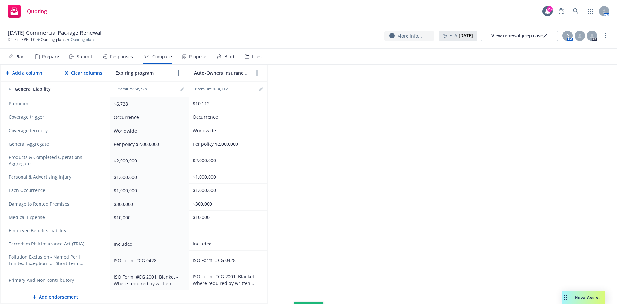
scroll to position [919, 0]
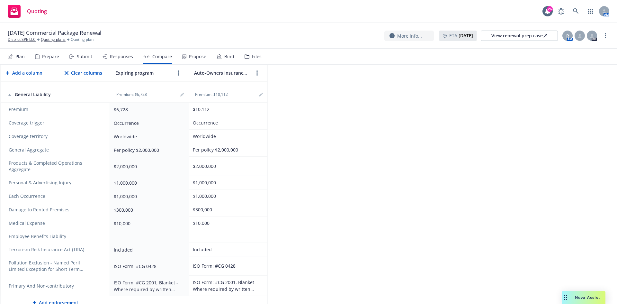
click at [99, 263] on icon "remove" at bounding box center [99, 265] width 5 height 5
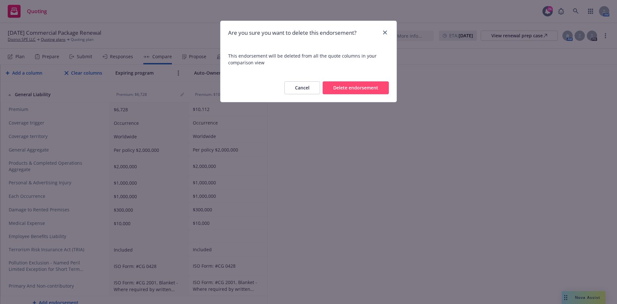
click at [354, 86] on button "Delete endorsement" at bounding box center [356, 87] width 66 height 13
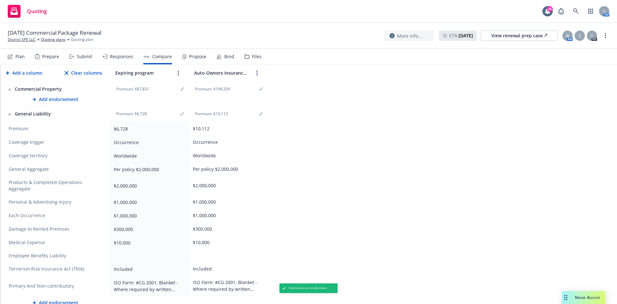
click at [96, 282] on link "remove" at bounding box center [99, 286] width 8 height 8
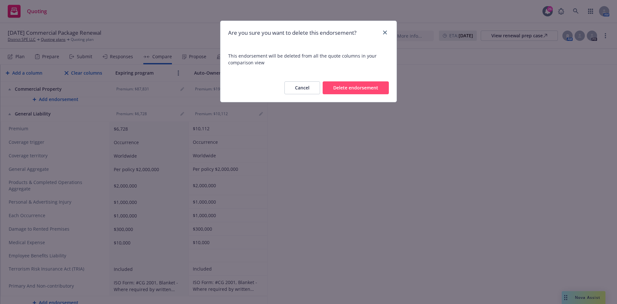
click at [351, 92] on button "Delete endorsement" at bounding box center [356, 87] width 66 height 13
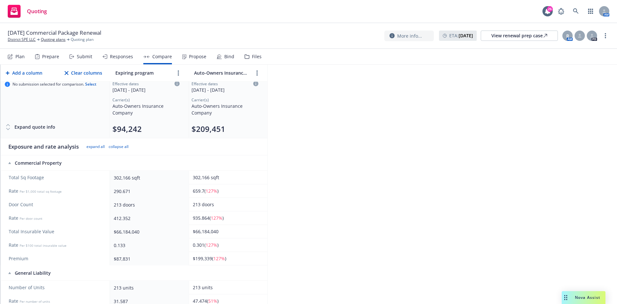
scroll to position [0, 0]
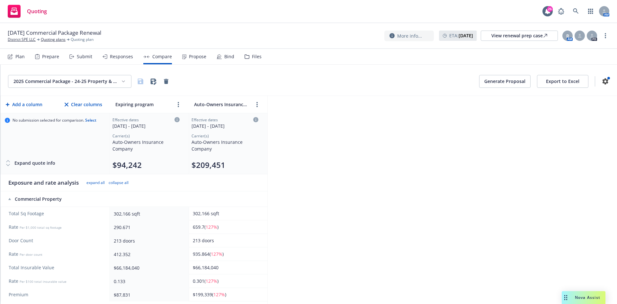
click at [491, 82] on button "Generate Proposal" at bounding box center [504, 81] width 51 height 13
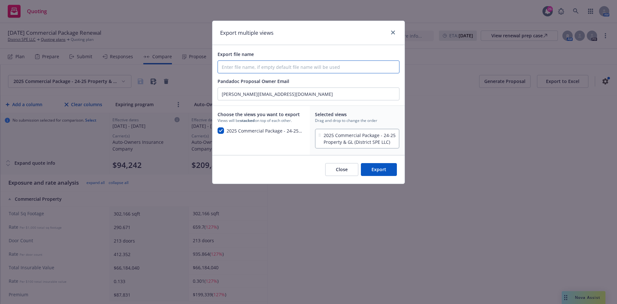
click at [311, 64] on input "Export file name" at bounding box center [308, 67] width 181 height 12
click at [380, 170] on button "Export" at bounding box center [379, 169] width 36 height 13
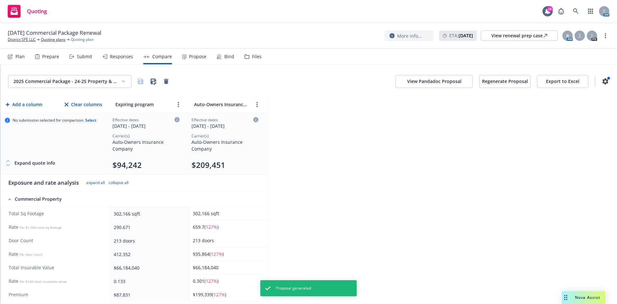
click at [452, 86] on button "View Pandadoc Proposal" at bounding box center [434, 81] width 77 height 13
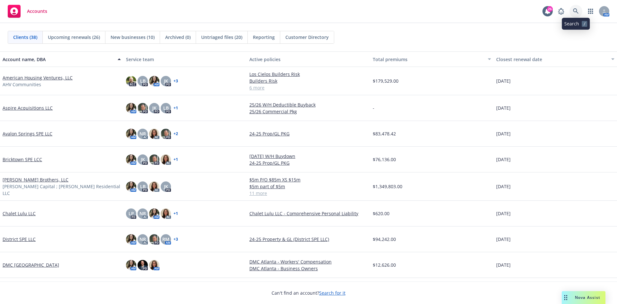
click at [579, 10] on icon at bounding box center [576, 11] width 6 height 6
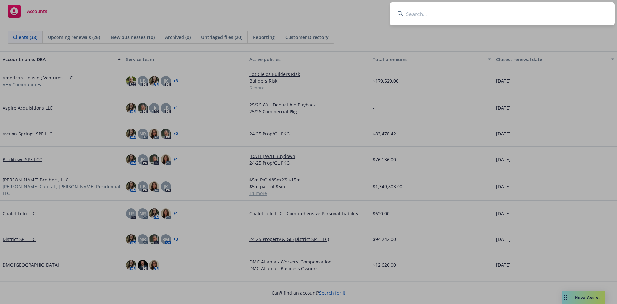
click at [437, 16] on input at bounding box center [502, 13] width 225 height 23
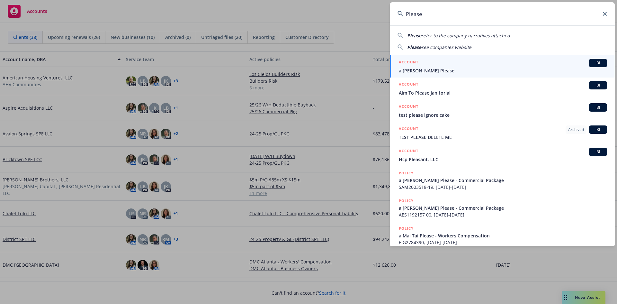
drag, startPoint x: 437, startPoint y: 16, endPoint x: 348, endPoint y: 15, distance: 89.1
click at [349, 15] on div "Please Please refer to the company narratives attached Please see companies web…" at bounding box center [308, 152] width 617 height 304
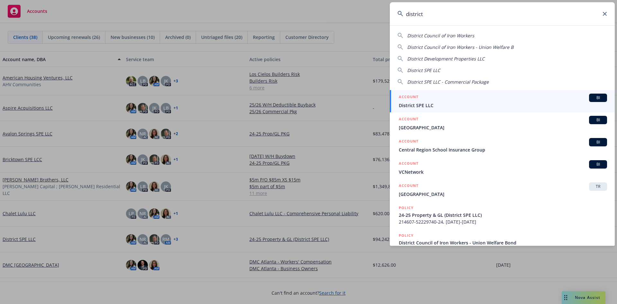
type input "district"
click at [427, 104] on span "District SPE LLC" at bounding box center [503, 105] width 208 height 7
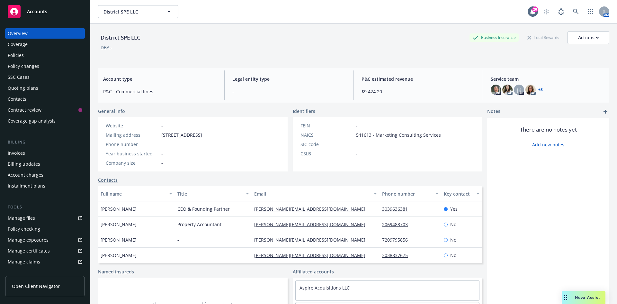
click at [38, 54] on div "Policies" at bounding box center [45, 55] width 75 height 10
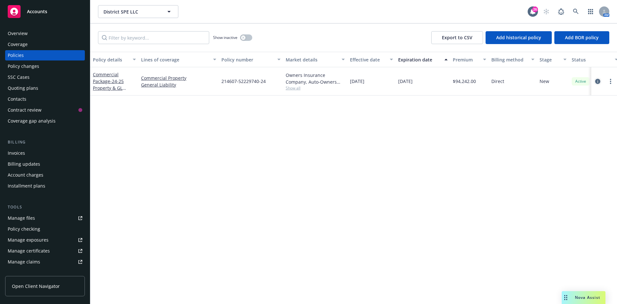
click at [597, 82] on icon "circleInformation" at bounding box center [597, 81] width 5 height 5
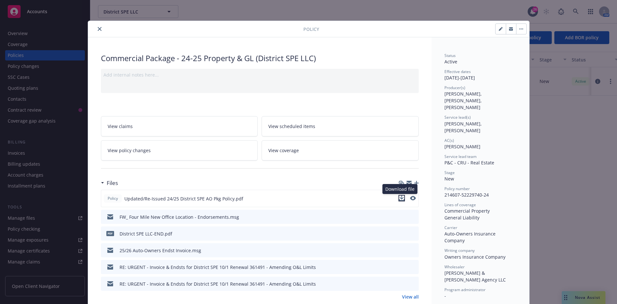
click at [399, 198] on icon "download file" at bounding box center [401, 197] width 5 height 5
click at [583, 296] on div "Policy Commercial Package - 24-25 Property & GL (District SPE LLC) Add internal…" at bounding box center [308, 152] width 617 height 304
click at [98, 28] on icon "close" at bounding box center [100, 29] width 4 height 4
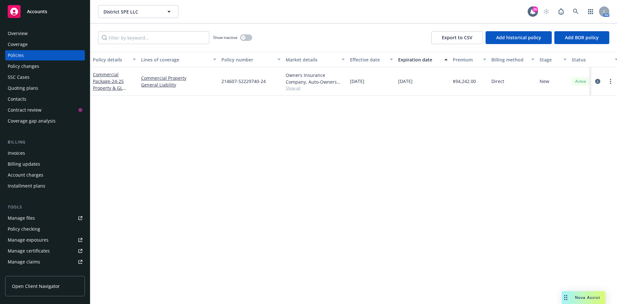
click at [578, 297] on span "Nova Assist" at bounding box center [587, 296] width 25 height 5
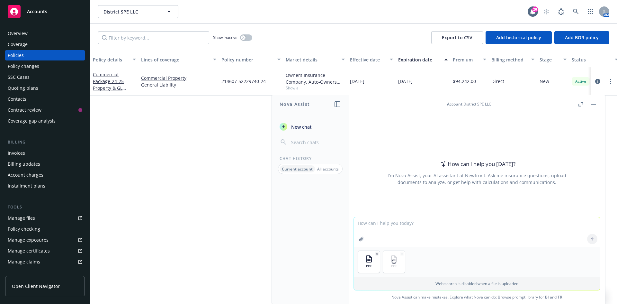
click at [400, 229] on textarea at bounding box center [477, 232] width 246 height 30
click at [448, 229] on textarea "Please let me know any key/material changes in limits, deductibles, forms etc. …" at bounding box center [477, 231] width 246 height 30
type textarea "Please let me know any key/material changes in limits, deductibles, forms etc. …"
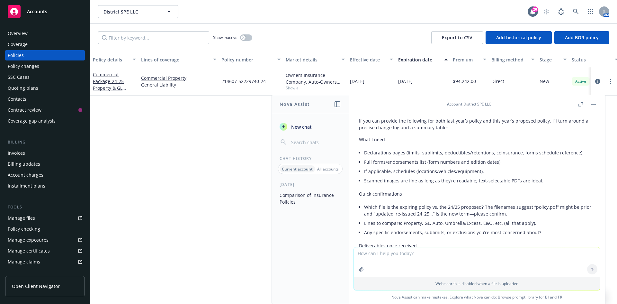
scroll to position [64, 0]
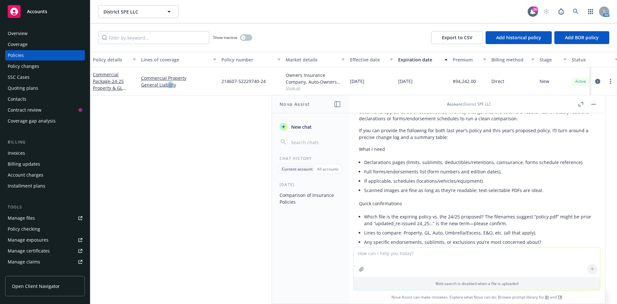
drag, startPoint x: 168, startPoint y: 189, endPoint x: 239, endPoint y: 145, distance: 82.9
click at [180, 183] on div "Policy details Lines of coverage Policy number Market details Effective date Ex…" at bounding box center [353, 178] width 527 height 252
click at [578, 11] on icon at bounding box center [576, 12] width 6 height 6
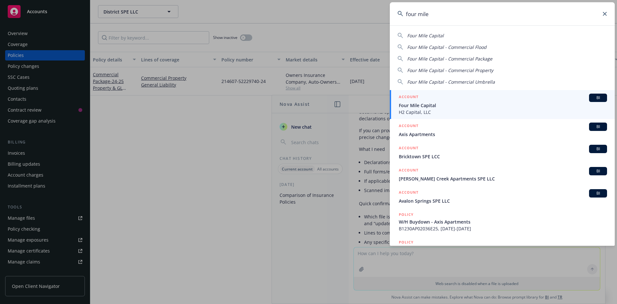
type input "four mile"
click at [425, 108] on span "Four Mile Capital" at bounding box center [503, 105] width 208 height 7
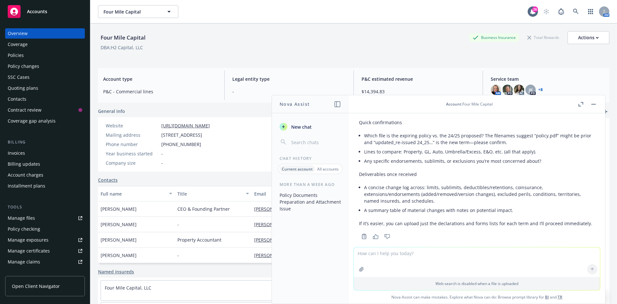
scroll to position [155, 0]
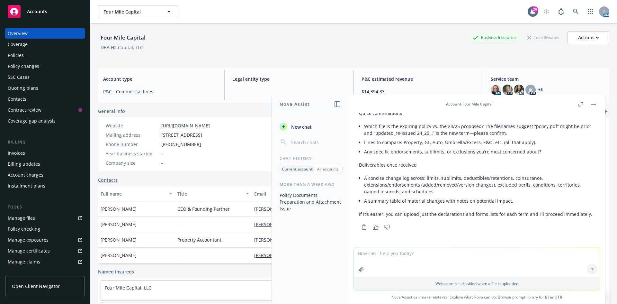
click at [409, 258] on textarea at bounding box center [477, 262] width 246 height 30
type textarea "Is District SPE LLC listed as an additional named insured on the Terrorism poli…"
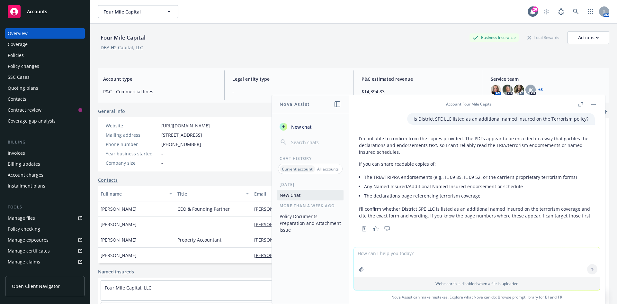
scroll to position [283, 0]
click at [24, 59] on div "Policies" at bounding box center [45, 55] width 75 height 10
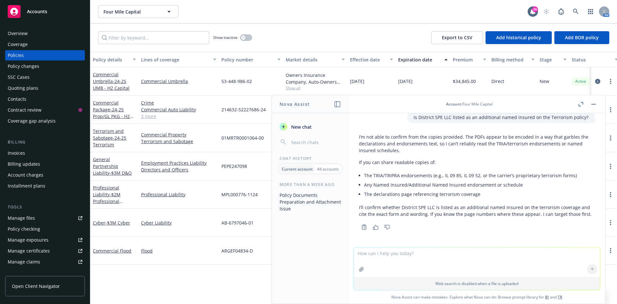
click at [597, 104] on button "button" at bounding box center [594, 104] width 8 height 8
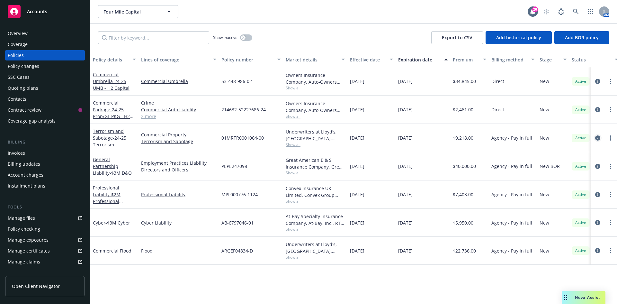
click at [597, 137] on icon "circleInformation" at bounding box center [597, 137] width 5 height 5
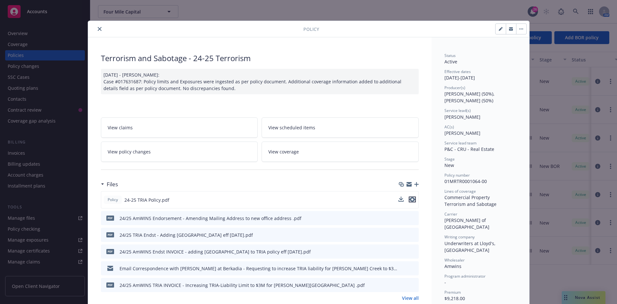
click at [411, 199] on icon "preview file" at bounding box center [413, 199] width 6 height 5
click at [98, 30] on icon "close" at bounding box center [100, 29] width 4 height 4
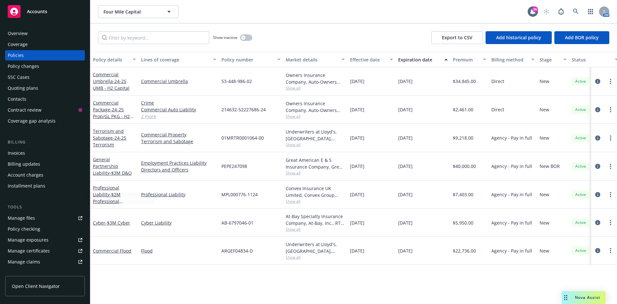
scroll to position [126, 0]
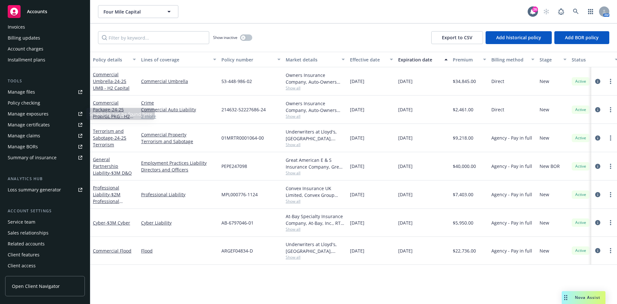
click at [43, 125] on div "Manage certificates" at bounding box center [29, 125] width 42 height 10
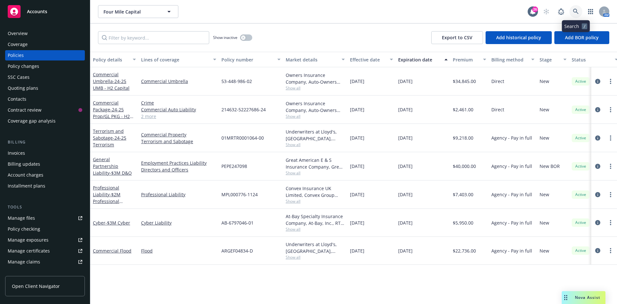
click at [575, 14] on link at bounding box center [576, 11] width 13 height 13
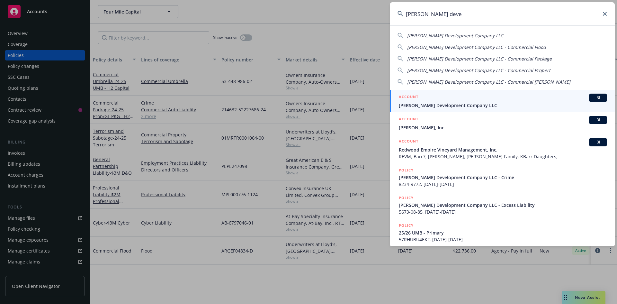
type input "jones deve"
click at [453, 107] on span "Jones Development Company LLC" at bounding box center [503, 105] width 208 height 7
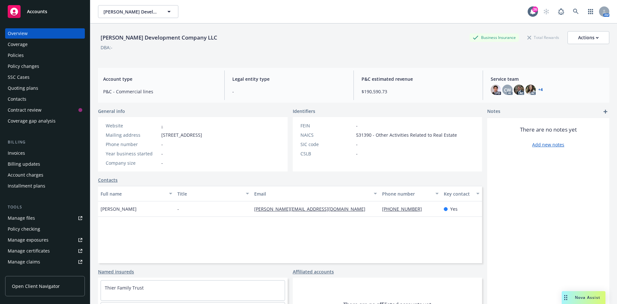
click at [24, 49] on div "Coverage" at bounding box center [18, 44] width 20 height 10
click at [25, 55] on div "Policies" at bounding box center [45, 55] width 75 height 10
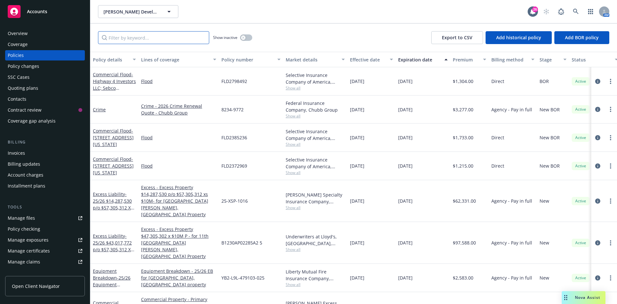
click at [161, 38] on input "Filter by keyword..." at bounding box center [153, 37] width 111 height 13
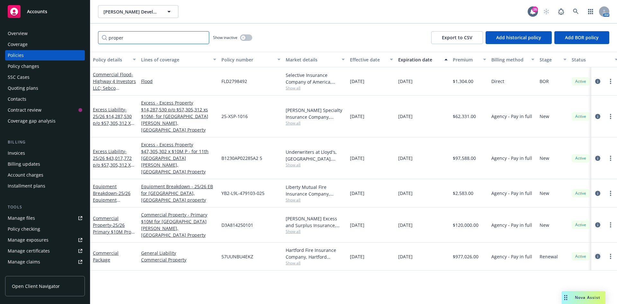
type input "proper"
click at [598, 254] on icon "circleInformation" at bounding box center [597, 256] width 5 height 5
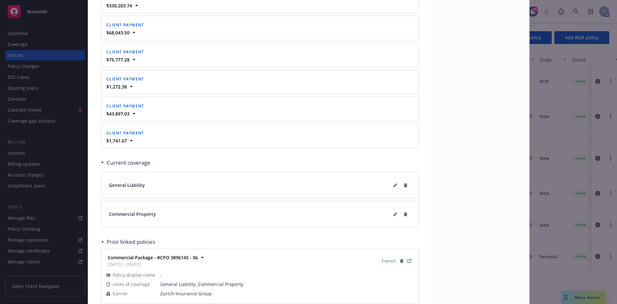
scroll to position [904, 0]
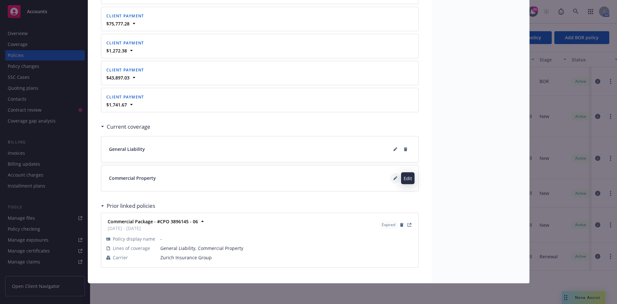
click at [391, 180] on button at bounding box center [395, 178] width 10 height 10
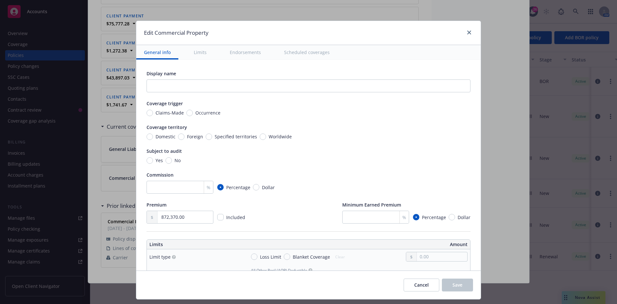
scroll to position [96, 0]
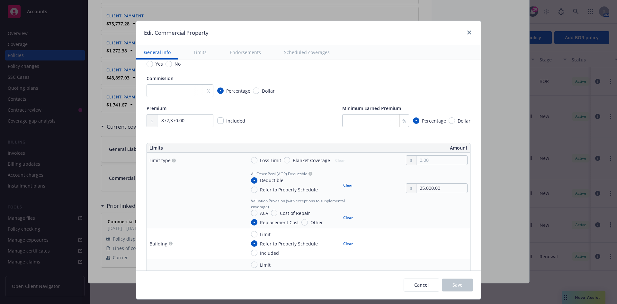
click at [465, 34] on div at bounding box center [468, 33] width 10 height 8
click at [467, 32] on icon "close" at bounding box center [469, 33] width 4 height 4
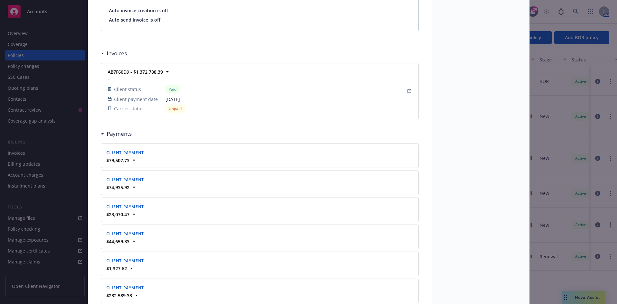
scroll to position [518, 0]
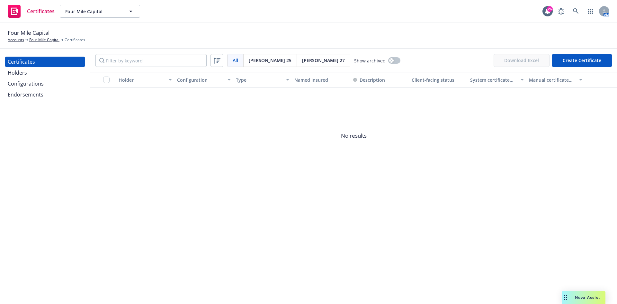
click at [260, 59] on span "[PERSON_NAME] 25" at bounding box center [270, 60] width 43 height 7
